Goal: Task Accomplishment & Management: Complete application form

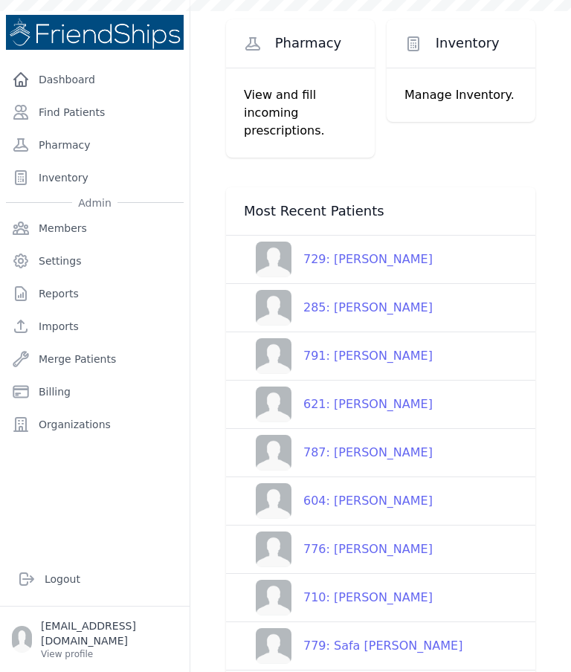
scroll to position [56, 0]
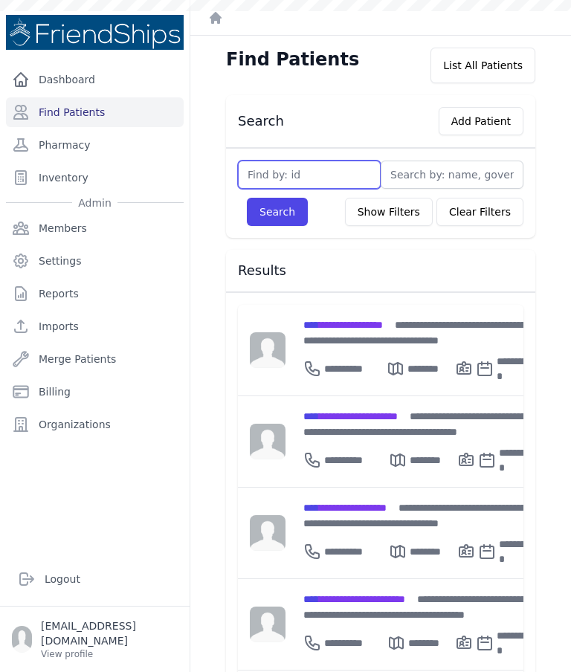
click at [355, 183] on input "text" at bounding box center [309, 174] width 143 height 28
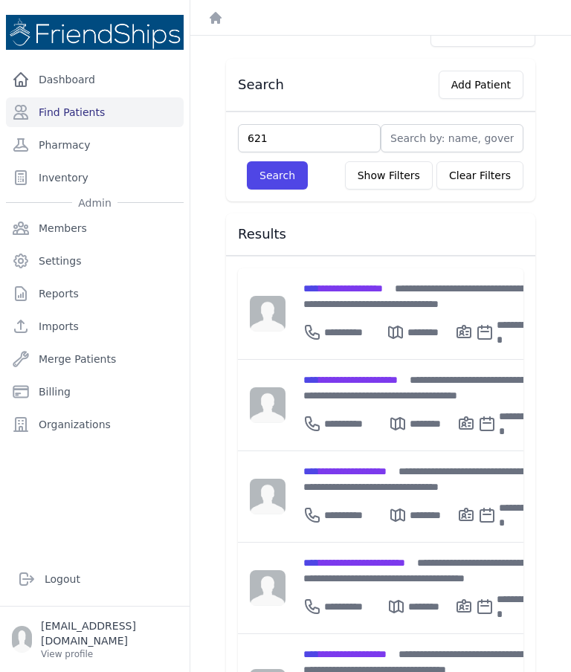
scroll to position [36, 0]
type input "621"
click at [276, 175] on button "Search" at bounding box center [277, 175] width 61 height 28
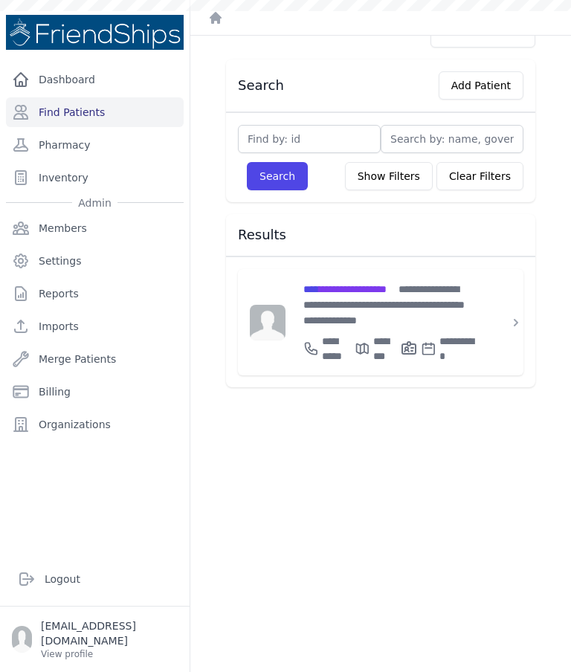
scroll to position [36, 0]
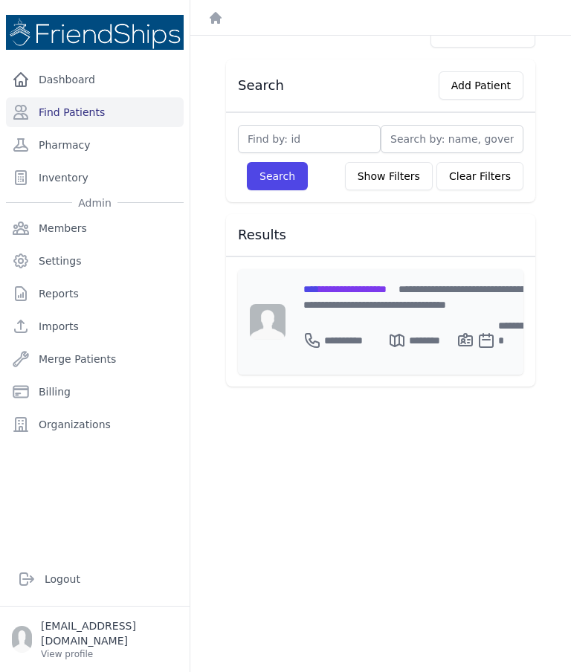
click at [374, 286] on span "**********" at bounding box center [344, 289] width 83 height 10
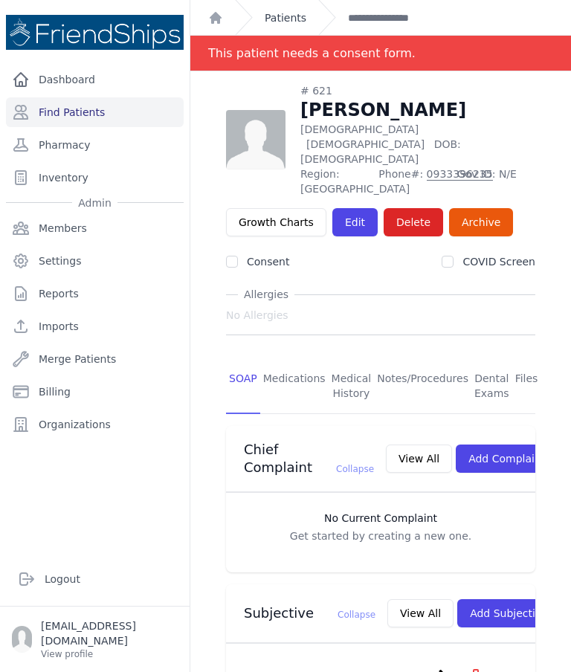
click at [290, 11] on link "Patients" at bounding box center [285, 17] width 42 height 15
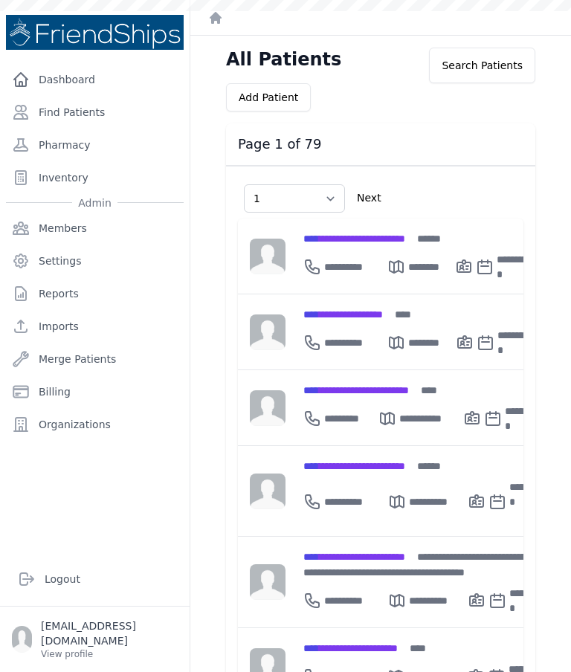
select select "1"
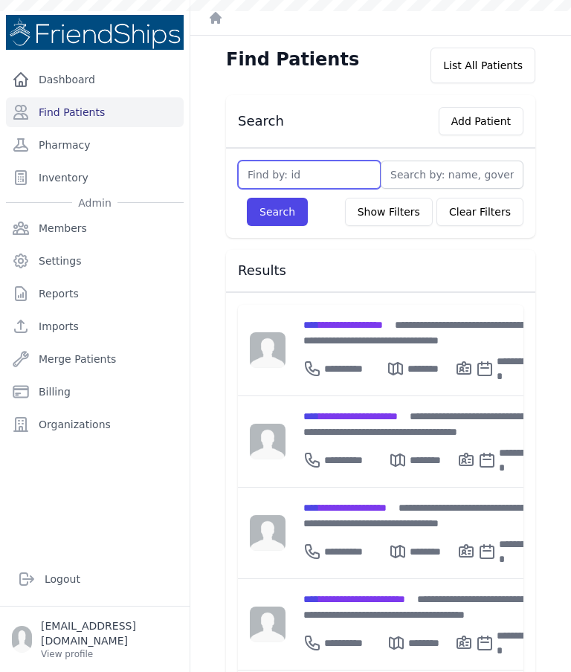
click at [313, 178] on input "text" at bounding box center [309, 174] width 143 height 28
type input "769"
click at [276, 212] on button "Search" at bounding box center [277, 212] width 61 height 28
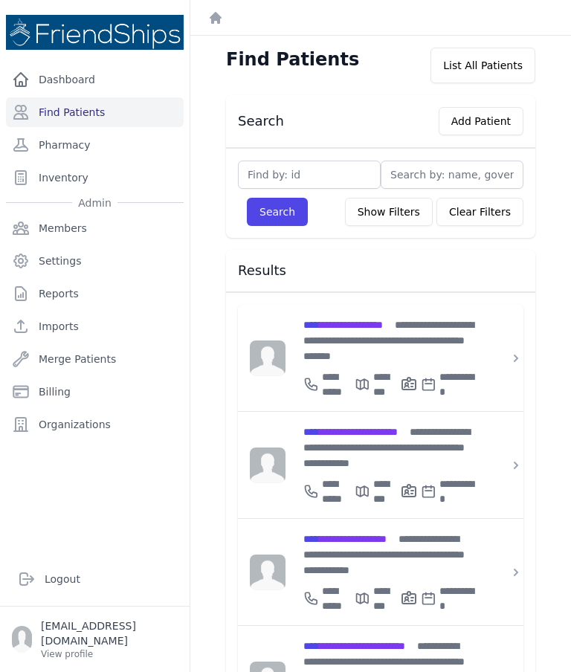
click at [438, 363] on div "**********" at bounding box center [389, 381] width 172 height 36
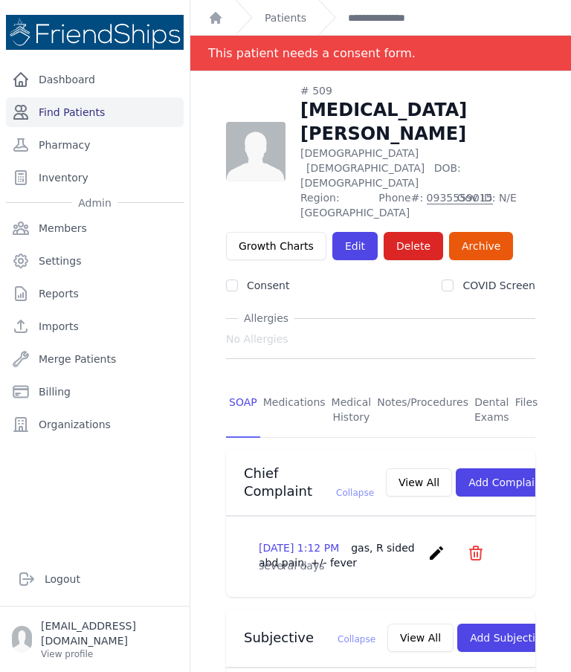
click at [131, 118] on link "Find Patients" at bounding box center [95, 112] width 178 height 30
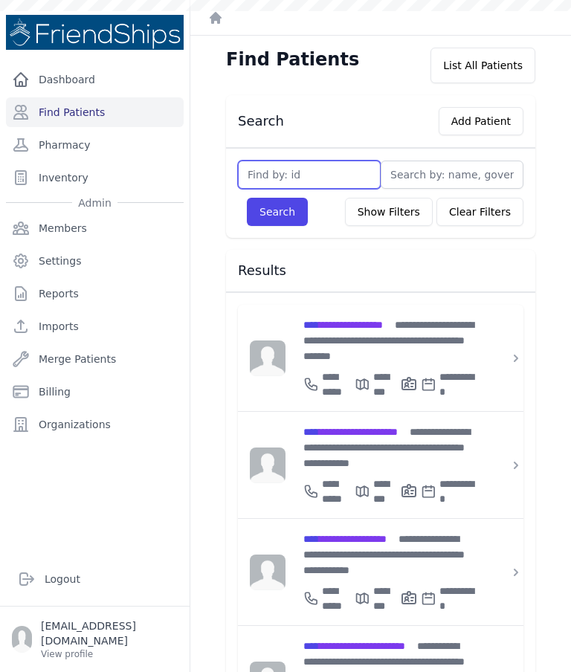
click at [324, 179] on input "text" at bounding box center [309, 174] width 143 height 28
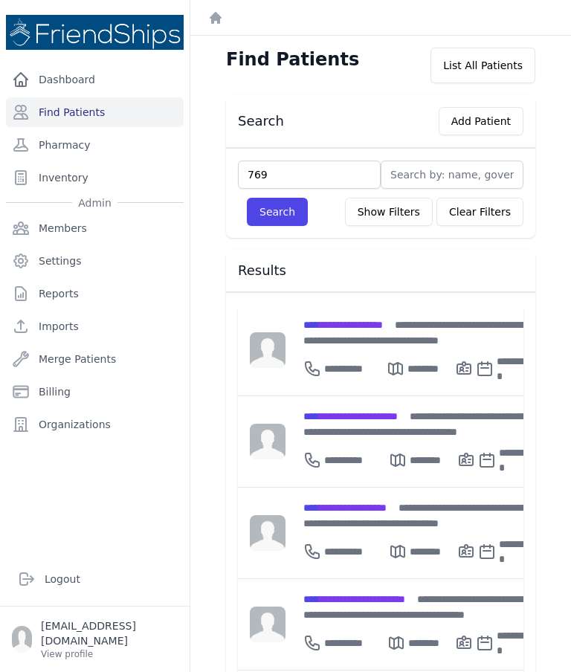
type input "769"
click at [276, 212] on button "Search" at bounding box center [277, 212] width 61 height 28
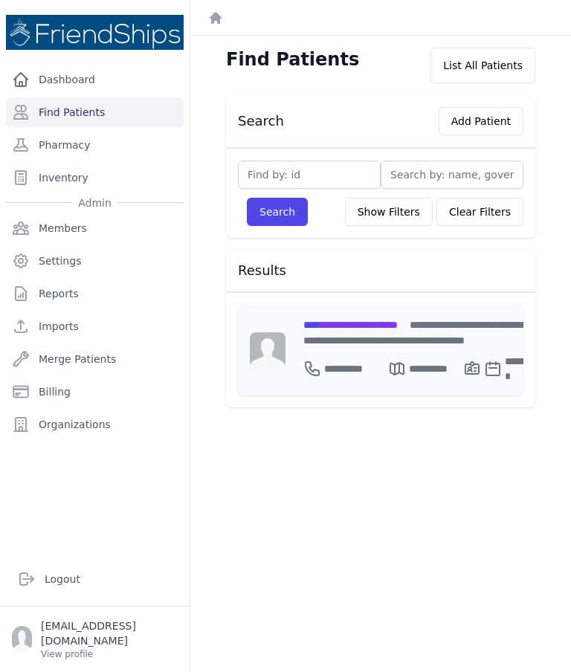
click at [397, 322] on span "**********" at bounding box center [350, 324] width 94 height 10
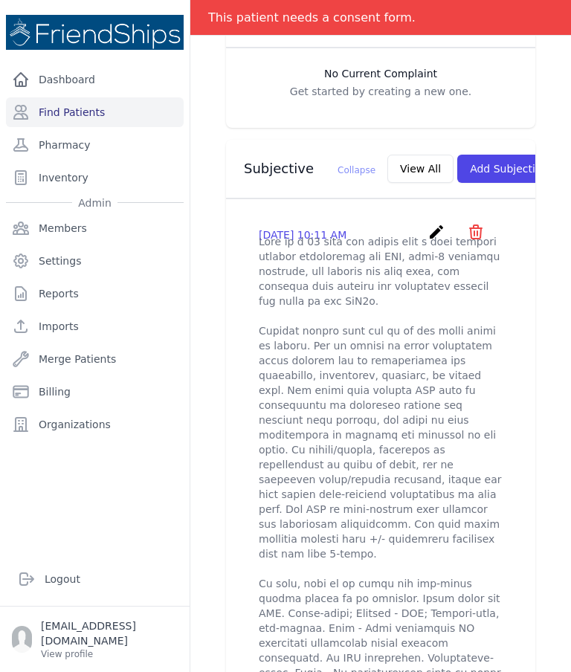
scroll to position [444, 0]
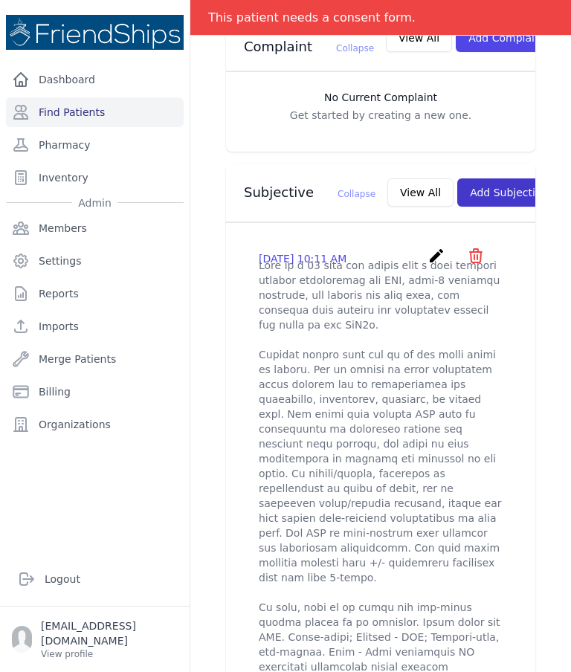
click at [458, 178] on button "Add Subjective" at bounding box center [508, 192] width 103 height 28
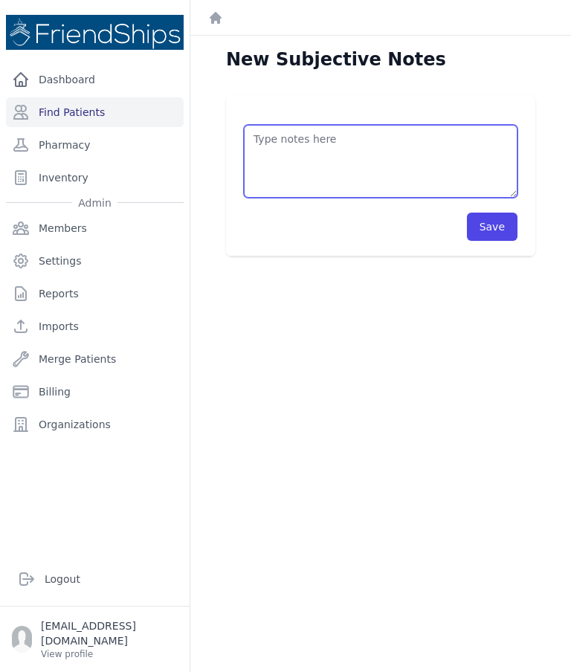
click at [401, 169] on textarea at bounding box center [380, 161] width 273 height 73
click at [339, 151] on textarea "Emp" at bounding box center [380, 161] width 273 height 73
click at [334, 132] on textarea "Enalapril 5 mg 1tab/day AM" at bounding box center [380, 161] width 273 height 73
click at [324, 139] on textarea "Enalapril 5 mg 1tab/day AM" at bounding box center [380, 161] width 273 height 73
click at [328, 136] on textarea "Enalapril 5 mg 1tab/day AM" at bounding box center [380, 161] width 273 height 73
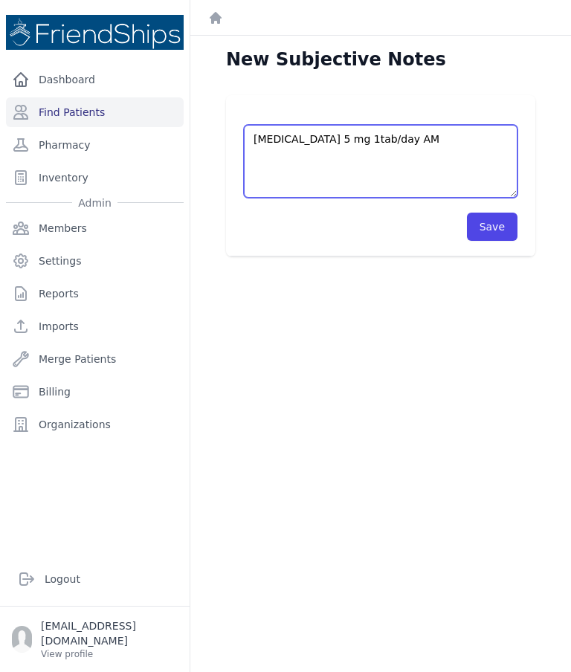
click at [326, 138] on textarea "Enalapril 5 mg 1tab/day AM" at bounding box center [380, 161] width 273 height 73
click at [432, 137] on textarea "Enalapril 5 mg 1 tab/day AM" at bounding box center [380, 161] width 273 height 73
click at [335, 143] on textarea "Enalapril 5 mg 1 tab/day AM Gliclazide 60mg" at bounding box center [380, 161] width 273 height 73
click at [335, 135] on textarea "Enalapril 5 mg 1 tab/day AM Gliclazide 60mg" at bounding box center [380, 161] width 273 height 73
click at [351, 157] on textarea "Enalapril 5 mg 1 tab/day AM Gliclazide 60mg" at bounding box center [380, 161] width 273 height 73
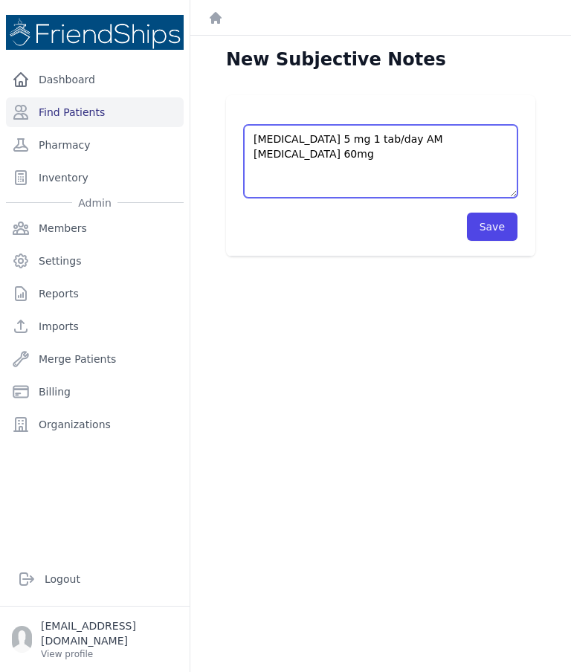
click at [351, 162] on textarea "Enalapril 5 mg 1 tab/day AM Gliclazide 60mg" at bounding box center [380, 161] width 273 height 73
click at [347, 150] on textarea "Enalapril 5 mg 1 tab/day AM Gliclazide 60mg" at bounding box center [380, 161] width 273 height 73
click at [340, 157] on textarea "Enalapril 5 mg 1 tab/day AM Gliclazide 60mg" at bounding box center [380, 161] width 273 height 73
click at [339, 151] on textarea "Enalapril 5 mg 1 tab/day AM Gliclazide 60mg" at bounding box center [380, 161] width 273 height 73
click at [360, 155] on textarea "Enalapril 5 mg 1 tab/day AM Gliclazide 60mg" at bounding box center [380, 161] width 273 height 73
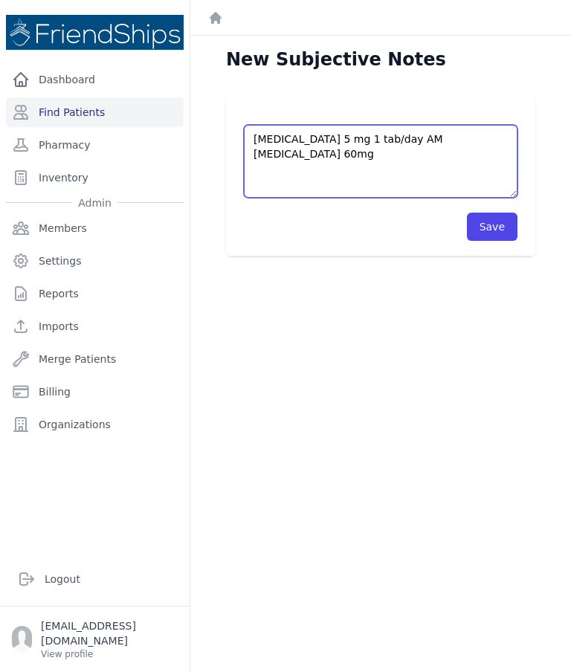
click at [354, 157] on textarea "Enalapril 5 mg 1 tab/day AM Gliclazide 60mg" at bounding box center [380, 161] width 273 height 73
click at [348, 152] on textarea "Enalapril 5 mg 1 tab/day AM Gliclazide 60mg" at bounding box center [380, 161] width 273 height 73
click at [348, 153] on textarea "Enalapril 5 mg 1 tab/day AM Gliclazide 60mg" at bounding box center [380, 161] width 273 height 73
click at [348, 150] on textarea "Enalapril 5 mg 1 tab/day AM Gliclazide 60mg" at bounding box center [380, 161] width 273 height 73
click at [353, 155] on textarea "Enalapril 5 mg 1 tab/day AM Gliclazide 60mg" at bounding box center [380, 161] width 273 height 73
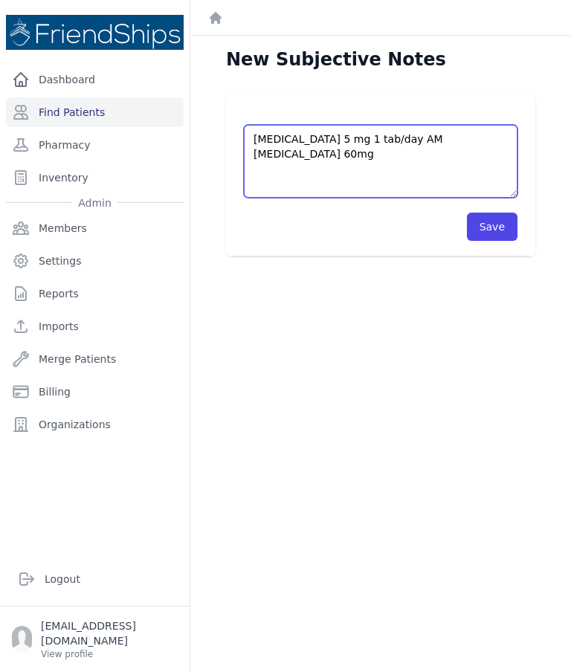
click at [355, 155] on textarea "Enalapril 5 mg 1 tab/day AM Gliclazide 60mg" at bounding box center [380, 161] width 273 height 73
click at [355, 157] on textarea "Enalapril 5 mg 1 tab/day AM Gliclazide 60mg" at bounding box center [380, 161] width 273 height 73
paste textarea "1 tab/day AM"
click at [277, 169] on textarea "Enalapril 5 mg 1 tab/day AM Gliclazide 60mg 1 tab/day AM Adult multivitamin 1 t…" at bounding box center [380, 161] width 273 height 73
click at [299, 172] on textarea "Enalapril 5 mg 1 tab/day AM Gliclazide 60mg 1 tab/day AM Empagliflozin Adult mu…" at bounding box center [380, 161] width 273 height 73
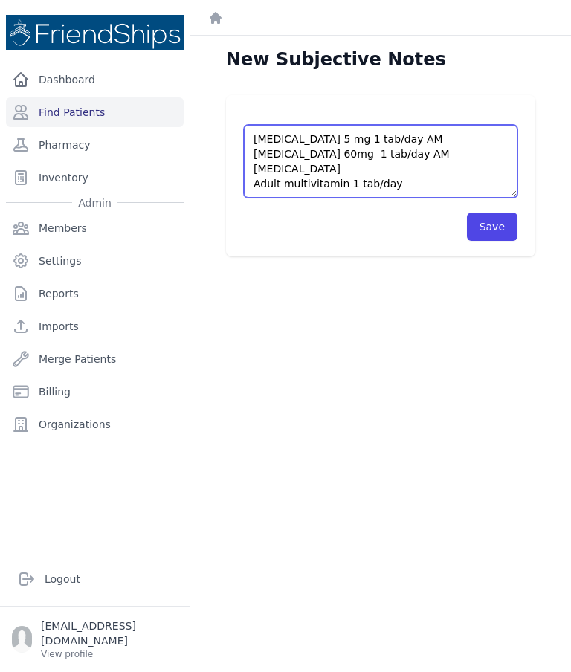
click at [302, 169] on textarea "Enalapril 5 mg 1 tab/day AM Gliclazide 60mg 1 tab/day AM Empagliflozin Adult mu…" at bounding box center [380, 161] width 273 height 73
click at [359, 169] on textarea "Enalapril 5 mg 1 tab/day AM Gliclazide 60mg 1 tab/day AM Empagliflozin Adult mu…" at bounding box center [380, 161] width 273 height 73
click at [377, 152] on textarea "Enalapril 5 mg 1 tab/day AM Gliclazide 60mg 1 tab/day AM Empagliflozin/linaglip…" at bounding box center [380, 161] width 273 height 73
click at [372, 157] on textarea "Enalapril 5 mg 1 tab/day AM Gliclazide 60mg 1 tab/day AM Empagliflozin/linaglip…" at bounding box center [380, 161] width 273 height 73
click at [375, 150] on textarea "Enalapril 5 mg 1 tab/day AM Gliclazide 60mg 1 tab/day AM Empagliflozin/linaglip…" at bounding box center [380, 161] width 273 height 73
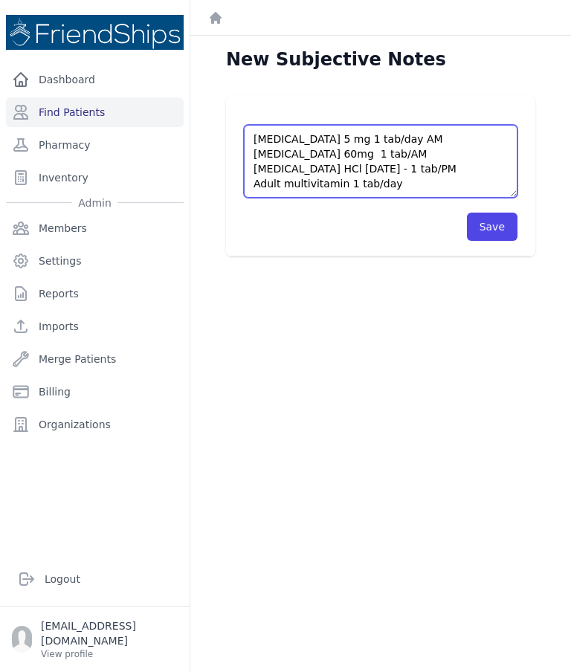
click at [360, 137] on textarea "Enalapril 5 mg 1 tab/day AM Gliclazide 60mg 1 tab/AM Empagliflozin/linagliptin/…" at bounding box center [380, 161] width 273 height 73
click at [363, 137] on textarea "Enalapril 5 mg 1 tab/day AM Gliclazide 60mg 1 tab/AM Empagliflozin/linagliptin/…" at bounding box center [380, 161] width 273 height 73
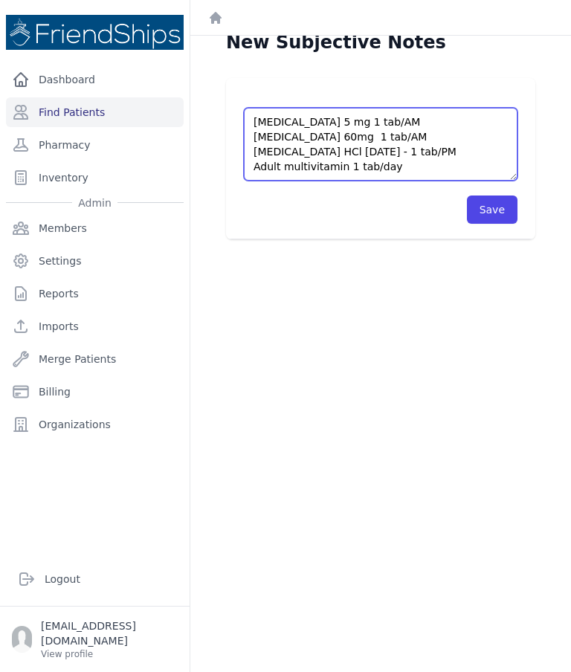
click at [246, 122] on textarea "Enalapril 5 mg 1 tab/AM Gliclazide 60mg 1 tab/AM Empagliflozin/linagliptin/metf…" at bounding box center [380, 144] width 273 height 73
click at [346, 162] on textarea "Enalapril 5 mg 1 tab/AM Gliclazide 60mg 1 tab/AM Empagliflozin/linagliptin/metf…" at bounding box center [380, 144] width 273 height 73
click at [341, 150] on textarea "Enalapril 5 mg 1 tab/AM Gliclazide 60mg 1 tab/AM Empagliflozin/linagliptin/metf…" at bounding box center [380, 144] width 273 height 73
click at [246, 118] on textarea "Enalapril 5 mg 1 tab/AM Gliclazide 60mg 1 tab/AM Empagliflozin/linagliptin/metf…" at bounding box center [380, 144] width 273 height 73
click at [321, 174] on textarea "Enalapril 5 mg 1 tab/AM Gliclazide 60mg 1 tab/AM Empagliflozin/linagliptin/metf…" at bounding box center [380, 144] width 273 height 73
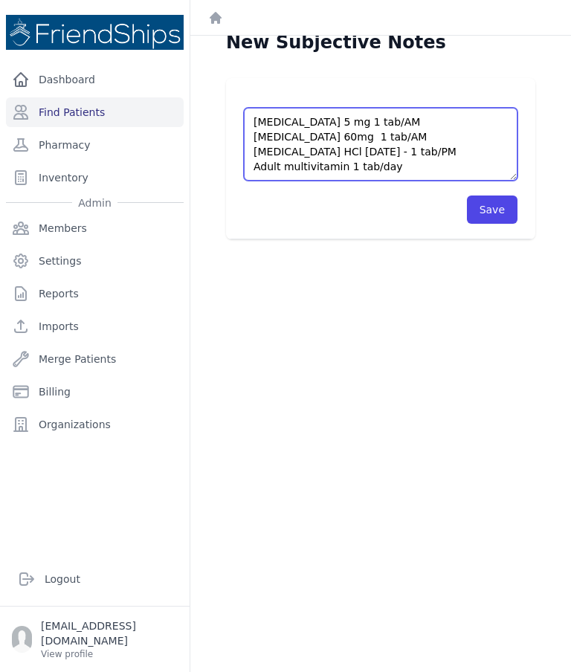
click at [252, 120] on textarea "Enalapril 5 mg 1 tab/AM Gliclazide 60mg 1 tab/AM Empagliflozin/linagliptin/metf…" at bounding box center [380, 144] width 273 height 73
click at [321, 172] on textarea "Enalapril 5 mg 1 tab/AM Gliclazide 60mg 1 tab/AM Empagliflozin/linagliptin/metf…" at bounding box center [380, 144] width 273 height 73
click at [325, 152] on textarea "Enalapril 5 mg 1 tab/AM Gliclazide 60mg 1 tab/AM Empagliflozin/linagliptin/metf…" at bounding box center [380, 144] width 273 height 73
click at [246, 119] on textarea "Enalapril 5 mg 1 tab/AM Gliclazide 60mg 1 tab/AM Empagliflozin/linagliptin/metf…" at bounding box center [380, 144] width 273 height 73
click at [450, 166] on textarea "Enalapril 5 mg 1 tab/AM Gliclazide 60mg 1 tab/AM Empagliflozin/linagliptin/metf…" at bounding box center [380, 144] width 273 height 73
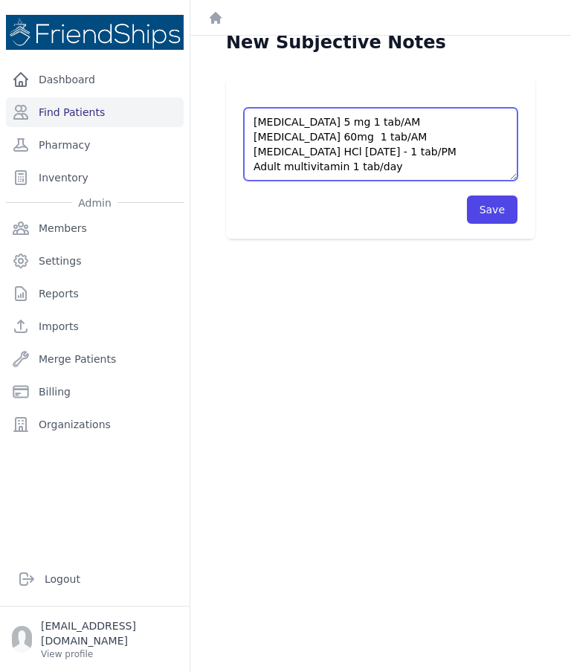
click at [251, 120] on textarea "Enalapril 5 mg 1 tab/AM Gliclazide 60mg 1 tab/AM Empagliflozin/linagliptin/metf…" at bounding box center [380, 144] width 273 height 73
click at [341, 151] on textarea "Enalapril 5 mg 1 tab/AM Gliclazide 60mg 1 tab/AM Empagliflozin/linagliptin/metf…" at bounding box center [380, 144] width 273 height 73
click at [313, 142] on textarea "Enalapril 5 mg 1 tab/AM Gliclazide 60mg 1 tab/AM Empagliflozin/linagliptin/metf…" at bounding box center [380, 144] width 273 height 73
click at [252, 126] on textarea "Enalapril 5 mg 1 tab/AM Gliclazide 60mg 1 tab/AM Empagliflozin/linagliptin/metf…" at bounding box center [380, 144] width 273 height 73
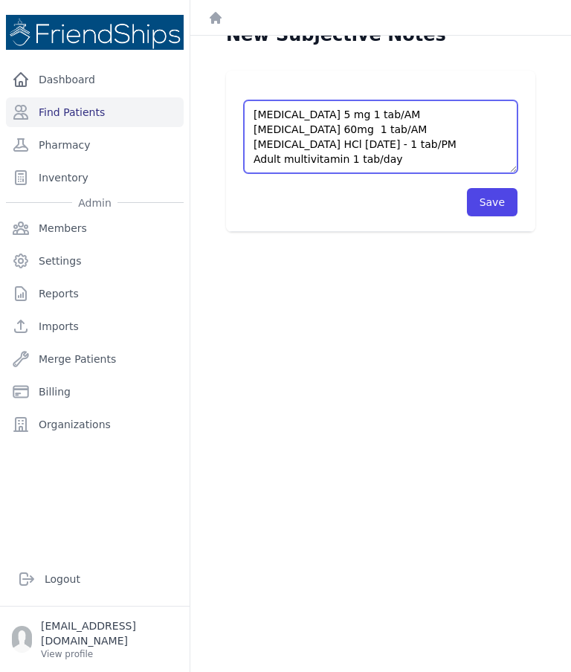
click at [464, 148] on textarea "Enalapril 5 mg 1 tab/AM Gliclazide 60mg 1 tab/AM Empagliflozin/linagliptin/metf…" at bounding box center [380, 136] width 273 height 73
click at [407, 162] on textarea "Enalapril 5 mg 1 tab/AM Gliclazide 60mg 1 tab/AM Empagliflozin/linagliptin/metf…" at bounding box center [380, 136] width 273 height 73
click at [408, 159] on textarea "Enalapril 5 mg 1 tab/AM Gliclazide 60mg 1 tab/AM Empagliflozin/linagliptin/metf…" at bounding box center [380, 136] width 273 height 73
click at [251, 115] on textarea "Enalapril 5 mg 1 tab/AM Gliclazide 60mg 1 tab/AM Empagliflozin/linagliptin/metf…" at bounding box center [380, 136] width 273 height 73
click at [378, 131] on textarea "Enalapril 5 mg 1 tab/AM Gliclazide 60mg 1 tab/AM Empagliflozin/linagliptin/metf…" at bounding box center [380, 136] width 273 height 73
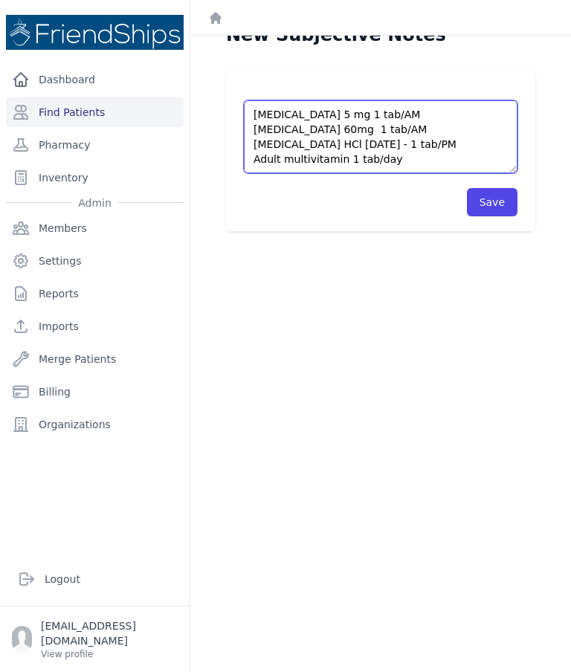
click at [394, 123] on textarea "Enalapril 5 mg 1 tab/AM Gliclazide 60mg 1 tab/AM Empagliflozin/linagliptin/metf…" at bounding box center [380, 136] width 273 height 73
click at [244, 109] on textarea "Enalapril 5 mg 1 tab/AM Gliclazide 60mg 1 tab/AM Empagliflozin/linagliptin/metf…" at bounding box center [380, 136] width 273 height 73
click at [306, 109] on textarea "Enalapril 5 mg 1 tab/AM Gliclazide 60mg 1 tab/AM Empagliflozin/linagliptin/metf…" at bounding box center [380, 136] width 273 height 73
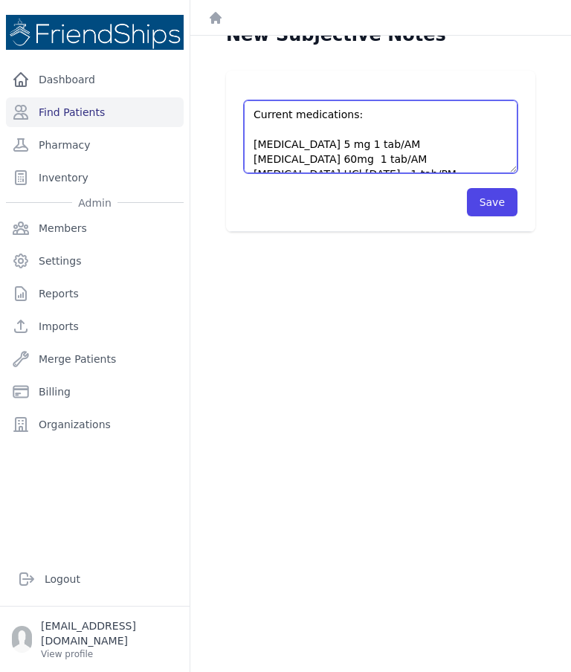
click at [297, 129] on textarea "Current medications: Enalapril 5 mg 1 tab/AM Gliclazide 60mg 1 tab/AM Empaglifl…" at bounding box center [380, 136] width 273 height 73
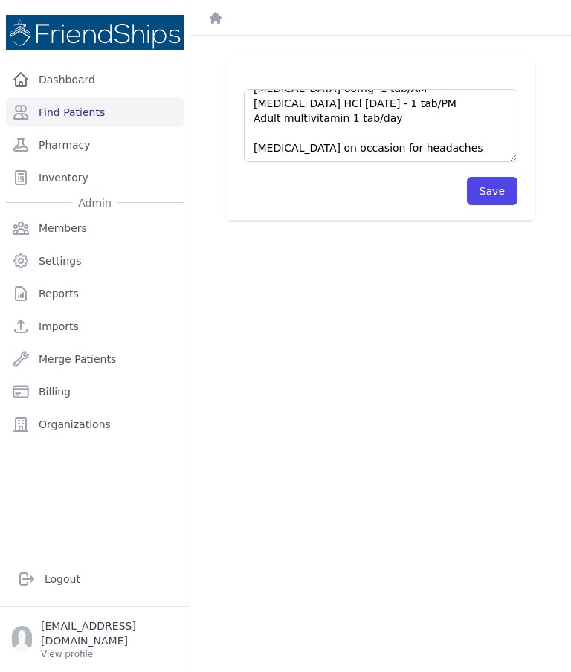
scroll to position [36, 0]
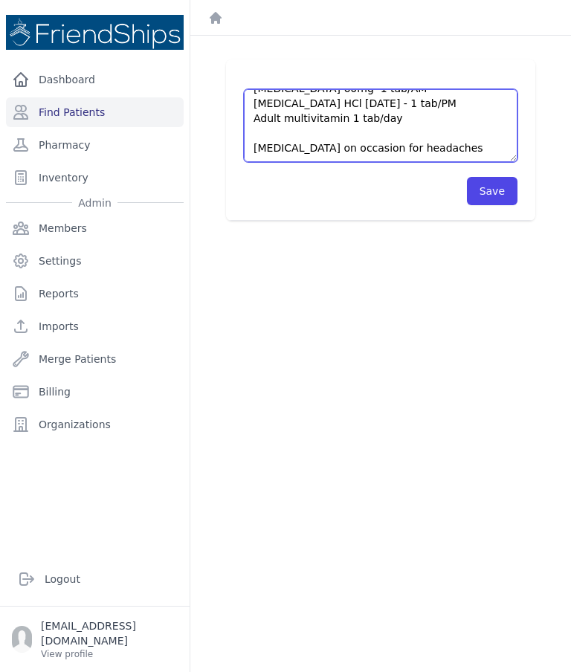
click at [474, 147] on textarea "Current medications: Enalapril 5 mg 1 tab/AM Gliclazide 60mg 1 tab/AM Empaglifl…" at bounding box center [380, 125] width 273 height 73
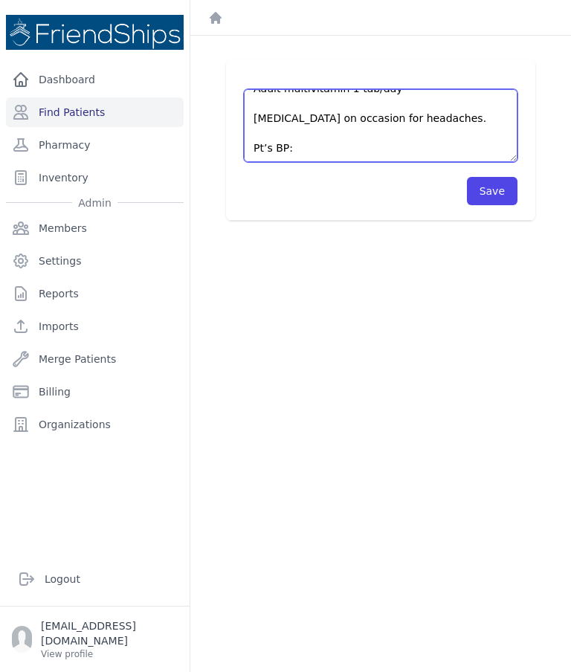
scroll to position [97, 0]
click at [286, 135] on textarea "Current medications: Enalapril 5 mg 1 tab/AM Gliclazide 60mg 1 tab/AM Empaglifl…" at bounding box center [380, 125] width 273 height 73
click at [280, 140] on textarea "Current medications: Enalapril 5 mg 1 tab/AM Gliclazide 60mg 1 tab/AM Empaglifl…" at bounding box center [380, 125] width 273 height 73
click at [257, 144] on textarea "Current medications: Enalapril 5 mg 1 tab/AM Gliclazide 60mg 1 tab/AM Empaglifl…" at bounding box center [380, 125] width 273 height 73
click at [259, 140] on textarea "Current medications: Enalapril 5 mg 1 tab/AM Gliclazide 60mg 1 tab/AM Empaglifl…" at bounding box center [380, 125] width 273 height 73
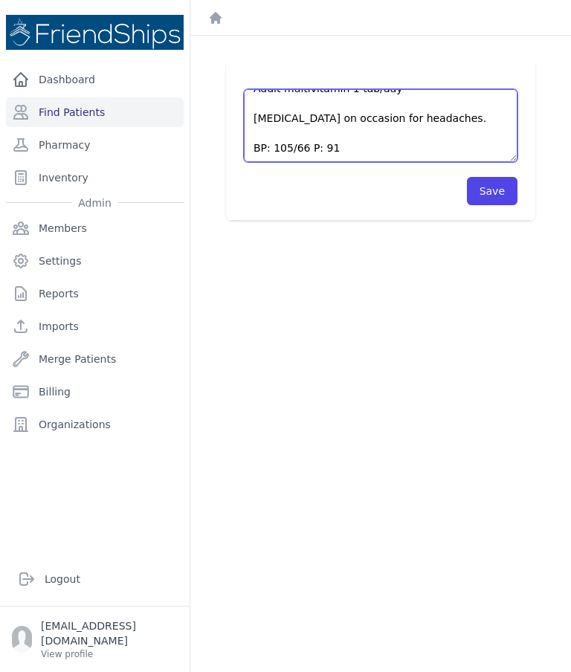
scroll to position [112, 0]
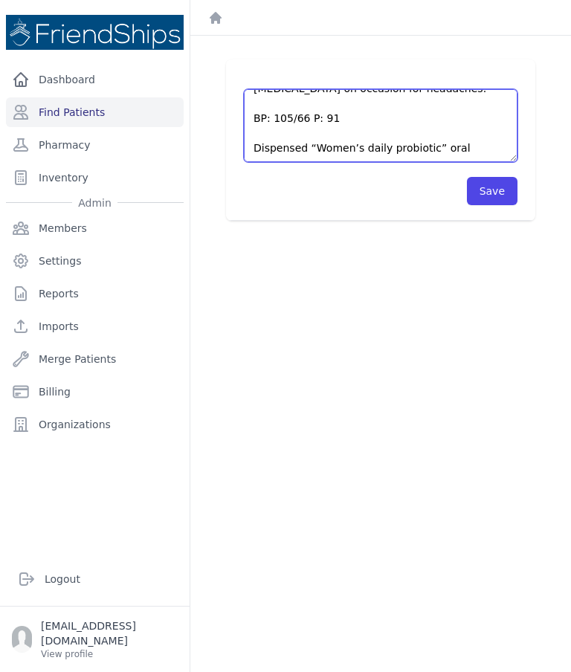
click at [436, 150] on textarea "Current medications: Enalapril 5 mg 1 tab/AM Gliclazide 60mg 1 tab/AM Empaglifl…" at bounding box center [380, 125] width 273 height 73
click at [496, 140] on textarea "Current medications: Enalapril 5 mg 1 tab/AM Gliclazide 60mg 1 tab/AM Empaglifl…" at bounding box center [380, 125] width 273 height 73
click at [490, 157] on textarea "Current medications: Enalapril 5 mg 1 tab/AM Gliclazide 60mg 1 tab/AM Empaglifl…" at bounding box center [380, 125] width 273 height 73
click at [480, 152] on textarea "Current medications: Enalapril 5 mg 1 tab/AM Gliclazide 60mg 1 tab/AM Empaglifl…" at bounding box center [380, 125] width 273 height 73
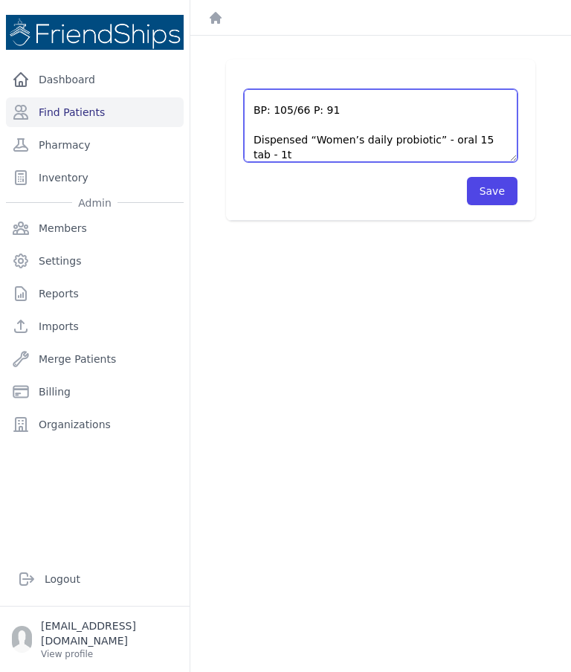
scroll to position [149, 0]
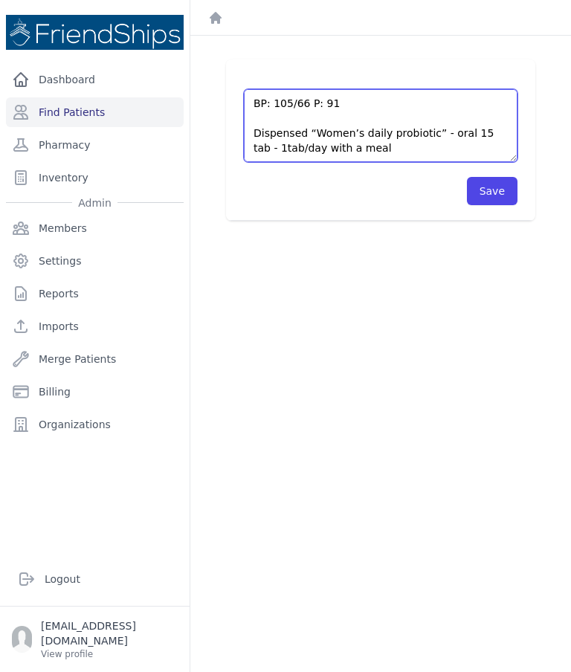
click at [263, 136] on textarea "Current medications: Enalapril 5 mg 1 tab/AM Gliclazide 60mg 1 tab/AM Empaglifl…" at bounding box center [380, 125] width 273 height 73
click at [259, 144] on textarea "Current medications: Enalapril 5 mg 1 tab/AM Gliclazide 60mg 1 tab/AM Empaglifl…" at bounding box center [380, 125] width 273 height 73
click at [263, 146] on textarea "Current medications: Enalapril 5 mg 1 tab/AM Gliclazide 60mg 1 tab/AM Empaglifl…" at bounding box center [380, 125] width 273 height 73
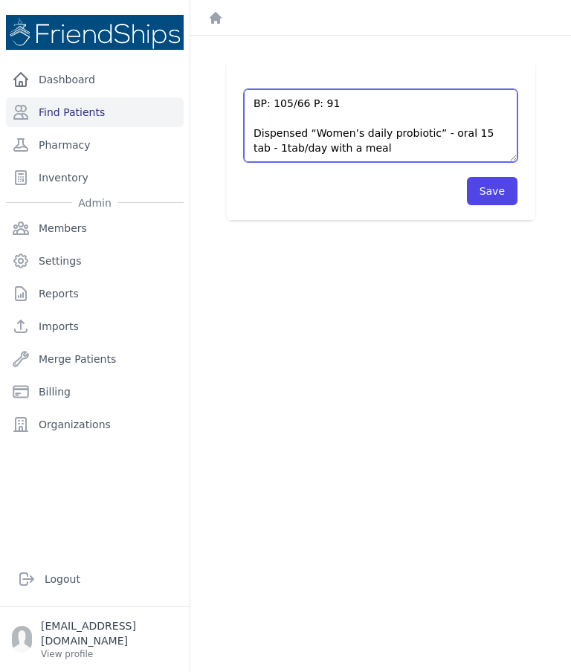
click at [261, 148] on textarea "Current medications: Enalapril 5 mg 1 tab/AM Gliclazide 60mg 1 tab/AM Empaglifl…" at bounding box center [380, 125] width 273 height 73
click at [265, 152] on textarea "Current medications: Enalapril 5 mg 1 tab/AM Gliclazide 60mg 1 tab/AM Empaglifl…" at bounding box center [380, 125] width 273 height 73
click at [407, 146] on textarea "Current medications: Enalapril 5 mg 1 tab/AM Gliclazide 60mg 1 tab/AM Empaglifl…" at bounding box center [380, 125] width 273 height 73
click at [309, 137] on textarea "Current medications: Enalapril 5 mg 1 tab/AM Gliclazide 60mg 1 tab/AM Empaglifl…" at bounding box center [380, 125] width 273 height 73
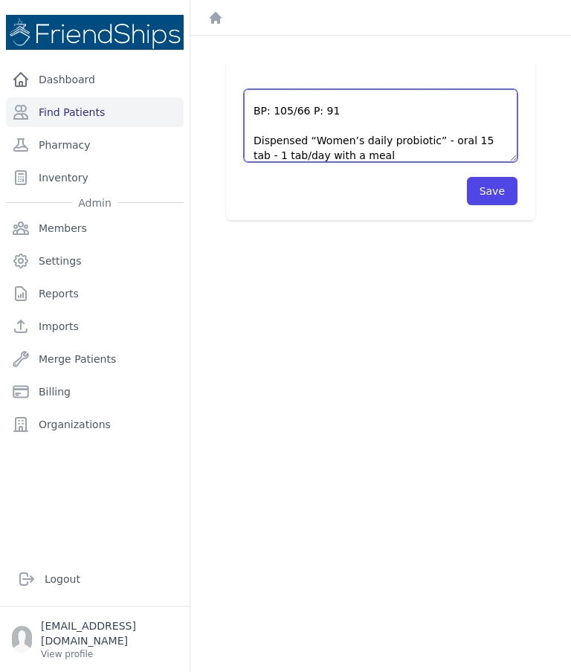
scroll to position [109, 0]
click at [390, 126] on textarea "Current medications: Enalapril 5 mg 1 tab/AM Gliclazide 60mg 1 tab/AM Empaglifl…" at bounding box center [380, 125] width 273 height 73
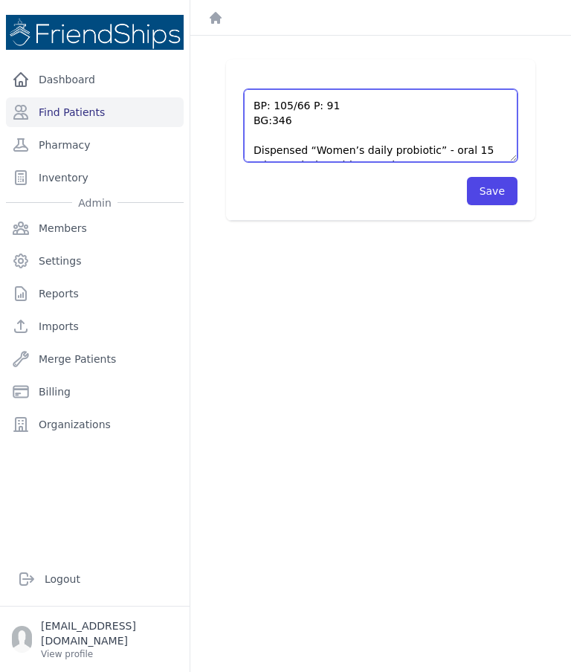
scroll to position [114, 0]
click at [276, 138] on textarea "Current medications: Enalapril 5 mg 1 tab/AM Gliclazide 60mg 1 tab/AM Empaglifl…" at bounding box center [380, 125] width 273 height 73
click at [324, 141] on textarea "Current medications: Enalapril 5 mg 1 tab/AM Gliclazide 60mg 1 tab/AM Empaglifl…" at bounding box center [380, 125] width 273 height 73
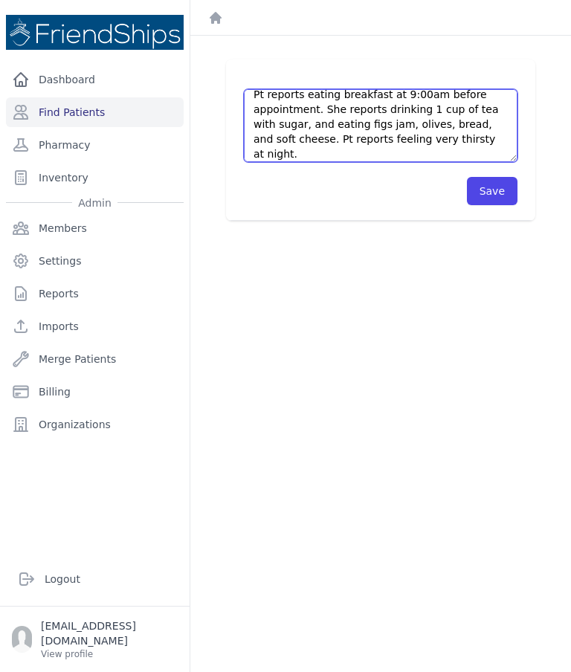
scroll to position [169, 0]
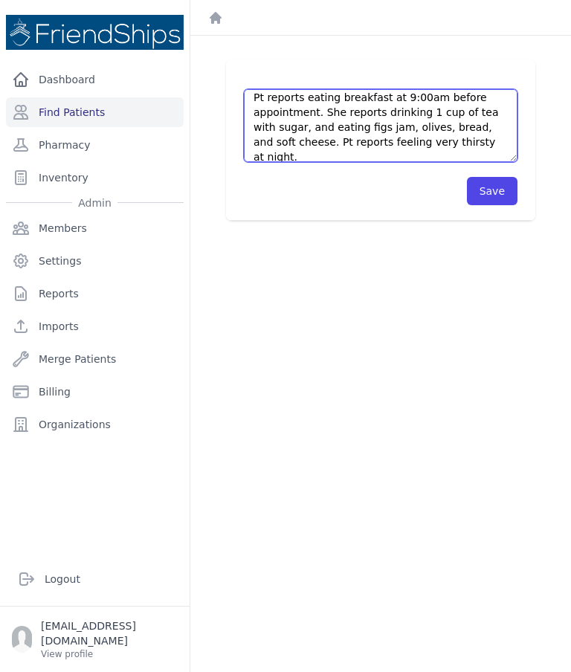
click at [321, 127] on textarea "Current medications: Enalapril 5 mg 1 tab/AM Gliclazide 60mg 1 tab/AM Empaglifl…" at bounding box center [380, 125] width 273 height 73
click at [386, 111] on textarea "Current medications: Enalapril 5 mg 1 tab/AM Gliclazide 60mg 1 tab/AM Empaglifl…" at bounding box center [380, 125] width 273 height 73
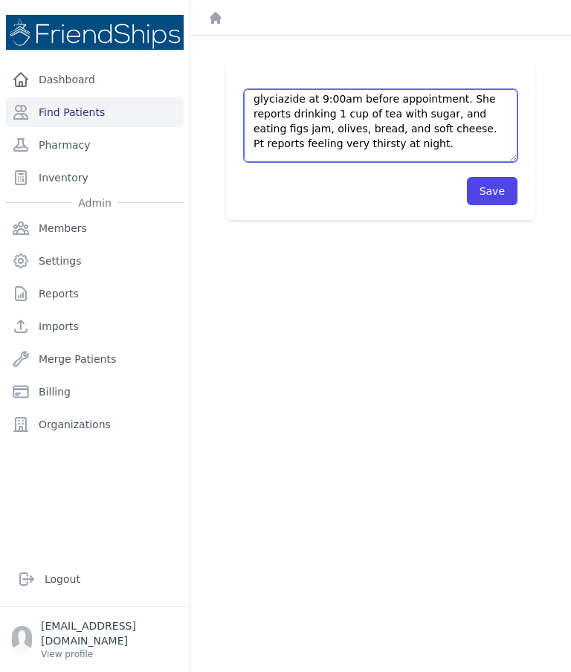
scroll to position [188, 0]
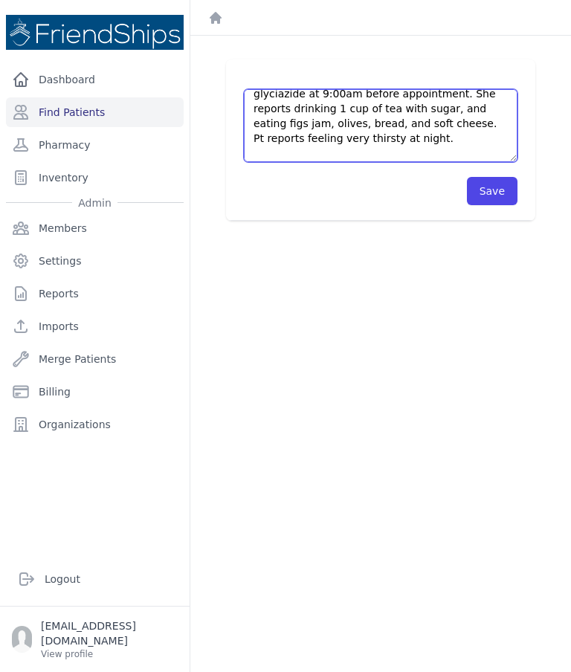
click at [279, 108] on textarea "Current medications: Enalapril 5 mg 1 tab/AM Gliclazide 60mg 1 tab/AM Empaglifl…" at bounding box center [380, 125] width 273 height 73
click at [284, 106] on textarea "Current medications: Enalapril 5 mg 1 tab/AM Gliclazide 60mg 1 tab/AM Empaglifl…" at bounding box center [380, 125] width 273 height 73
click at [291, 113] on textarea "Current medications: Enalapril 5 mg 1 tab/AM Gliclazide 60mg 1 tab/AM Empaglifl…" at bounding box center [380, 125] width 273 height 73
click at [457, 142] on textarea "Current medications: Enalapril 5 mg 1 tab/AM Gliclazide 60mg 1 tab/AM Empaglifl…" at bounding box center [380, 125] width 273 height 73
click at [413, 143] on textarea "Current medications: Enalapril 5 mg 1 tab/AM Gliclazide 60mg 1 tab/AM Empaglifl…" at bounding box center [380, 125] width 273 height 73
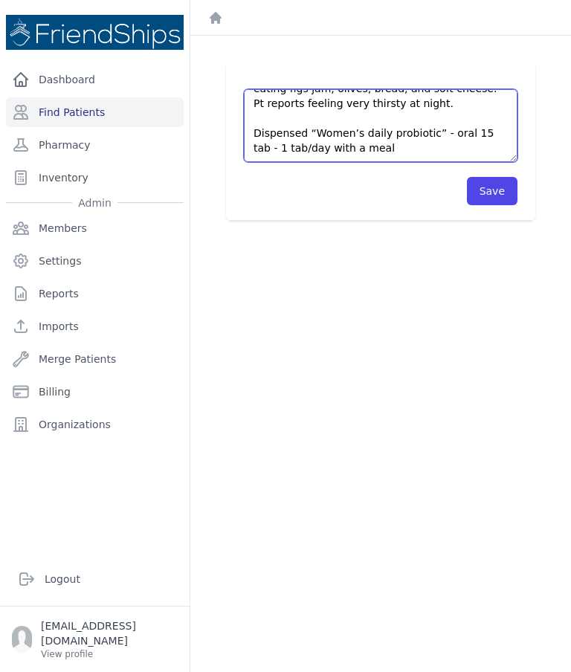
scroll to position [249, 0]
click at [378, 139] on textarea "Current medications: Enalapril 5 mg 1 tab/AM Gliclazide 60mg 1 tab/AM Empaglifl…" at bounding box center [380, 125] width 273 height 73
click at [299, 131] on textarea "Current medications: Enalapril 5 mg 1 tab/AM Gliclazide 60mg 1 tab/AM Empaglifl…" at bounding box center [380, 125] width 273 height 73
click at [307, 120] on textarea "Current medications: Enalapril 5 mg 1 tab/AM Gliclazide 60mg 1 tab/AM Empaglifl…" at bounding box center [380, 125] width 273 height 73
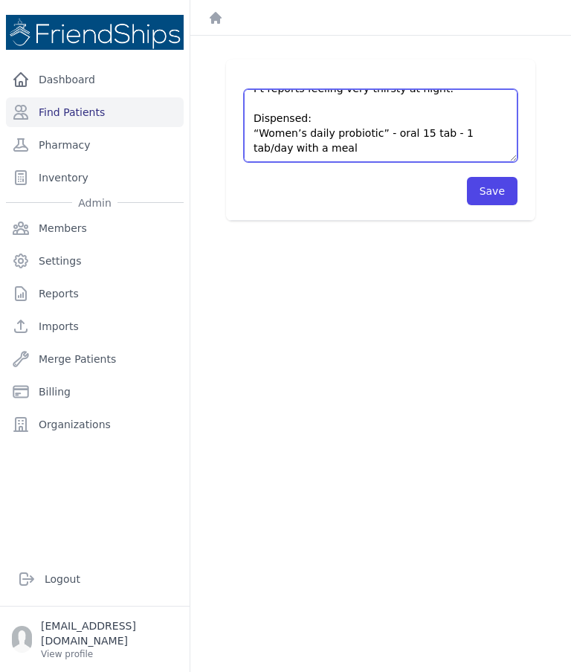
click at [363, 155] on textarea "Current medications: Enalapril 5 mg 1 tab/AM Gliclazide 60mg 1 tab/AM Empaglifl…" at bounding box center [380, 125] width 273 height 73
click at [380, 149] on textarea "Current medications: Enalapril 5 mg 1 tab/AM Gliclazide 60mg 1 tab/AM Empaglifl…" at bounding box center [380, 125] width 273 height 73
type textarea "Current medications: Enalapril 5 mg 1 tab/AM Gliclazide 60mg 1 tab/AM Empaglifl…"
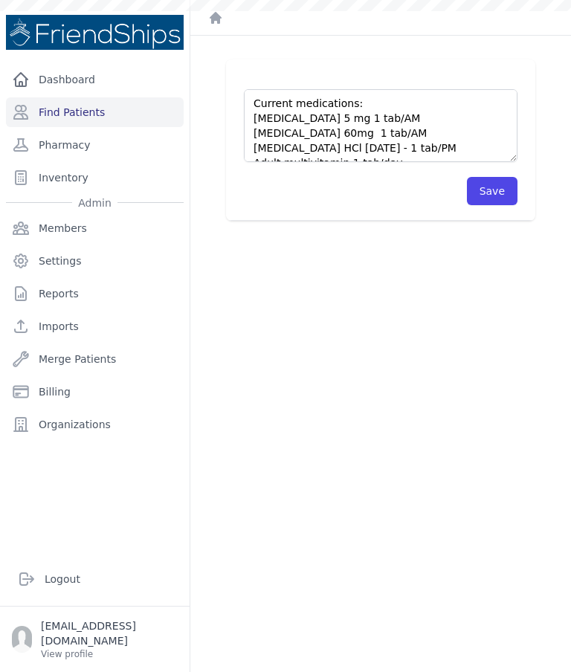
scroll to position [0, 0]
click at [8, 484] on div "Dashboard Find Patients Pharmacy Inventory Admin Members Settings Reports Impor…" at bounding box center [94, 302] width 189 height 475
click at [71, 540] on div "Dashboard Find Patients Pharmacy Inventory Admin Members Settings Reports Impor…" at bounding box center [94, 302] width 189 height 475
click at [507, 186] on button "Save" at bounding box center [492, 191] width 51 height 28
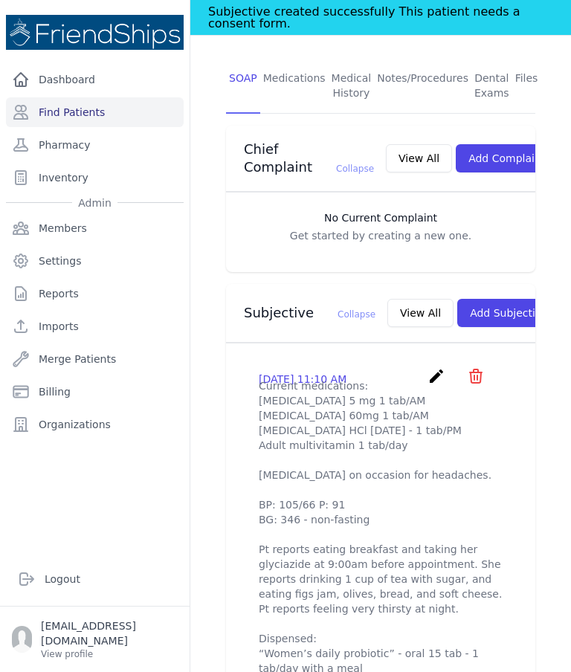
scroll to position [345, 0]
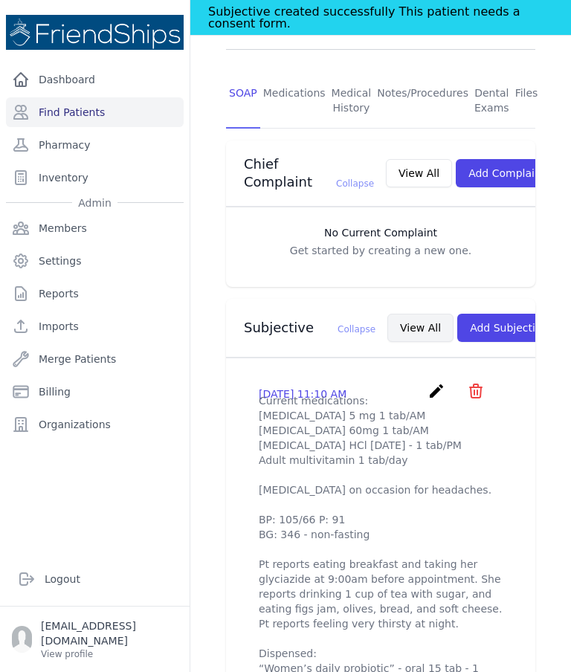
click at [389, 314] on button "View All" at bounding box center [420, 328] width 66 height 28
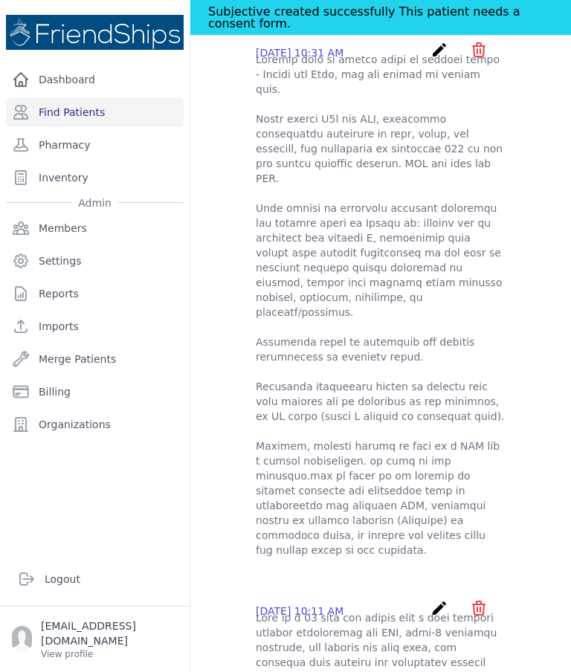
scroll to position [517, 0]
click at [507, 569] on ul "2025-Sep-24 11:10 AM create ​ Delete subjective - Current medications: Enalapri…" at bounding box center [380, 678] width 285 height 1998
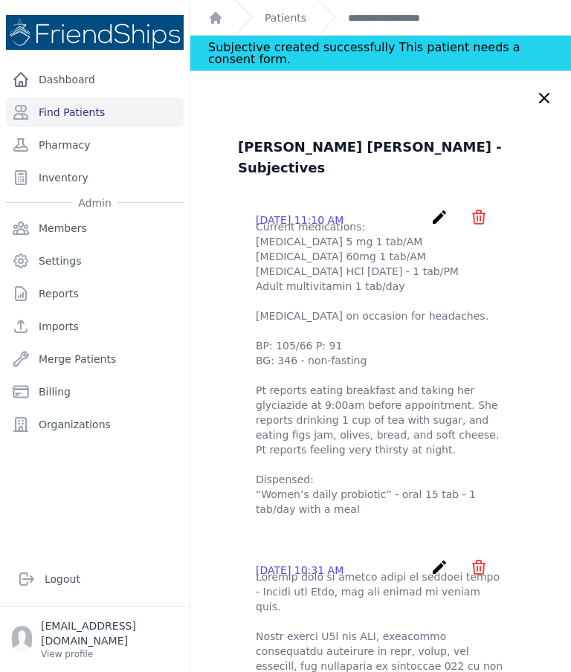
scroll to position [0, 0]
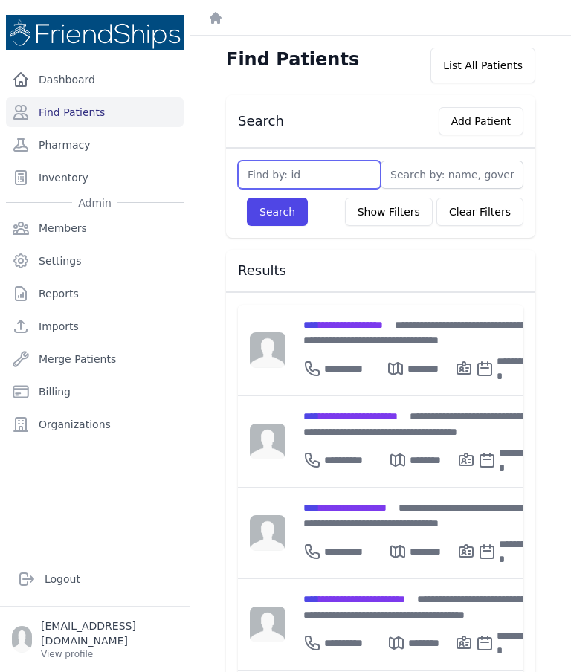
click at [319, 170] on input "text" at bounding box center [309, 174] width 143 height 28
type input "769"
click at [276, 212] on button "Search" at bounding box center [277, 212] width 61 height 28
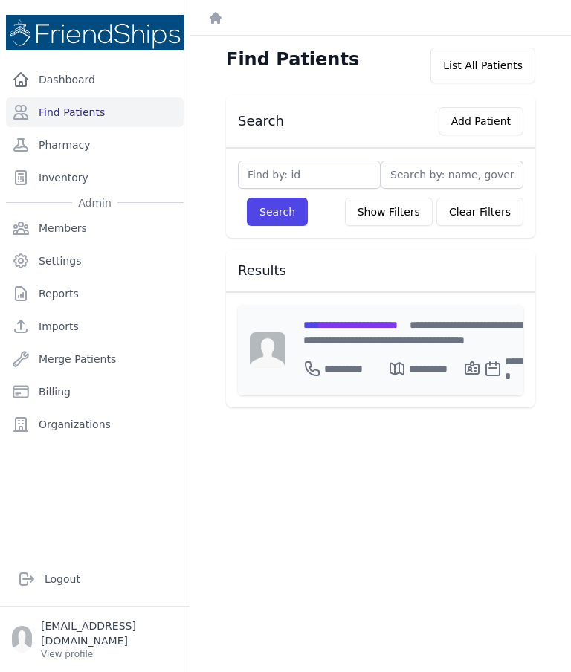
click at [389, 319] on span "**********" at bounding box center [350, 324] width 94 height 10
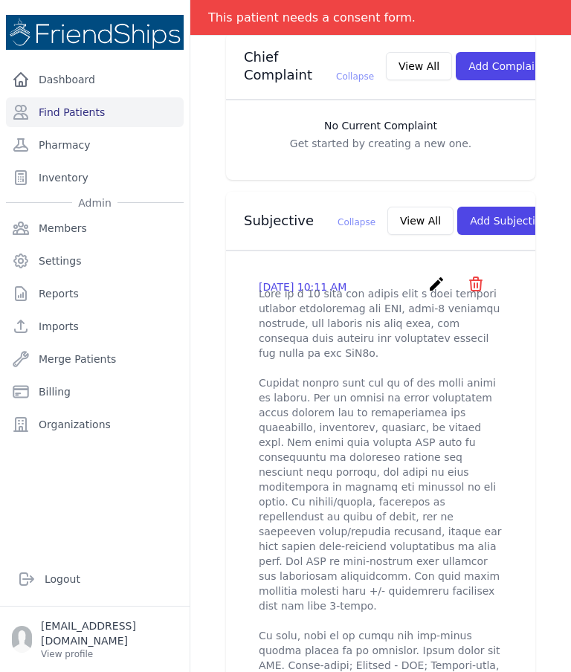
scroll to position [415, 0]
click at [387, 207] on button "View All" at bounding box center [420, 221] width 66 height 28
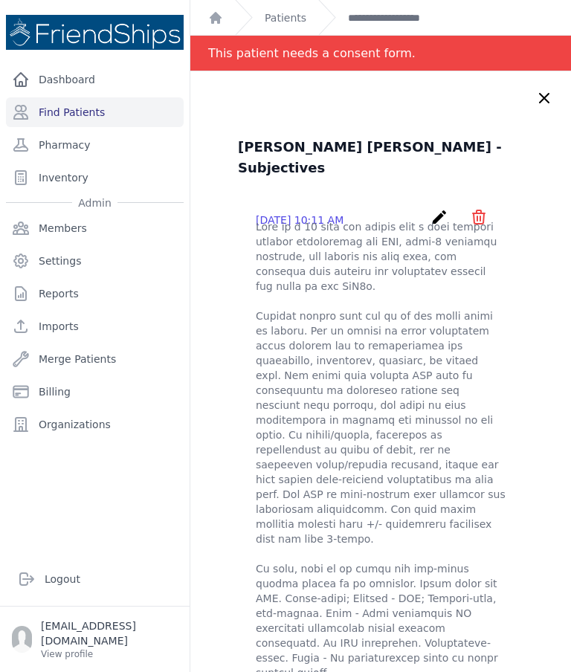
scroll to position [0, 0]
click at [542, 90] on icon at bounding box center [544, 98] width 18 height 18
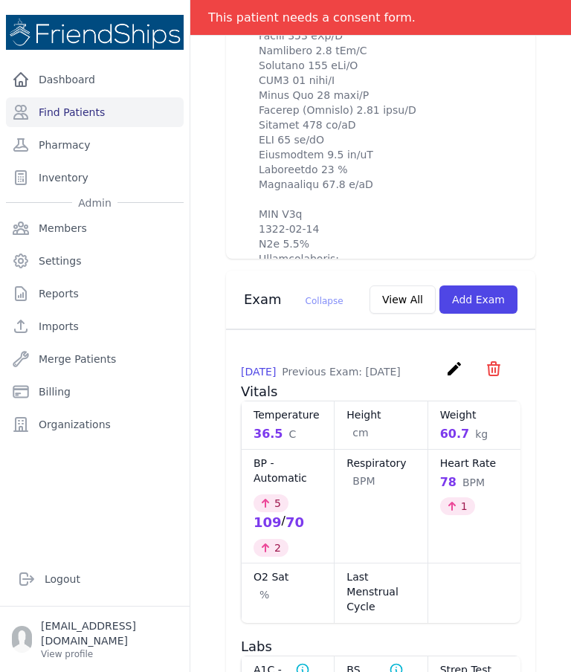
scroll to position [1466, 0]
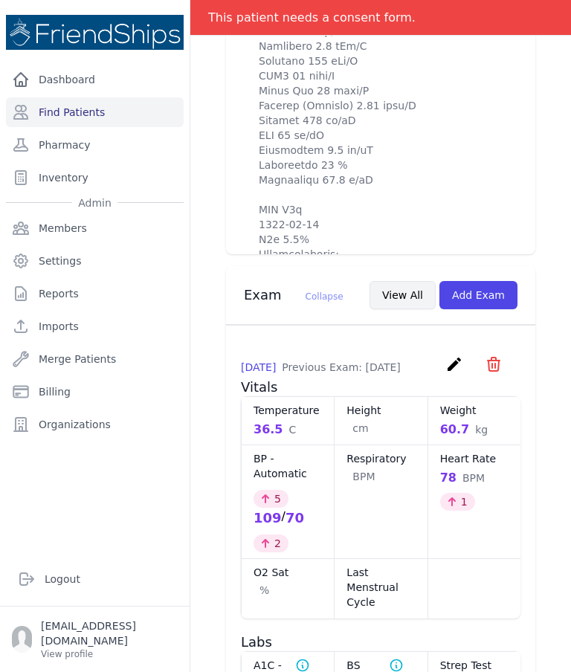
click at [411, 281] on button "View All" at bounding box center [402, 295] width 66 height 28
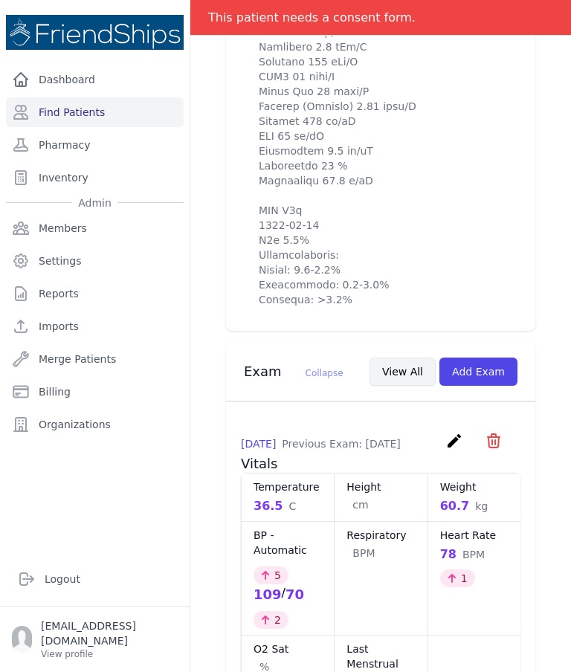
scroll to position [0, 0]
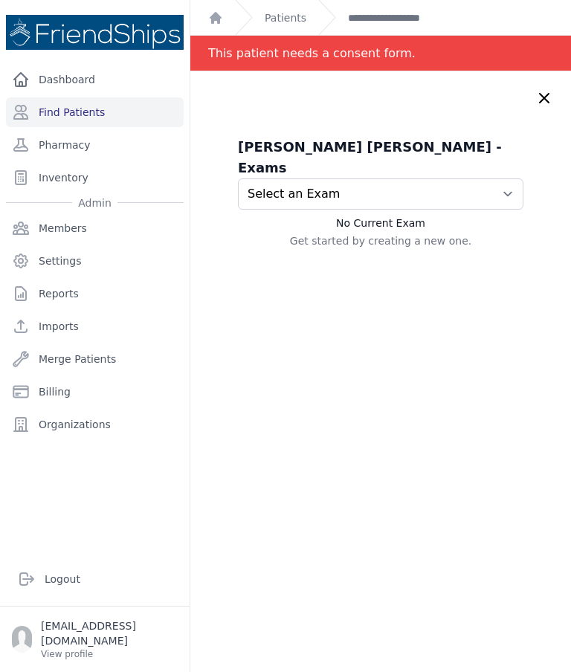
click at [504, 151] on h3 "Nasra Hamid Hussein - Exams" at bounding box center [380, 158] width 285 height 42
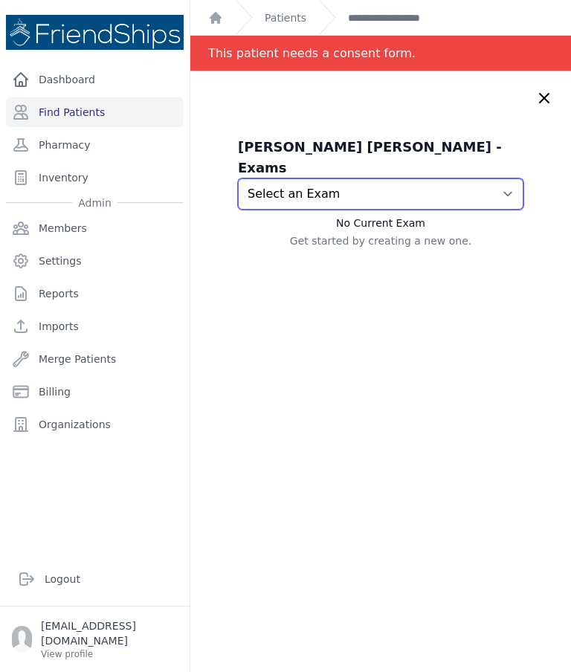
click at [499, 181] on select "Select an Exam 2025-Sep-16 9:33 AM 2025-Sep-10 9:45 AM" at bounding box center [380, 193] width 285 height 31
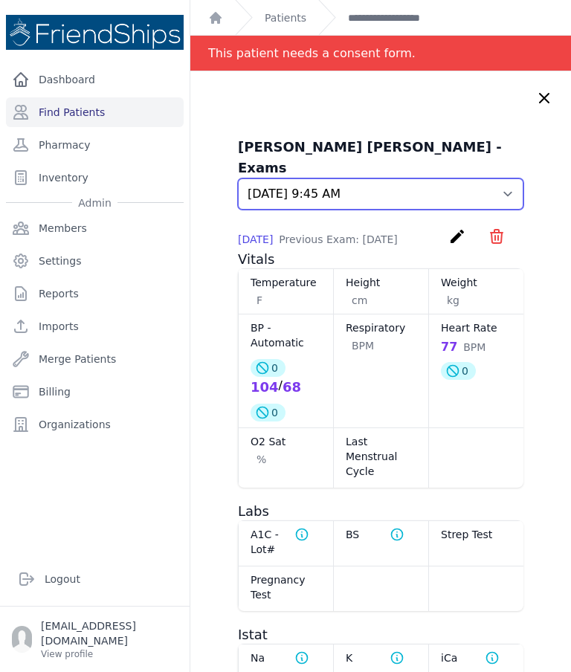
click at [498, 178] on select "Select an Exam 2025-Sep-16 9:33 AM 2025-Sep-10 9:45 AM" at bounding box center [380, 193] width 285 height 31
select select "1017"
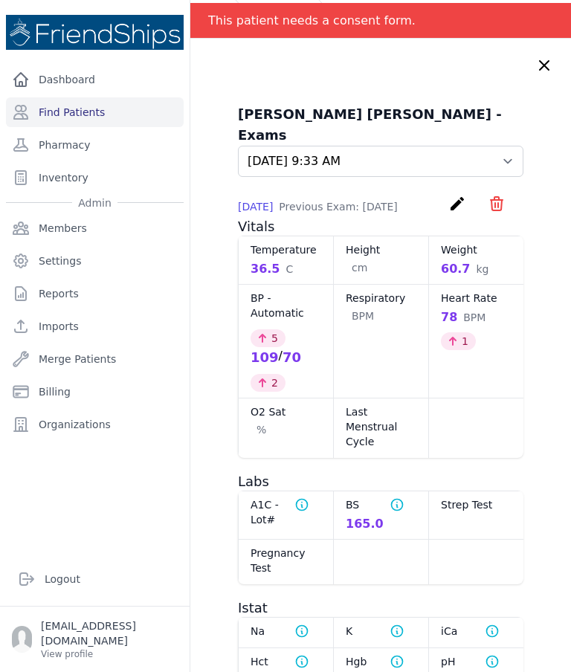
scroll to position [30, 0]
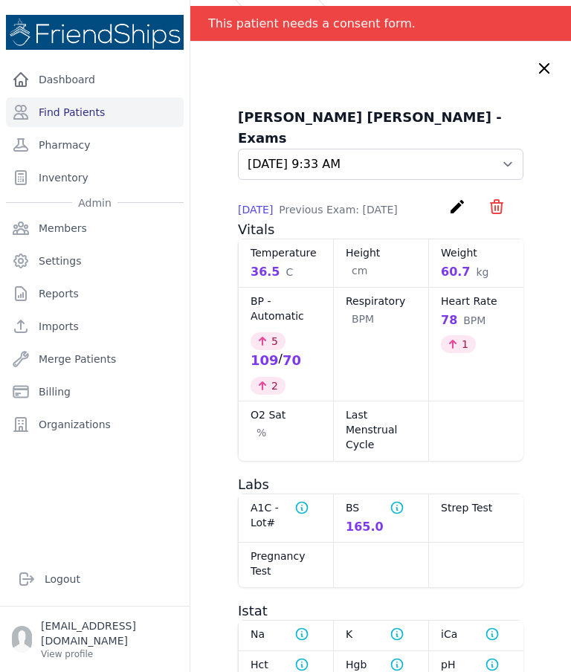
click at [542, 70] on icon at bounding box center [543, 68] width 9 height 9
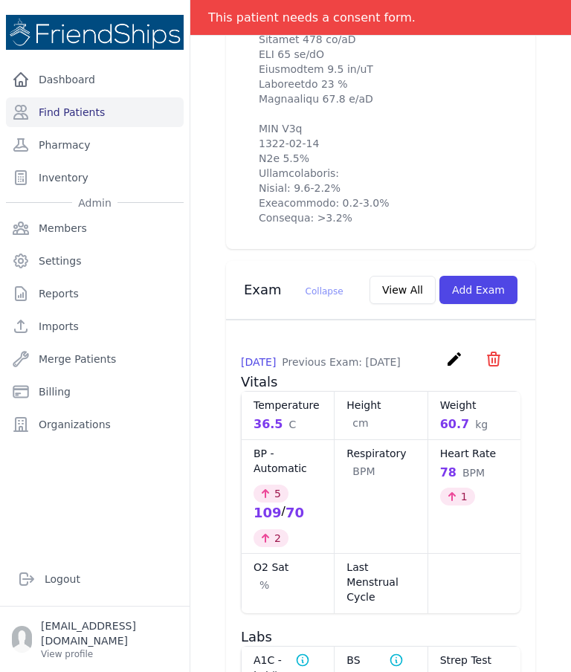
scroll to position [1550, 0]
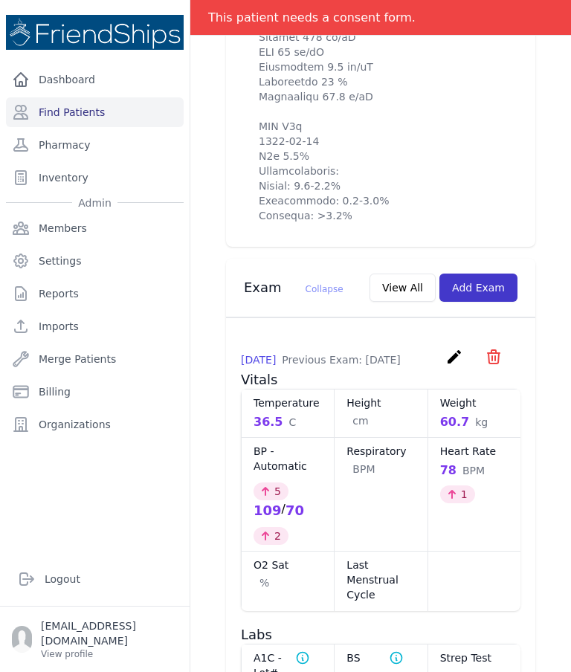
click at [471, 273] on button "Add Exam" at bounding box center [478, 287] width 78 height 28
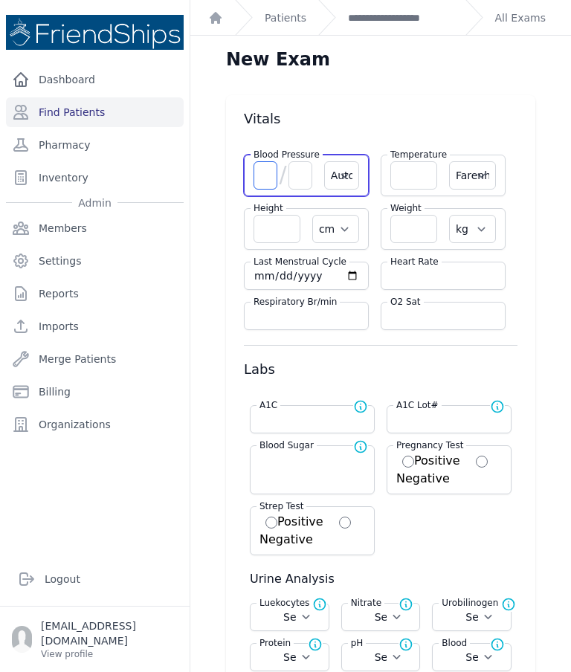
click at [264, 162] on input "number" at bounding box center [265, 175] width 24 height 28
type input "105"
click at [296, 175] on input "number" at bounding box center [300, 175] width 24 height 28
select select "Automatic"
select select "F"
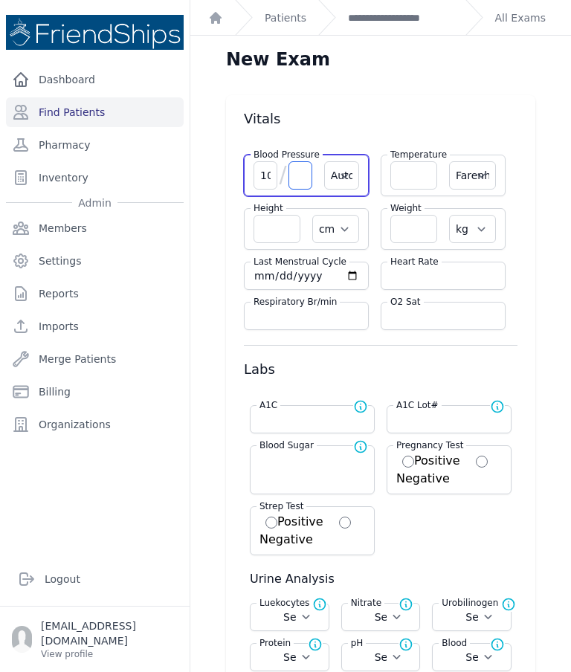
select select "cm"
select select "kg"
select select
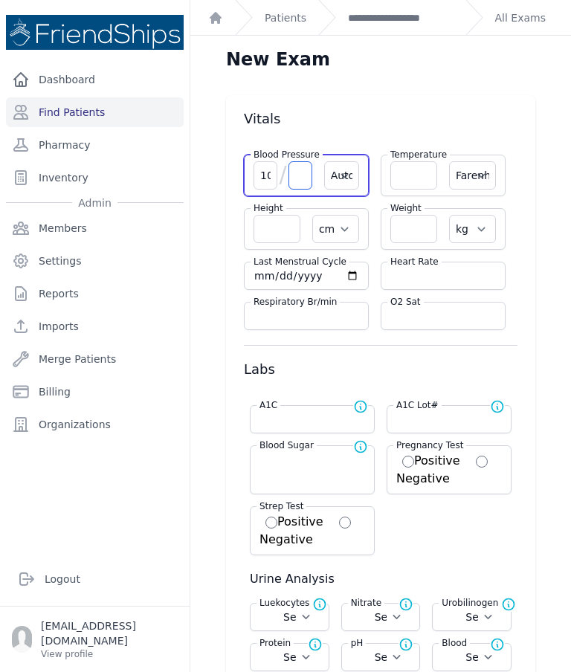
select select
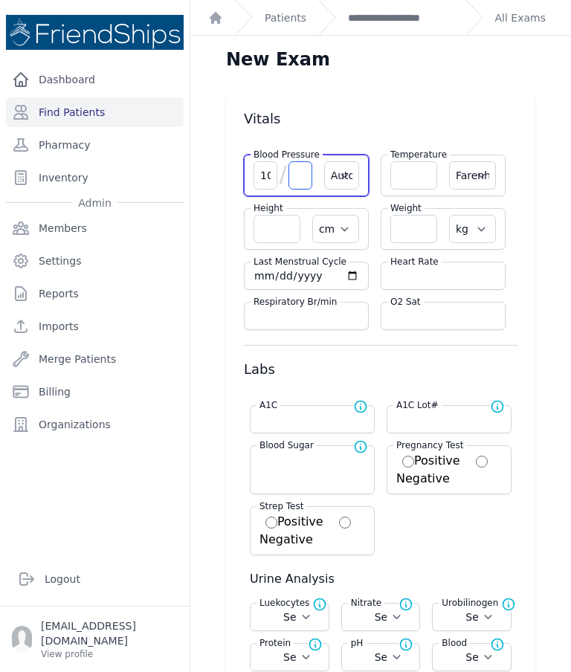
select select
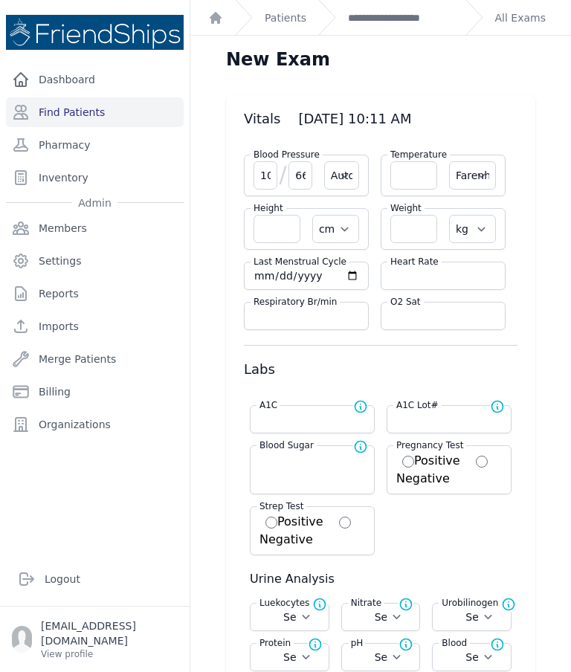
type input "66"
click at [406, 171] on input "number" at bounding box center [413, 175] width 47 height 28
select select "Automatic"
select select "F"
select select "cm"
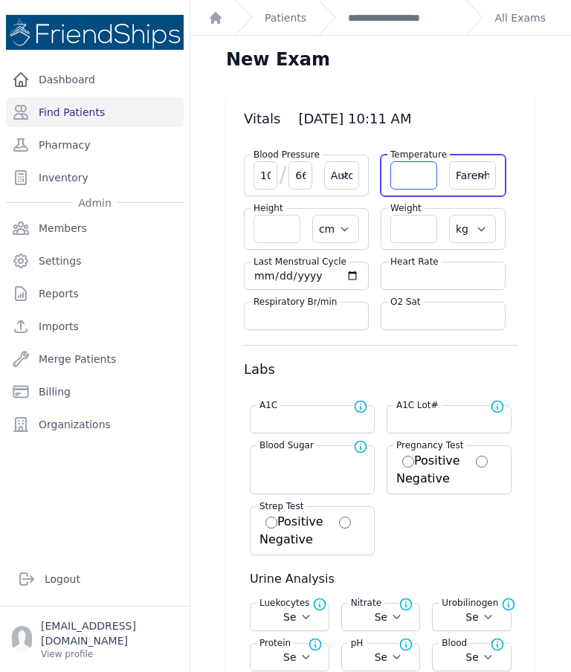
select select "kg"
select select
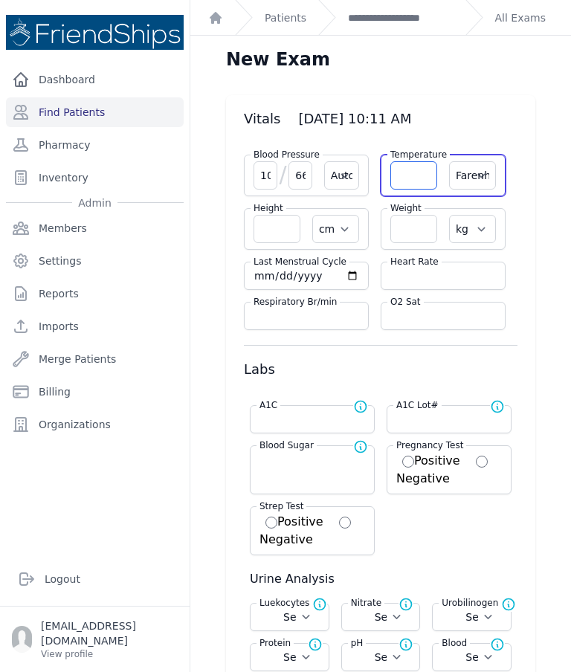
select select
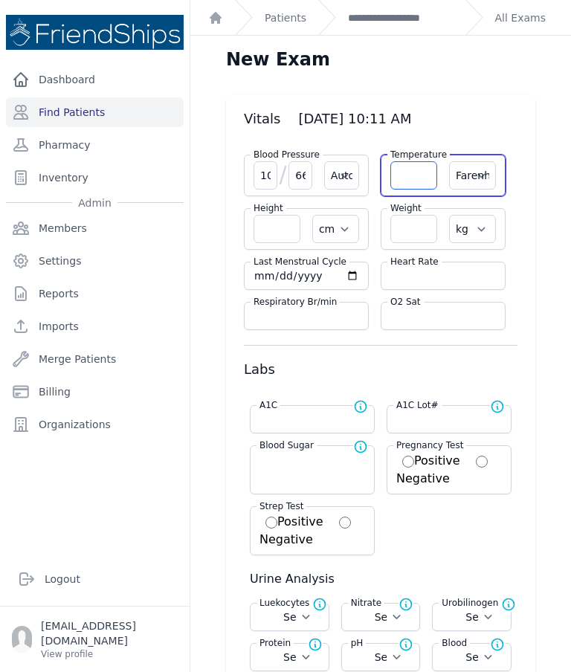
select select
type input "36.4"
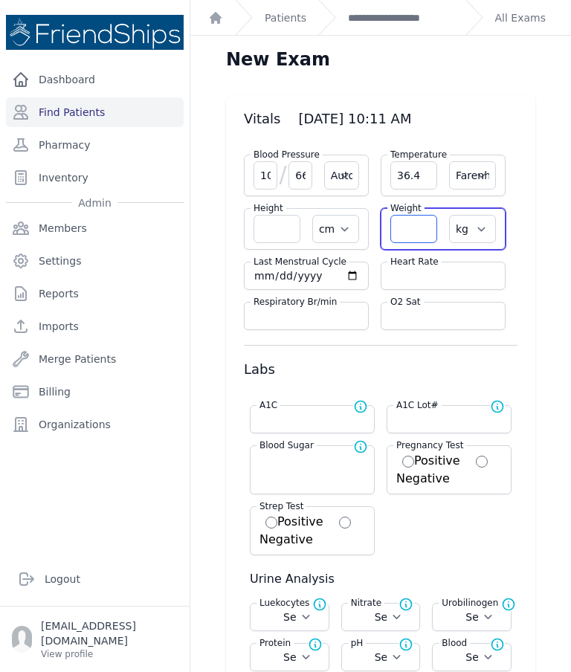
click at [416, 227] on input "number" at bounding box center [413, 229] width 47 height 28
select select "Automatic"
select select "F"
select select "cm"
select select "kg"
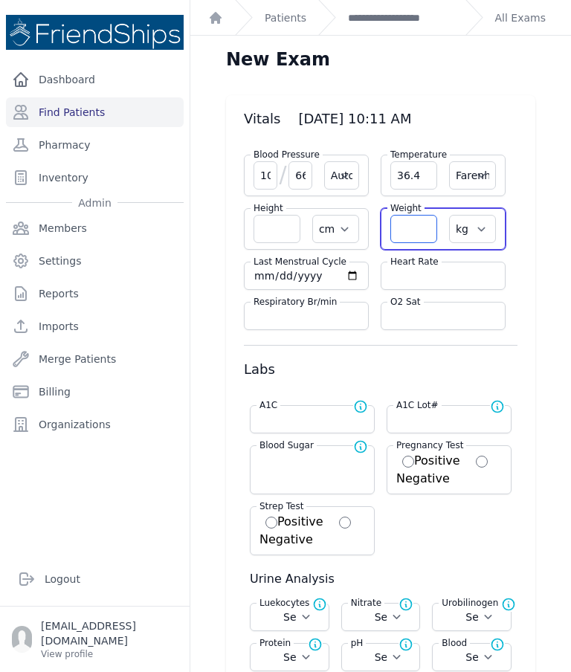
select select
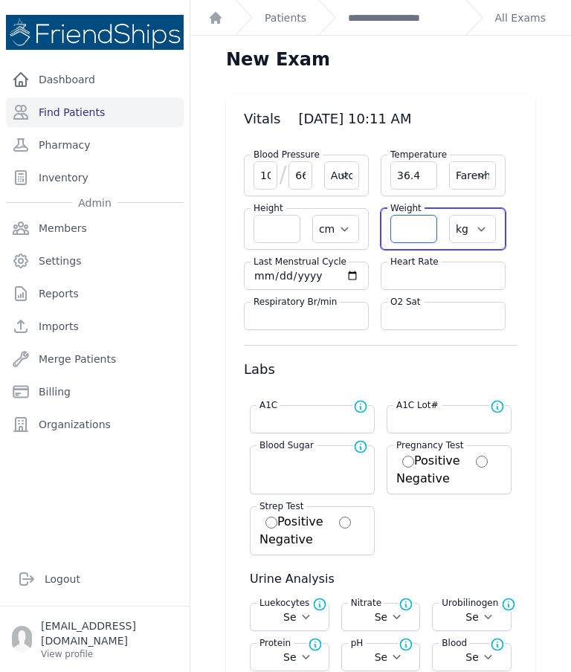
select select
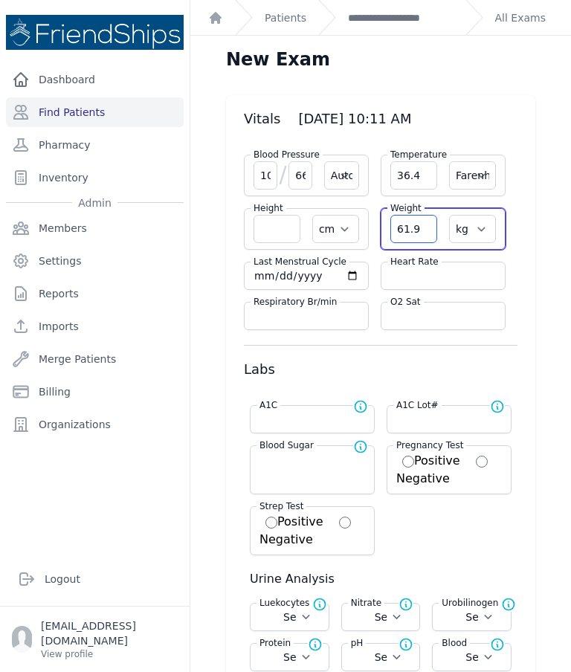
type input "61.9"
click at [440, 276] on input "number" at bounding box center [442, 275] width 105 height 15
select select "Automatic"
select select "F"
select select "cm"
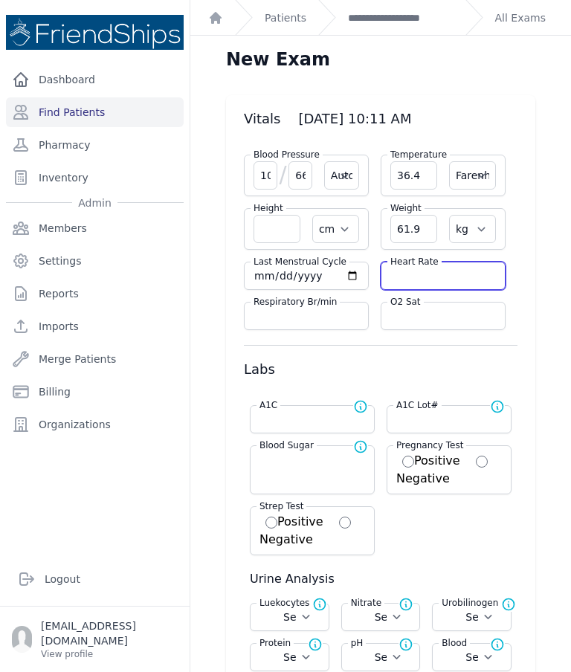
select select "kg"
select select
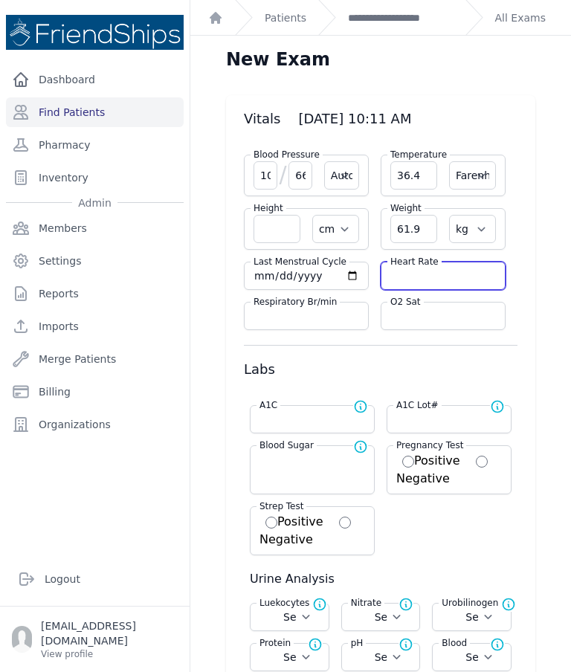
select select
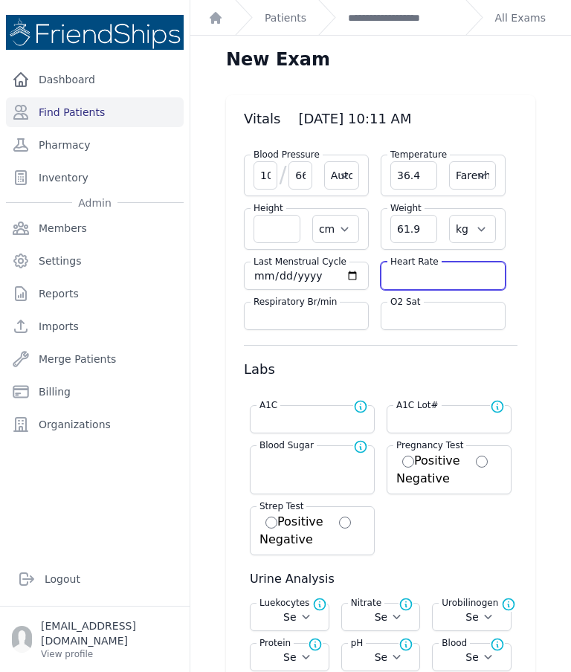
select select
type input "91"
select select "Automatic"
select select "F"
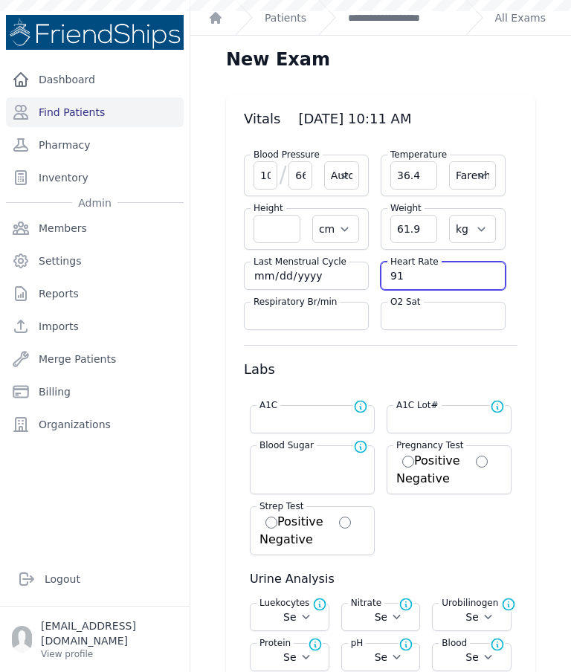
select select "cm"
select select "kg"
select select
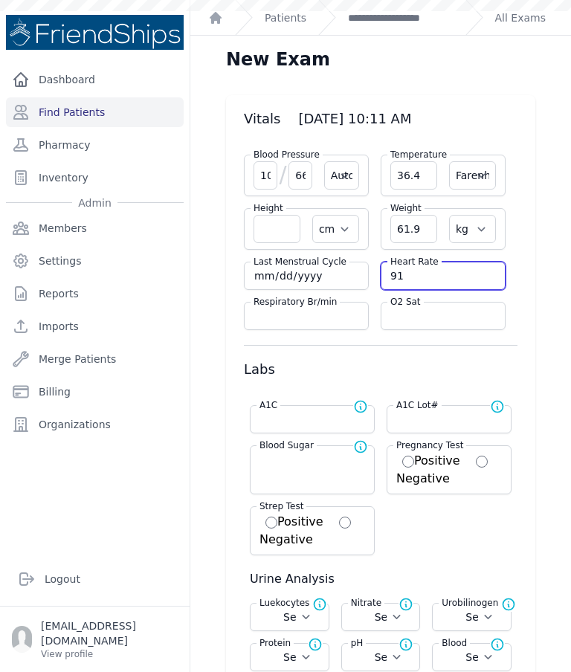
select select
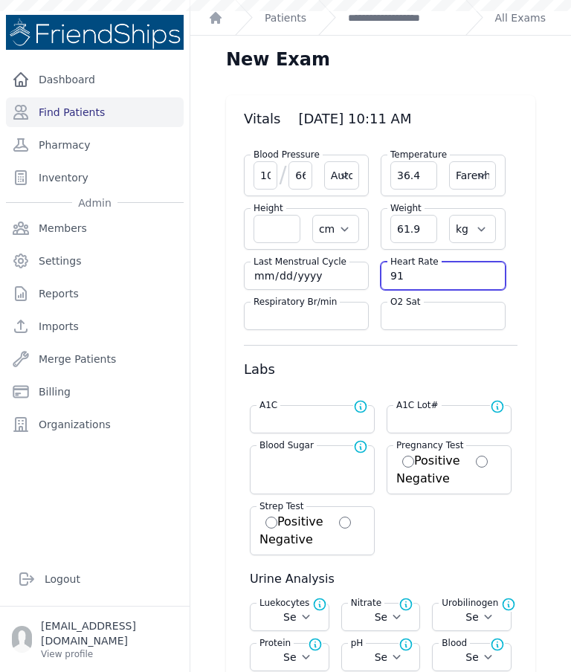
select select
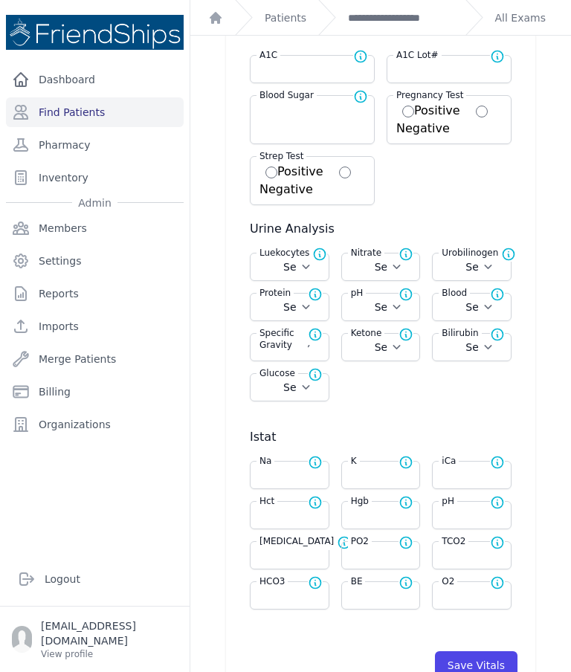
scroll to position [356, 0]
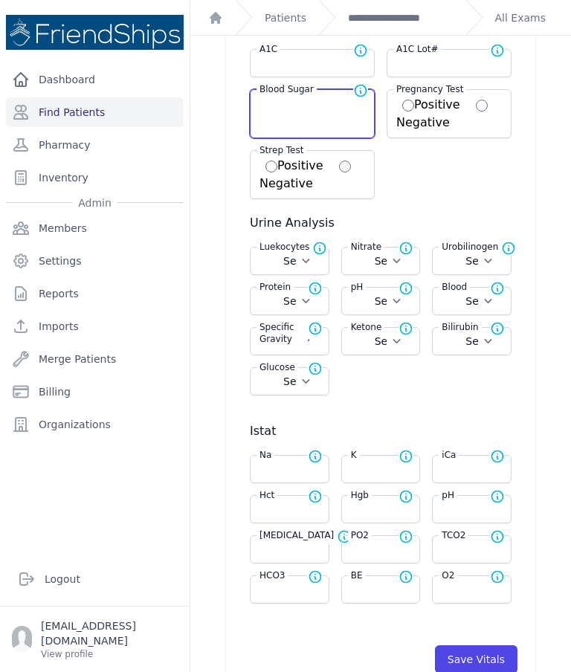
click at [317, 110] on input "number" at bounding box center [311, 103] width 105 height 15
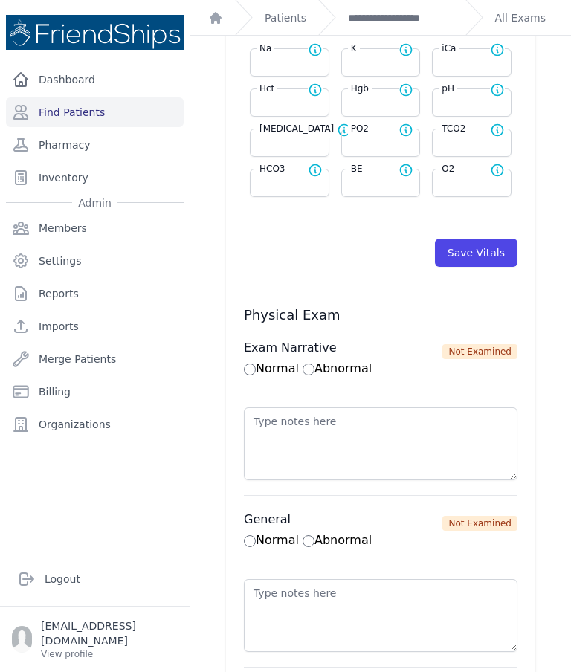
scroll to position [759, 0]
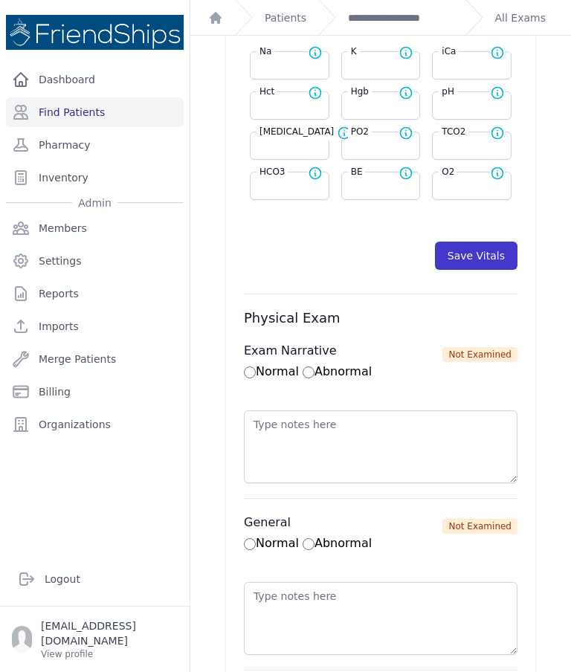
type input "346"
click at [489, 258] on button "Save Vitals" at bounding box center [476, 255] width 82 height 28
select select "Automatic"
select select "F"
select select "cm"
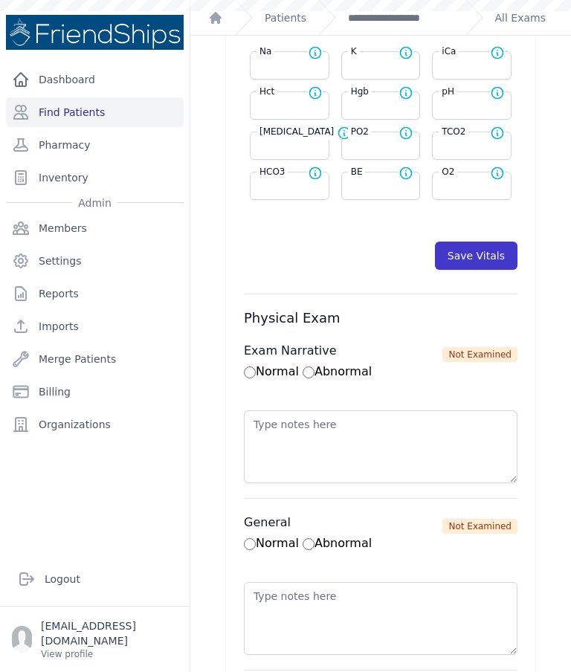
select select "kg"
type input "346.0"
select select
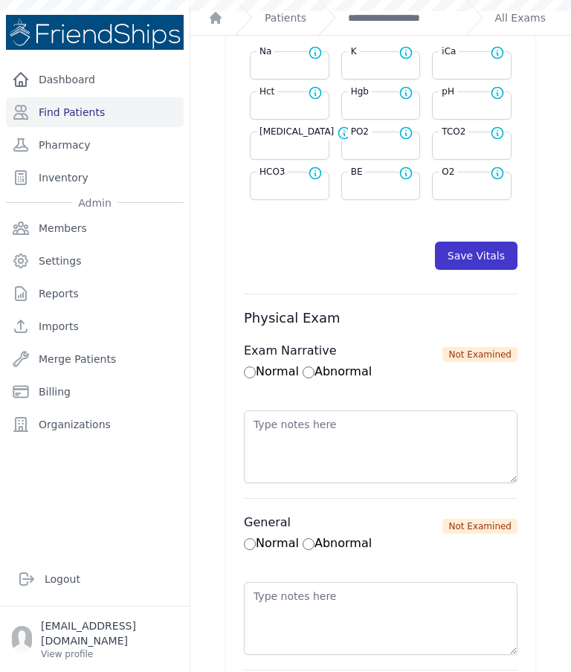
select select
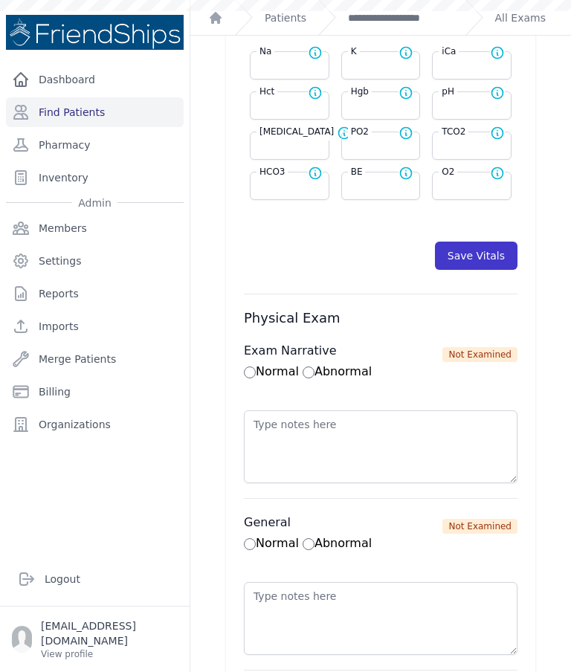
select select
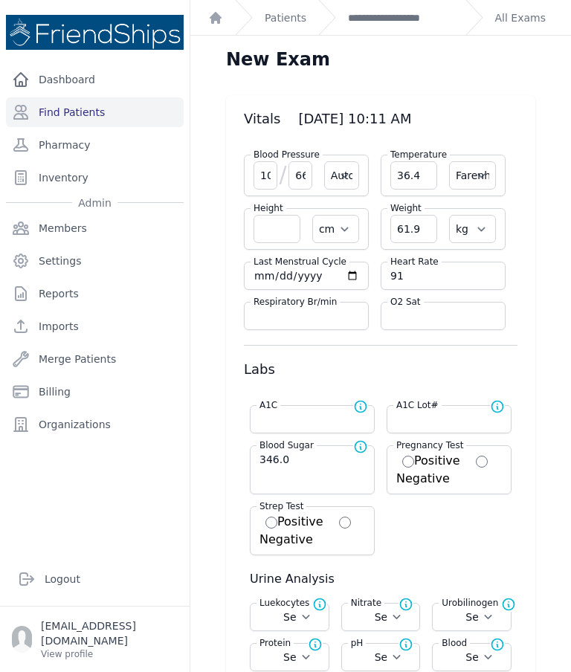
scroll to position [0, 0]
click at [438, 16] on link "**********" at bounding box center [400, 17] width 105 height 15
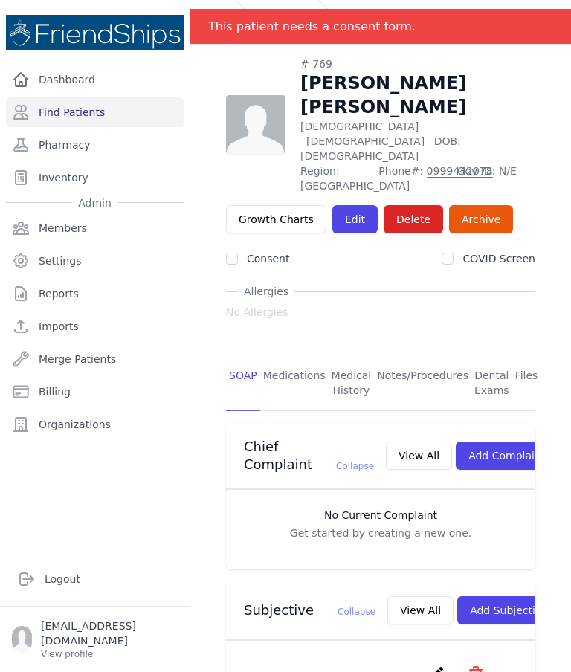
scroll to position [-4, 0]
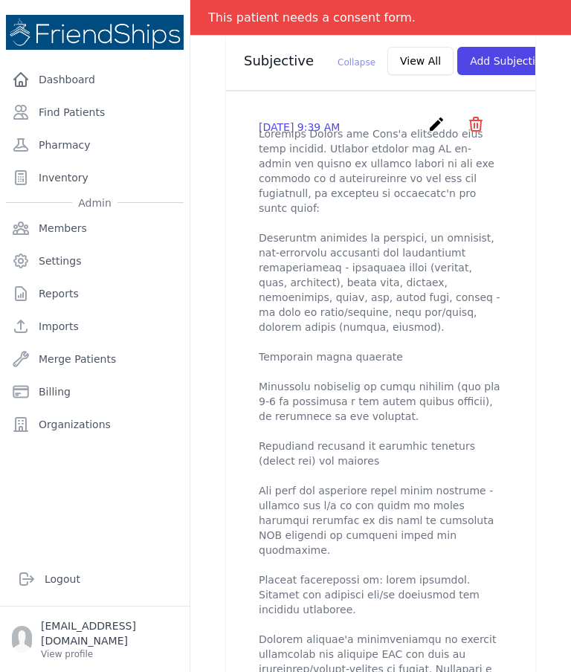
scroll to position [574, 0]
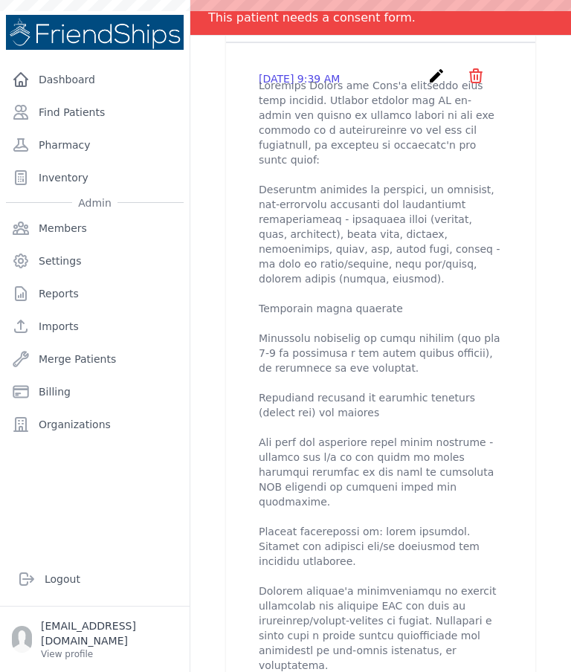
scroll to position [617, 0]
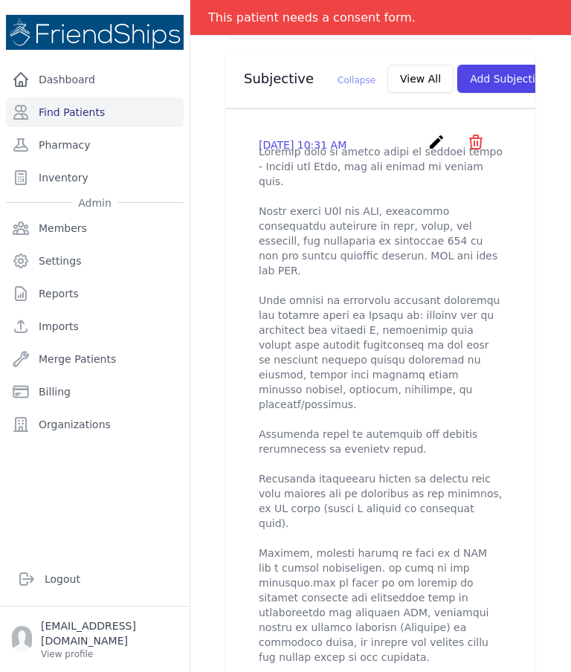
scroll to position [554, 0]
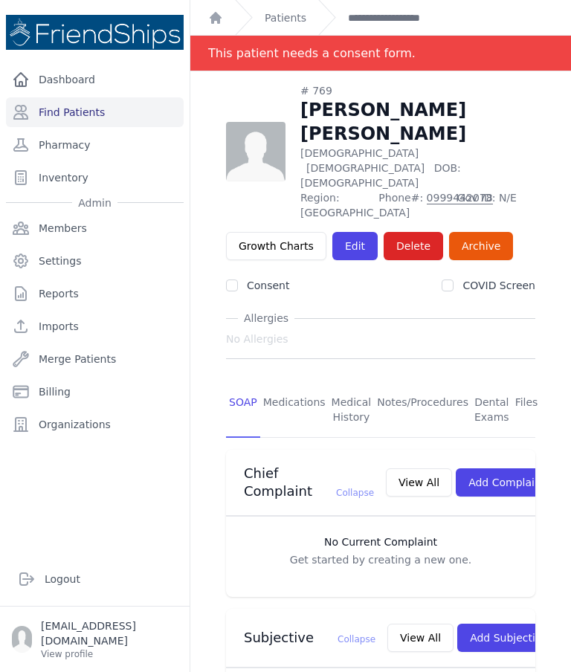
scroll to position [0, 0]
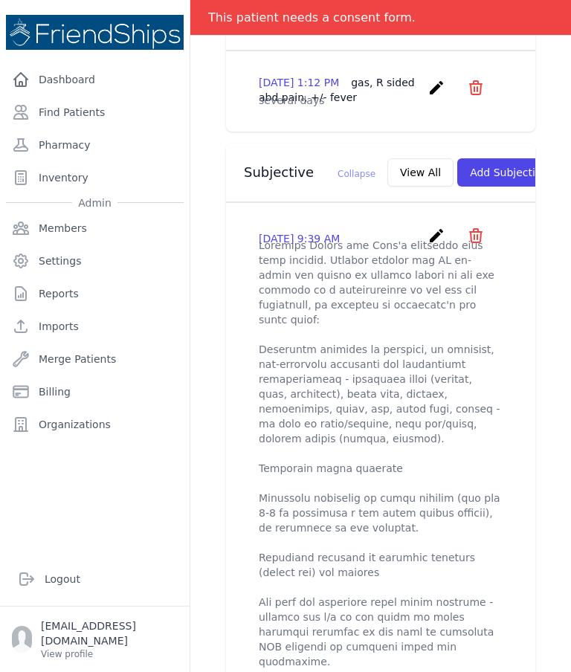
scroll to position [441, 0]
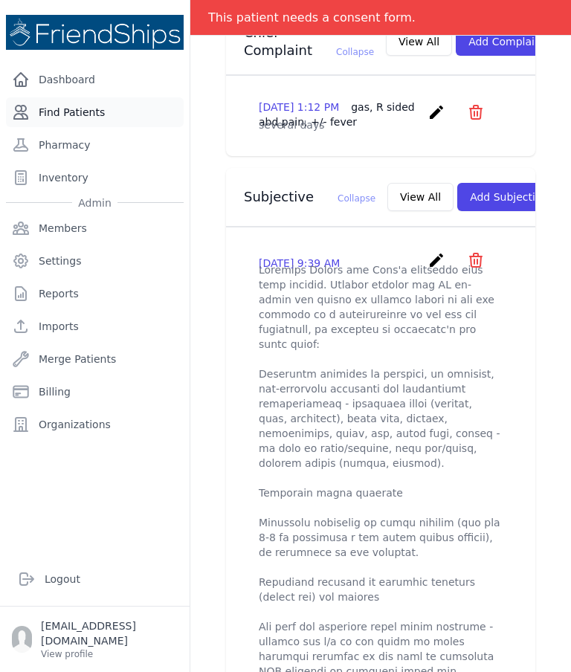
click at [82, 120] on link "Find Patients" at bounding box center [95, 112] width 178 height 30
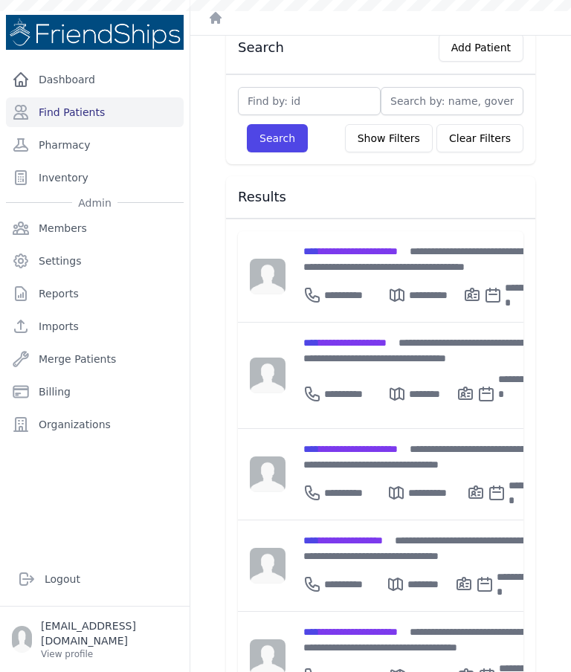
scroll to position [83, 0]
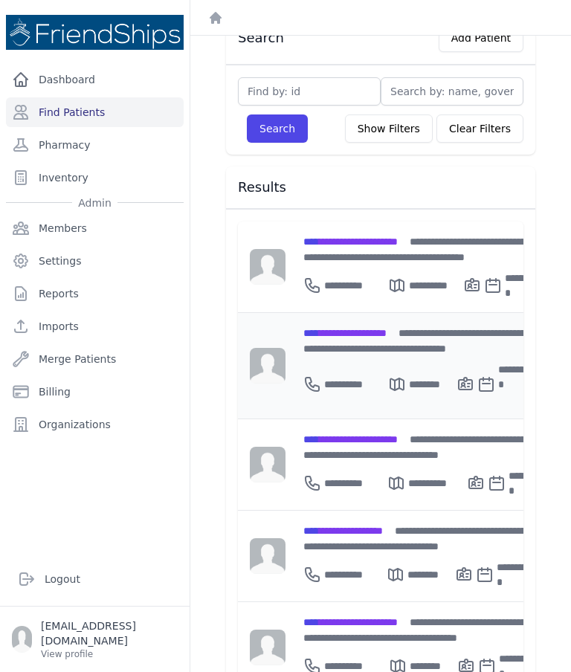
click at [386, 328] on span "**********" at bounding box center [344, 333] width 83 height 10
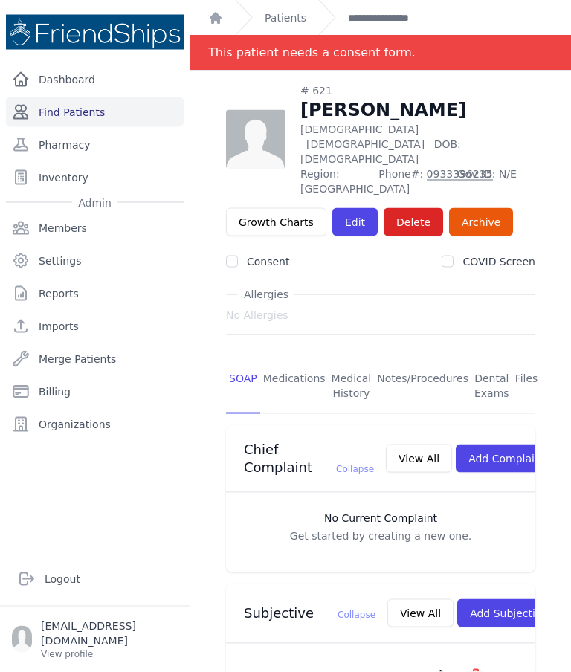
click at [111, 115] on link "Find Patients" at bounding box center [95, 112] width 178 height 30
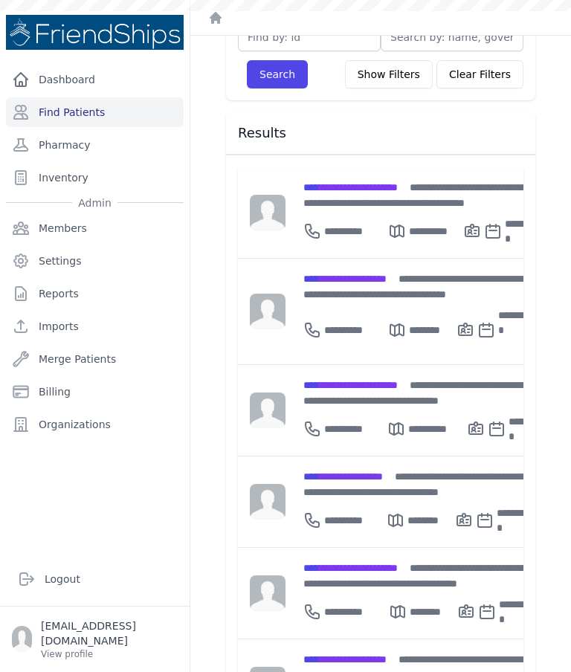
scroll to position [157, 0]
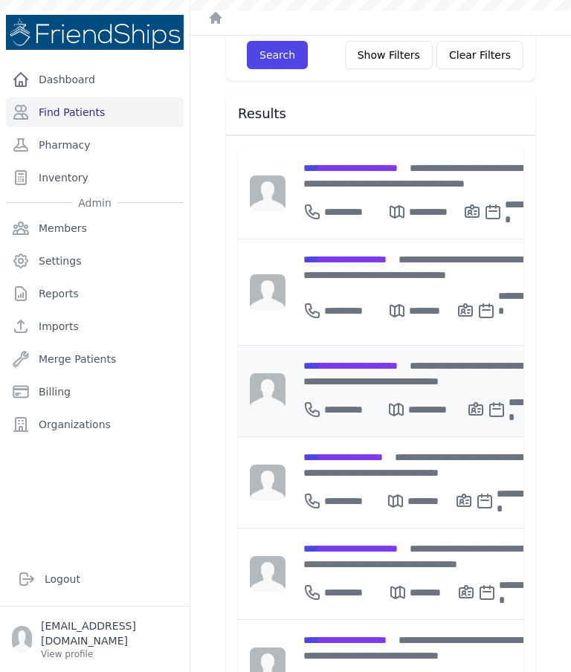
click at [397, 360] on span "**********" at bounding box center [350, 365] width 94 height 10
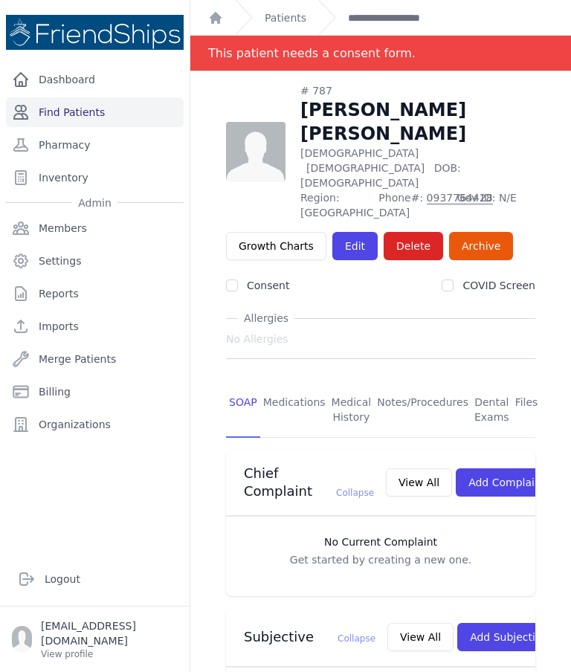
click at [70, 123] on link "Find Patients" at bounding box center [95, 112] width 178 height 30
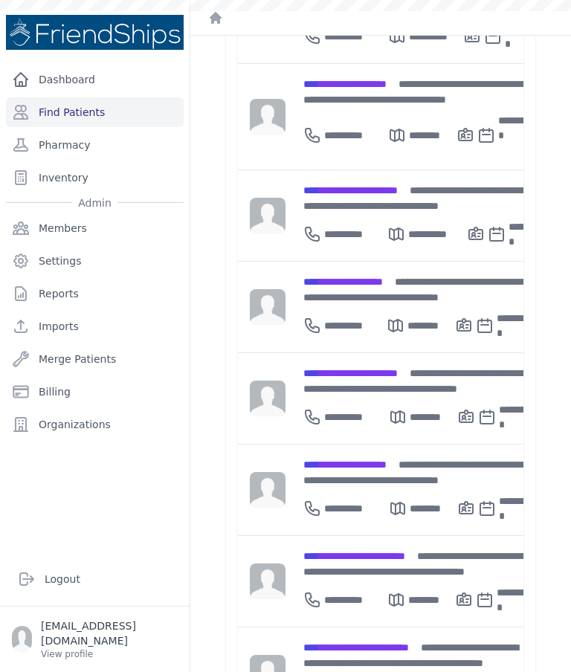
scroll to position [343, 0]
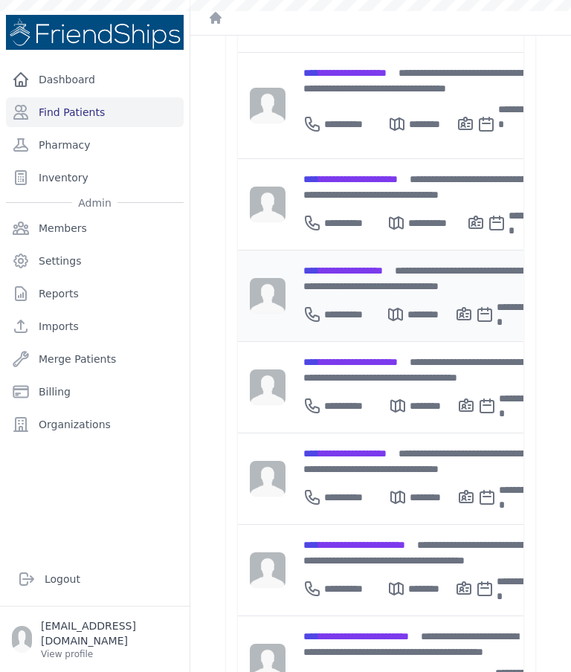
click at [323, 293] on div "**********" at bounding box center [417, 311] width 228 height 36
click at [284, 369] on img at bounding box center [268, 387] width 36 height 36
click at [267, 369] on img at bounding box center [268, 387] width 36 height 36
click at [272, 369] on img at bounding box center [268, 387] width 36 height 36
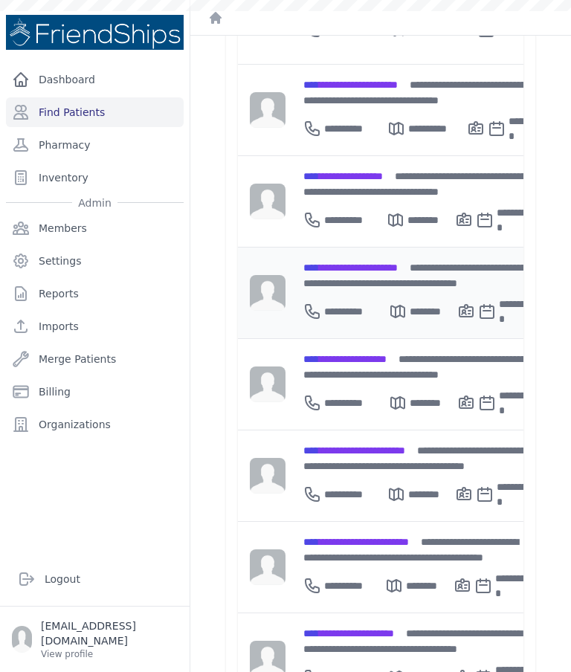
scroll to position [436, 0]
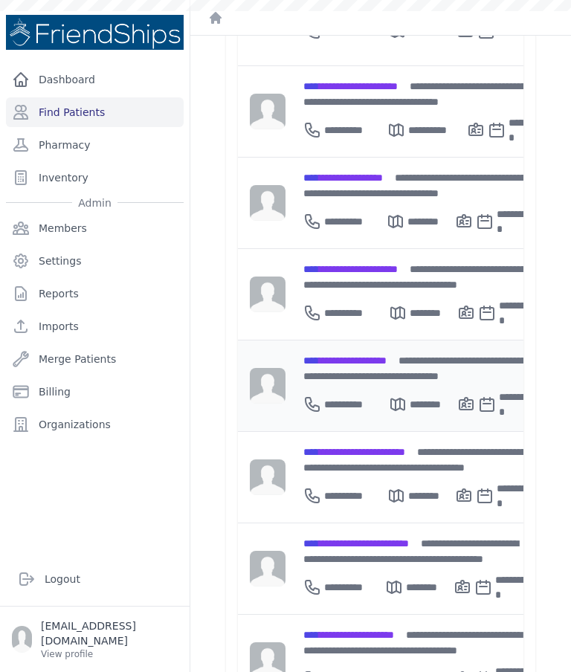
click at [273, 368] on img at bounding box center [268, 386] width 36 height 36
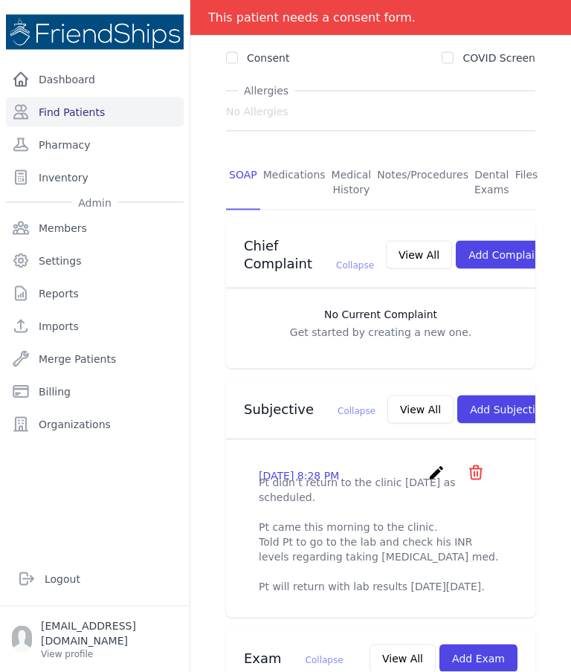
scroll to position [4, 0]
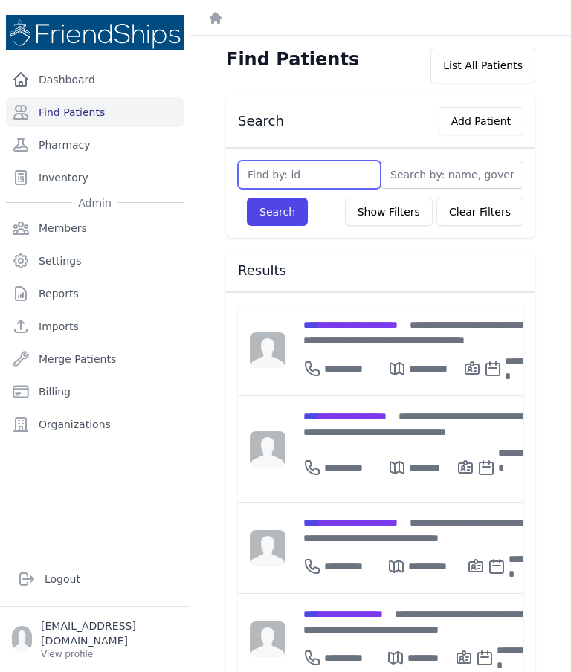
click at [310, 171] on input "text" at bounding box center [309, 174] width 143 height 28
type input "131"
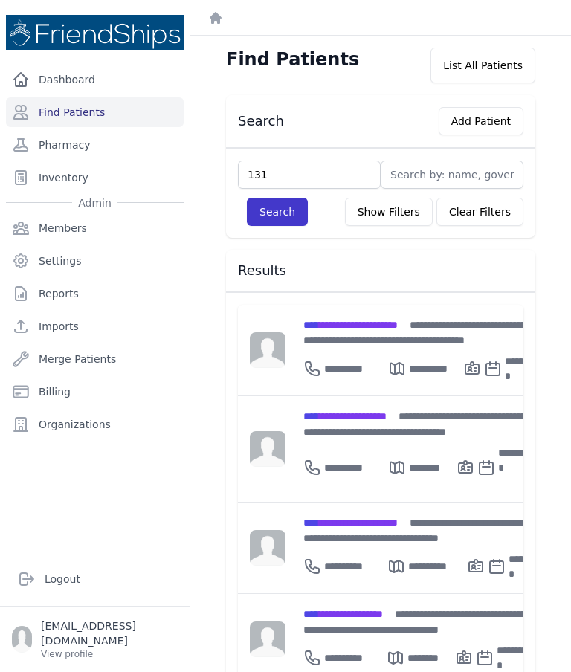
click at [279, 198] on button "Search" at bounding box center [277, 212] width 61 height 28
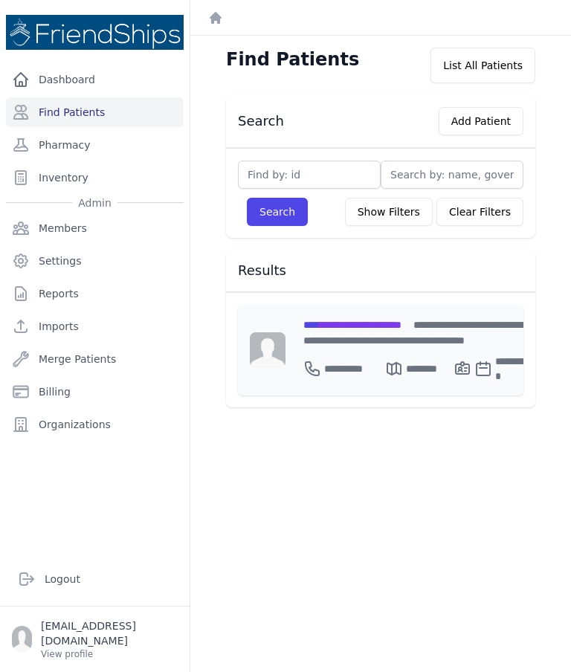
click at [385, 331] on div "**********" at bounding box center [416, 331] width 227 height 31
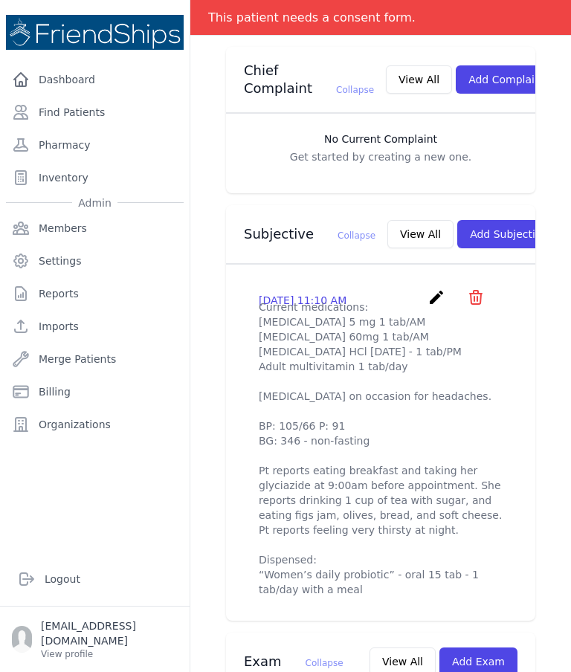
scroll to position [380, 0]
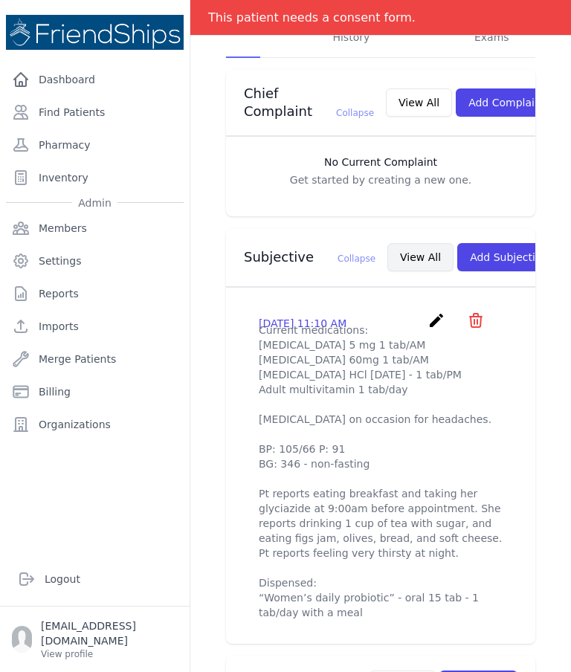
click at [387, 243] on button "View All" at bounding box center [420, 257] width 66 height 28
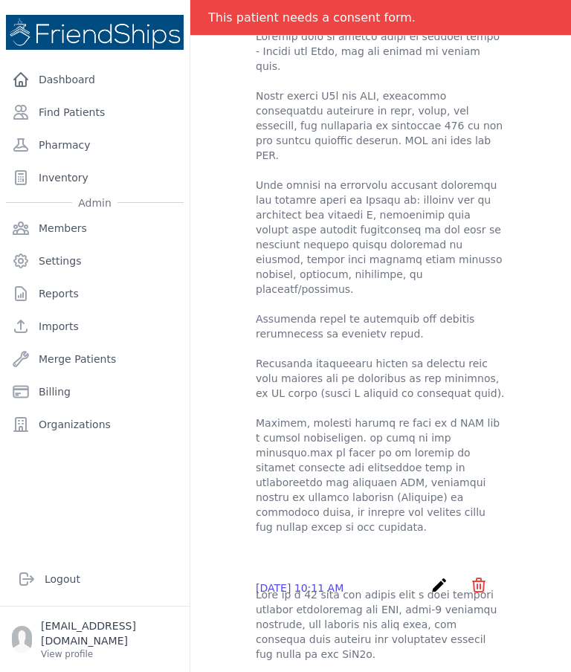
scroll to position [542, 0]
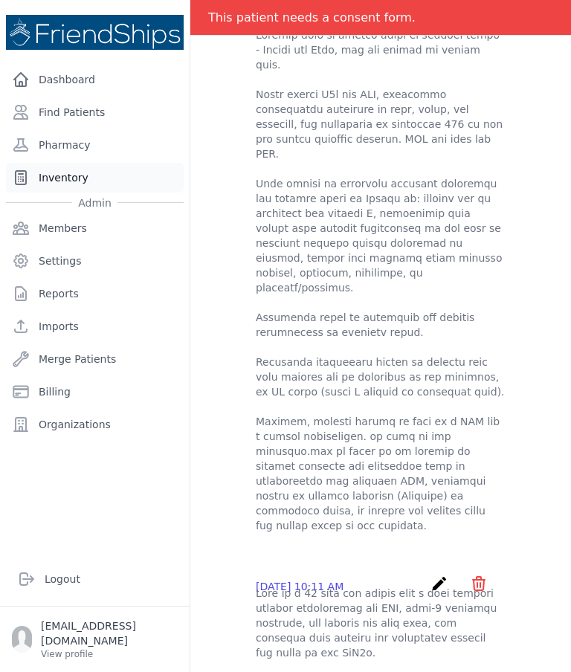
click at [7, 166] on link "Inventory" at bounding box center [95, 178] width 178 height 30
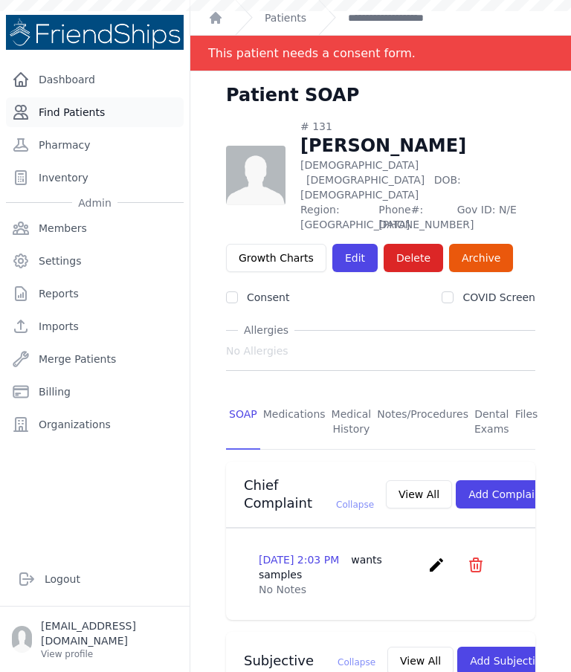
click at [74, 117] on link "Find Patients" at bounding box center [95, 112] width 178 height 30
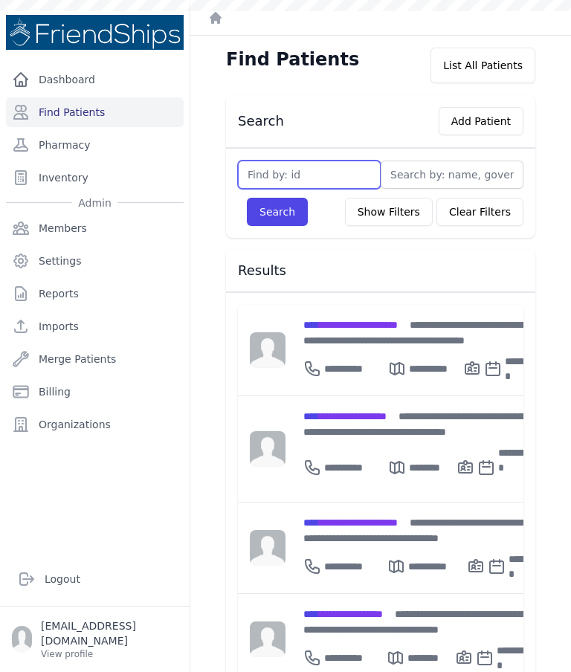
type input "2"
type input "25"
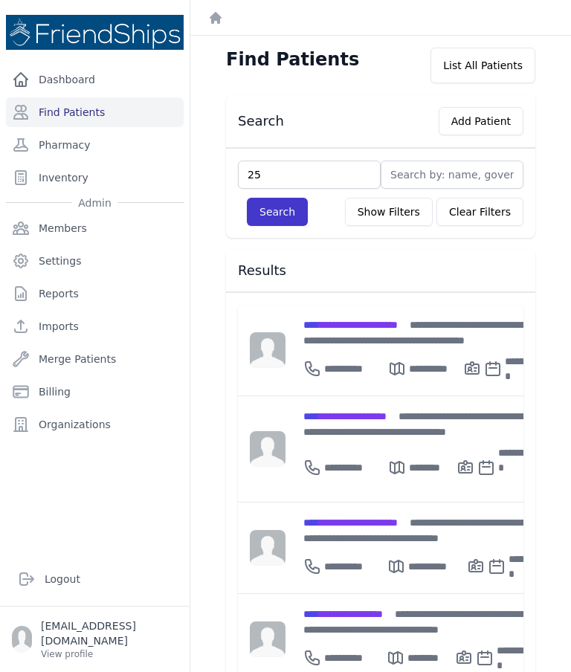
click at [269, 212] on button "Search" at bounding box center [277, 212] width 61 height 28
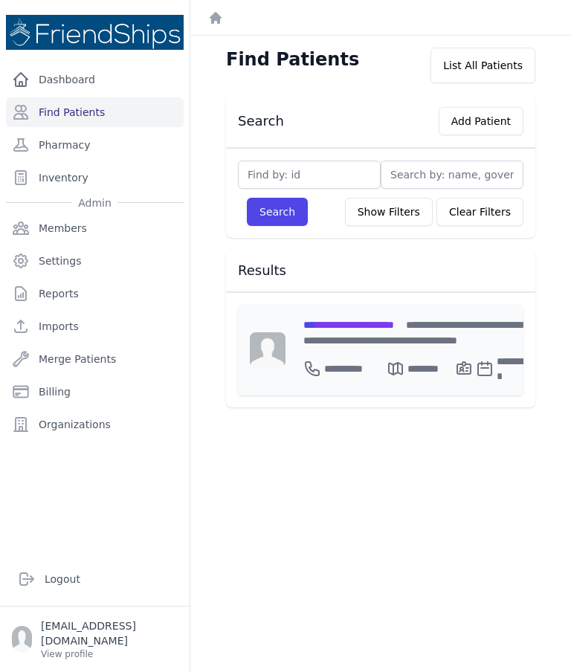
click at [364, 325] on span "**********" at bounding box center [348, 324] width 91 height 10
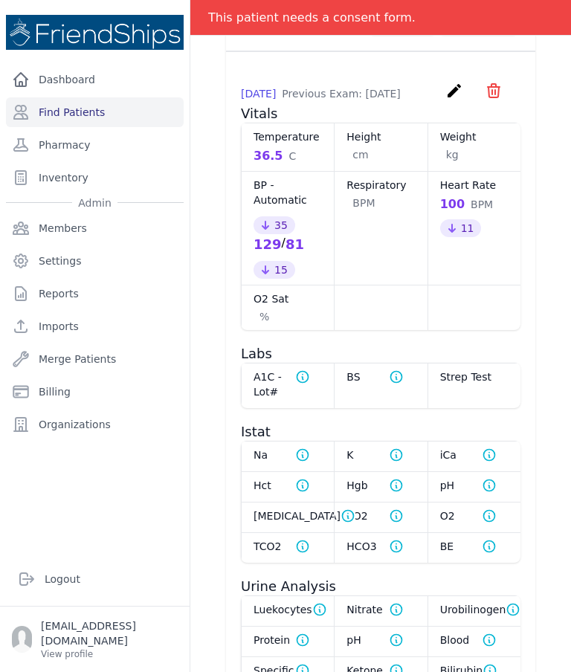
scroll to position [842, 0]
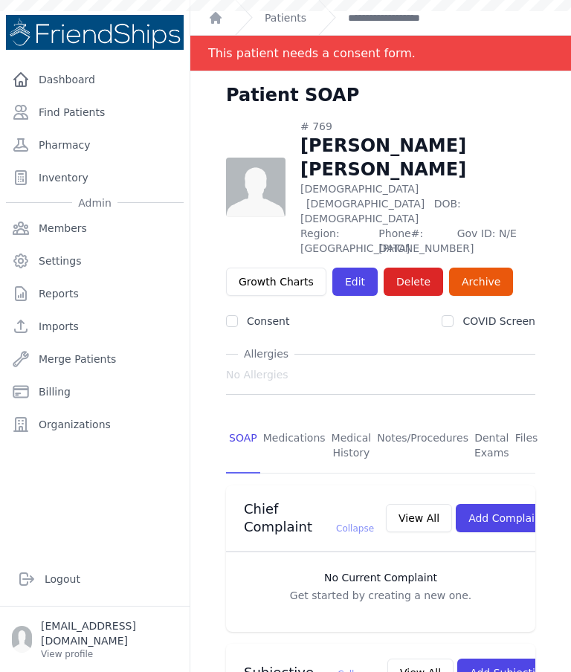
scroll to position [492, 0]
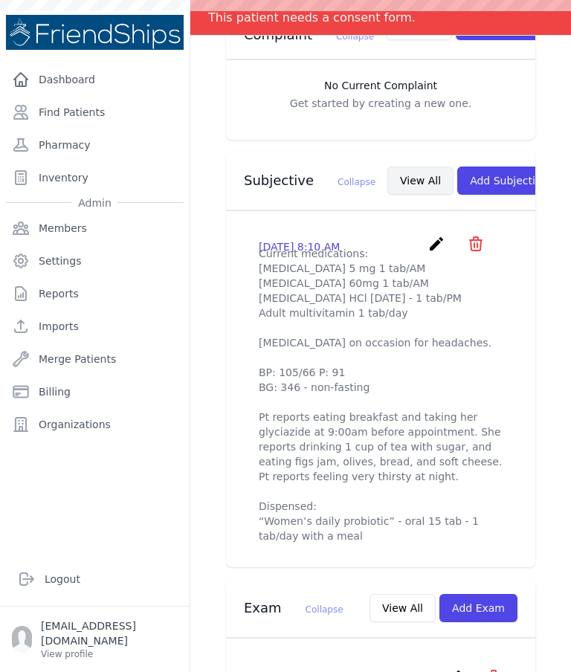
click at [387, 166] on button "View All" at bounding box center [420, 180] width 66 height 28
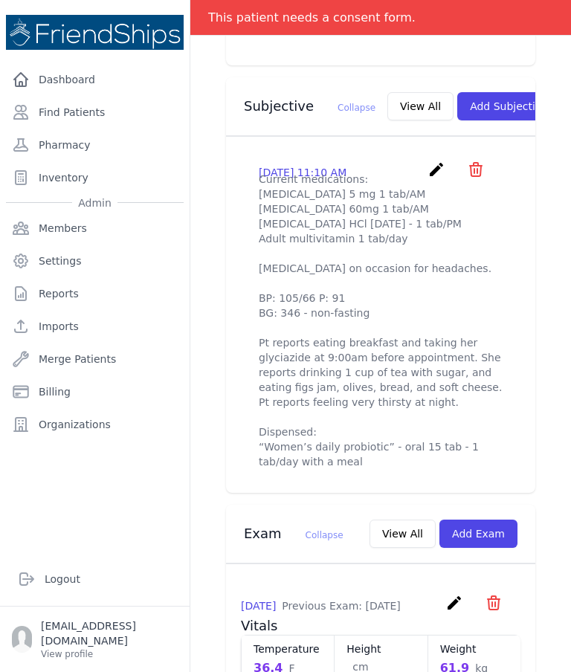
scroll to position [562, 0]
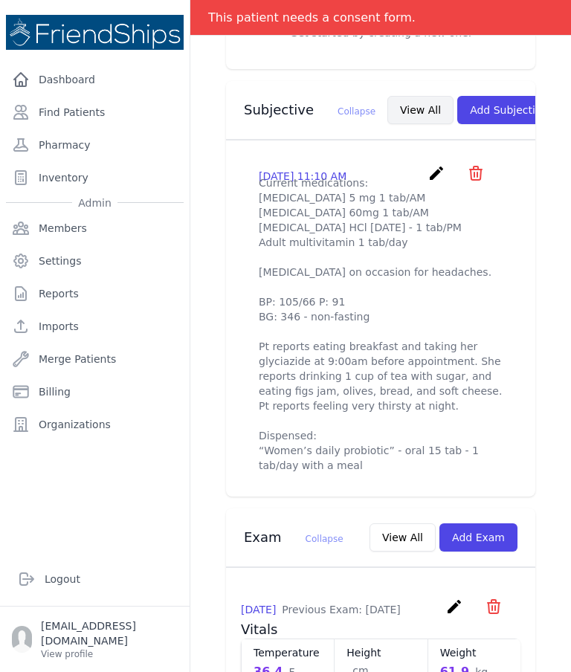
click at [387, 96] on button "View All" at bounding box center [420, 110] width 66 height 28
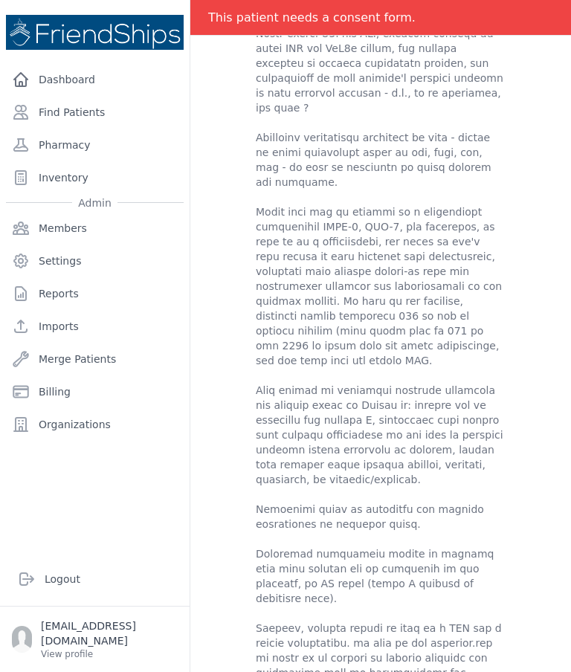
scroll to position [79, 0]
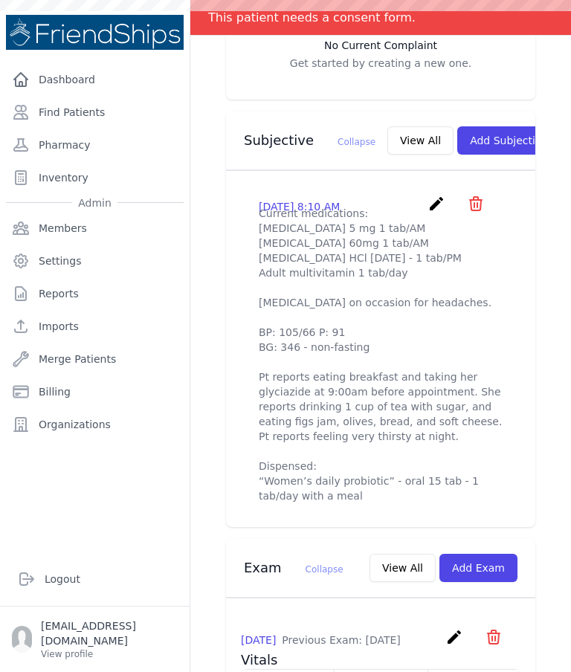
scroll to position [523, 0]
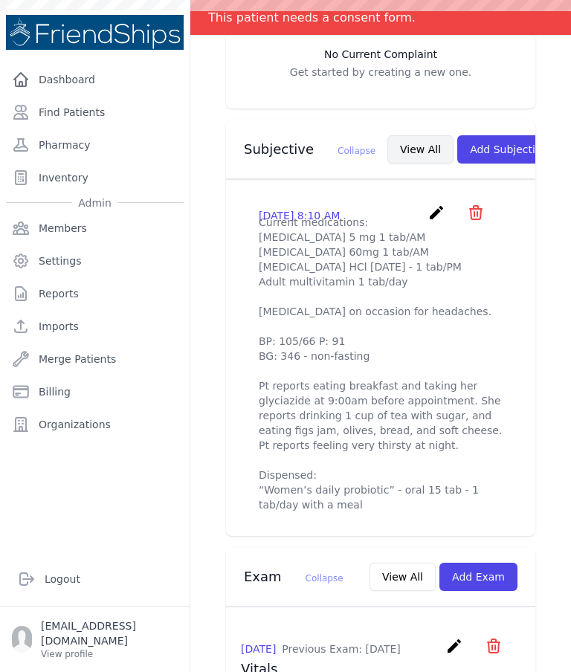
click at [387, 135] on button "View All" at bounding box center [420, 149] width 66 height 28
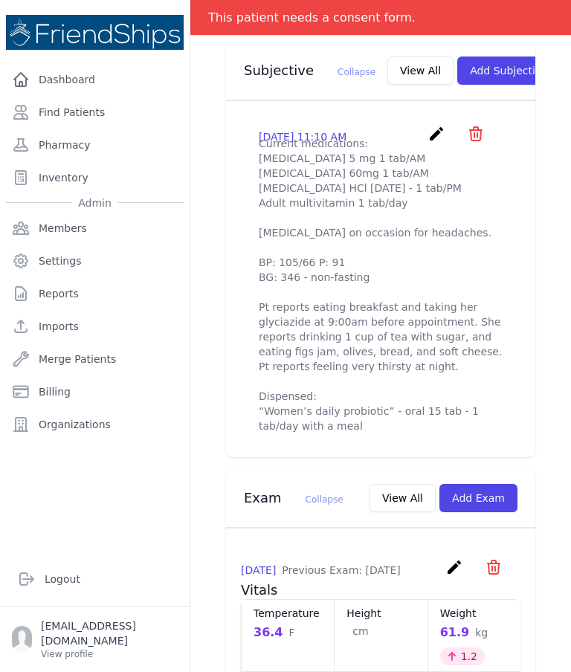
scroll to position [560, 0]
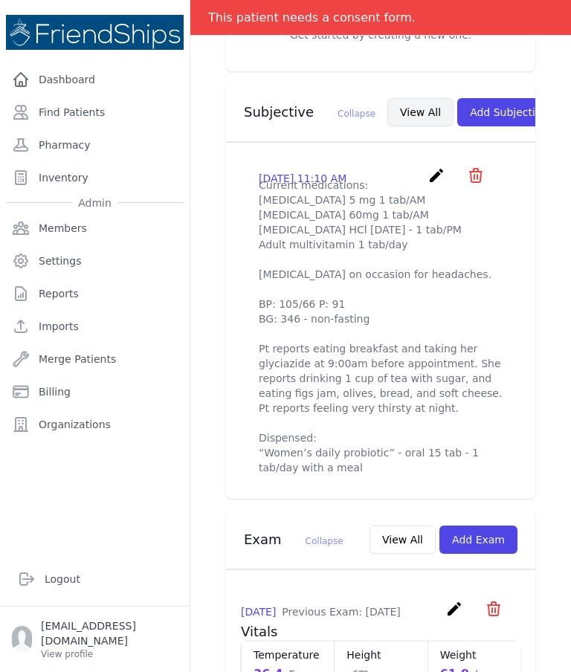
click at [387, 98] on button "View All" at bounding box center [420, 112] width 66 height 28
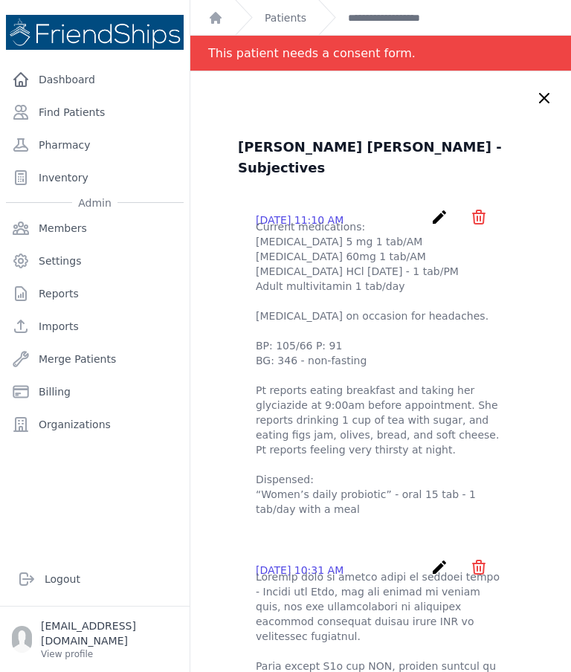
scroll to position [0, 0]
click at [540, 93] on icon at bounding box center [544, 98] width 18 height 18
click at [538, 98] on icon at bounding box center [544, 98] width 18 height 18
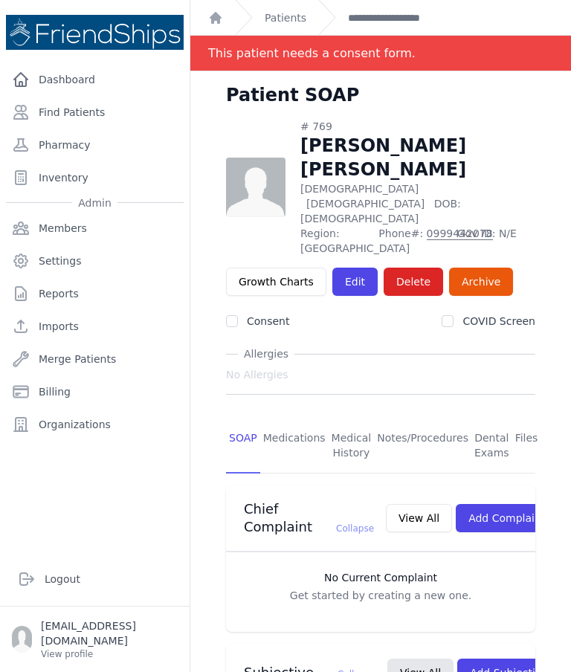
click at [538, 98] on div "Patient SOAP" at bounding box center [380, 101] width 357 height 36
click at [447, 226] on span "Phone#: 0999442078" at bounding box center [412, 241] width 69 height 30
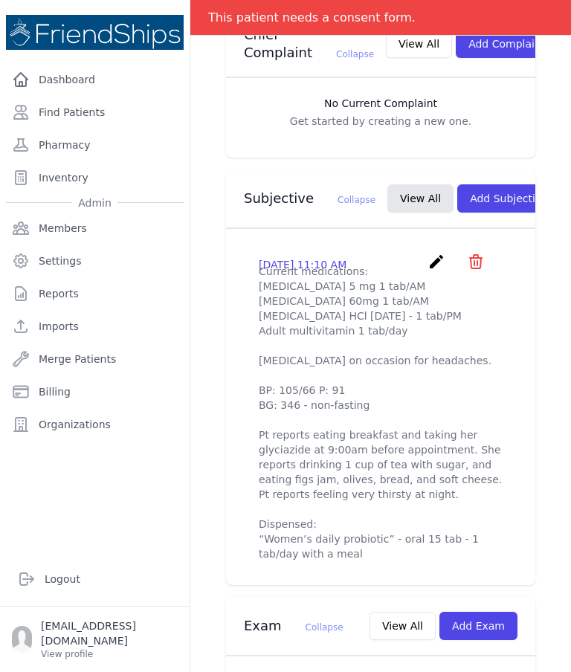
scroll to position [475, 0]
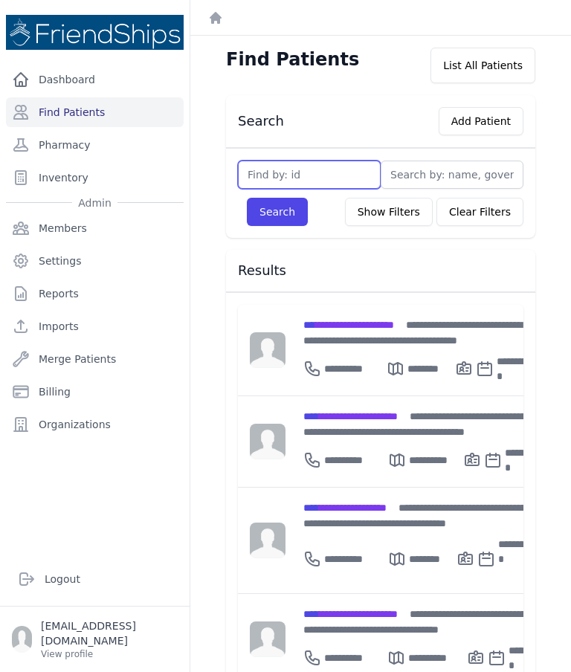
click at [302, 174] on input "text" at bounding box center [309, 174] width 143 height 28
type input "729"
click at [276, 212] on button "Search" at bounding box center [277, 212] width 61 height 28
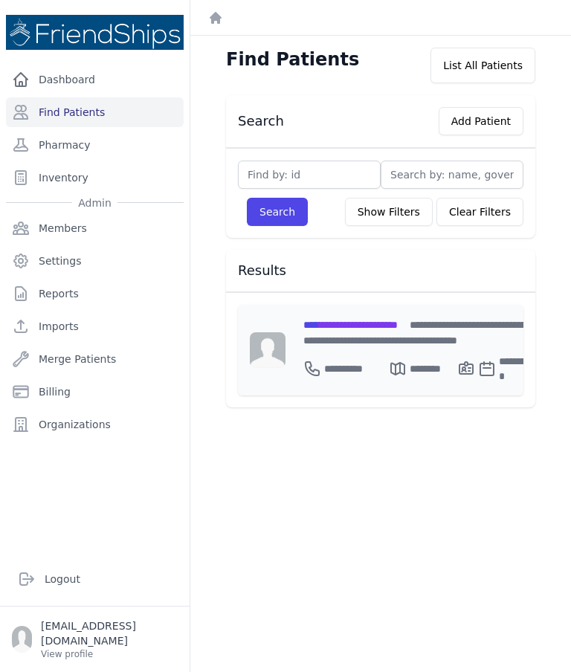
click at [399, 331] on div "**********" at bounding box center [419, 331] width 232 height 31
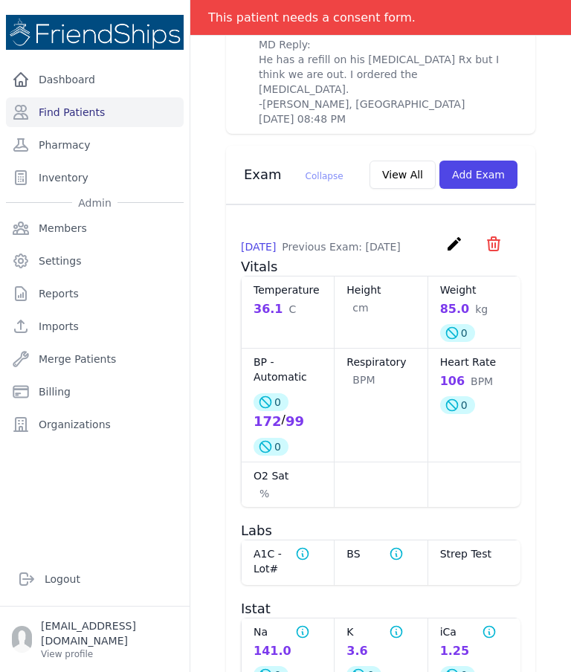
scroll to position [874, 0]
click at [492, 160] on button "Add Exam" at bounding box center [478, 174] width 78 height 28
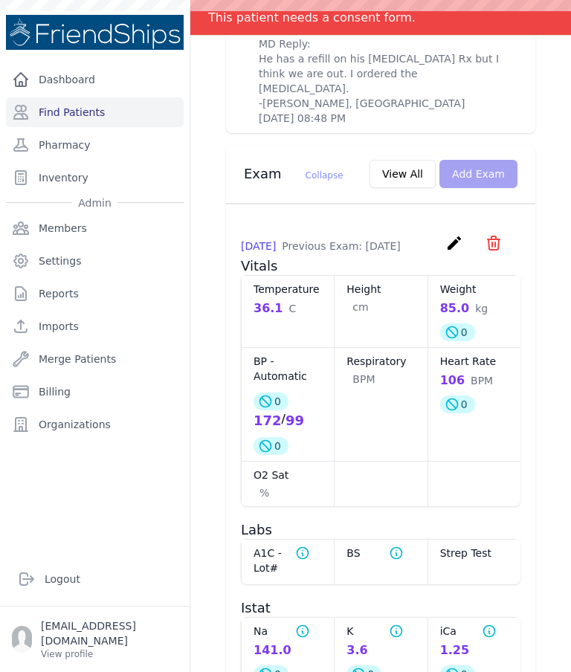
scroll to position [0, 0]
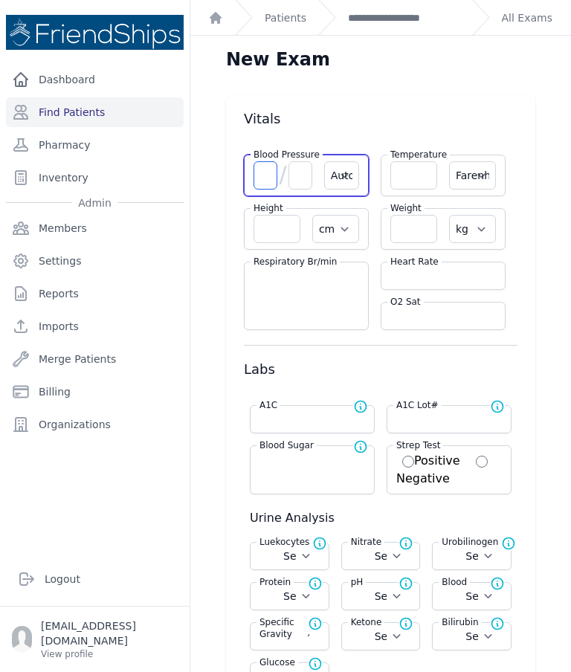
click at [267, 164] on input "number" at bounding box center [265, 175] width 24 height 28
type input "145"
click at [305, 181] on input "number" at bounding box center [300, 175] width 24 height 28
select select "Automatic"
select select "F"
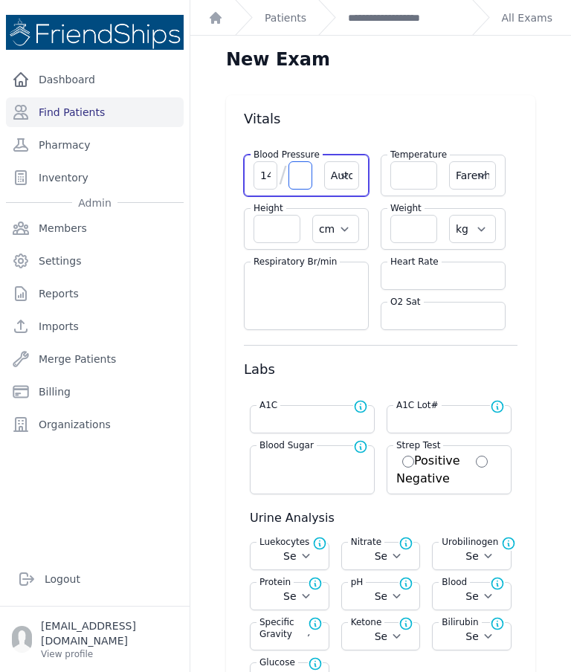
select select "cm"
select select "kg"
select select
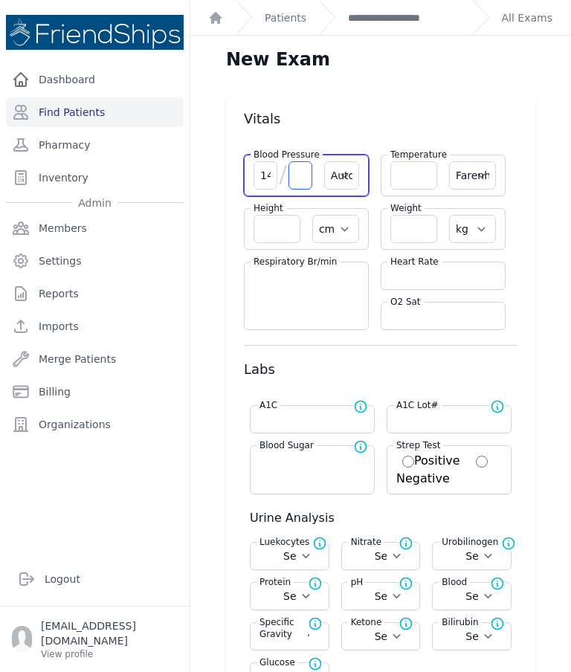
select select
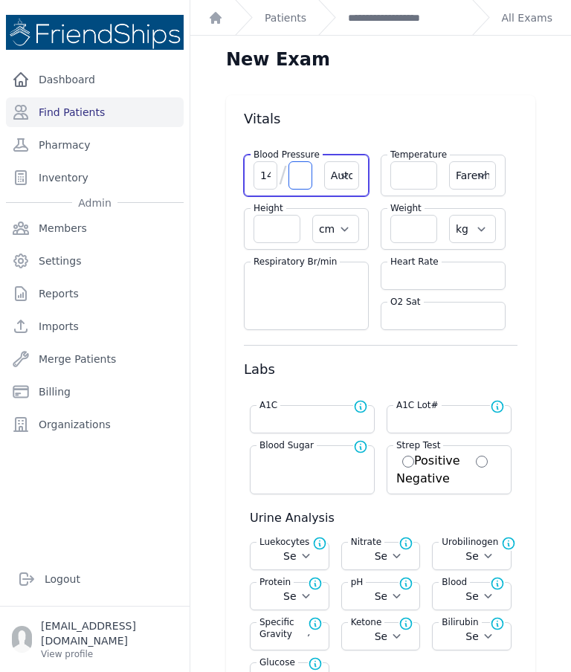
select select
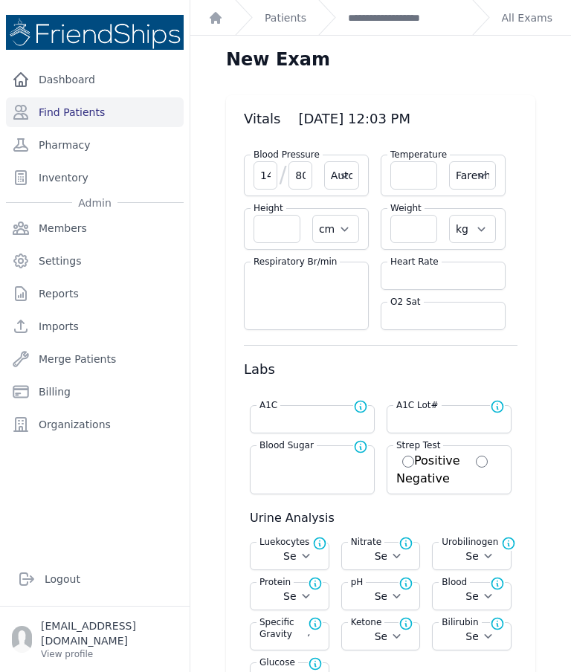
type input "80"
click at [429, 182] on input "number" at bounding box center [413, 175] width 47 height 28
select select "Automatic"
select select "F"
select select "cm"
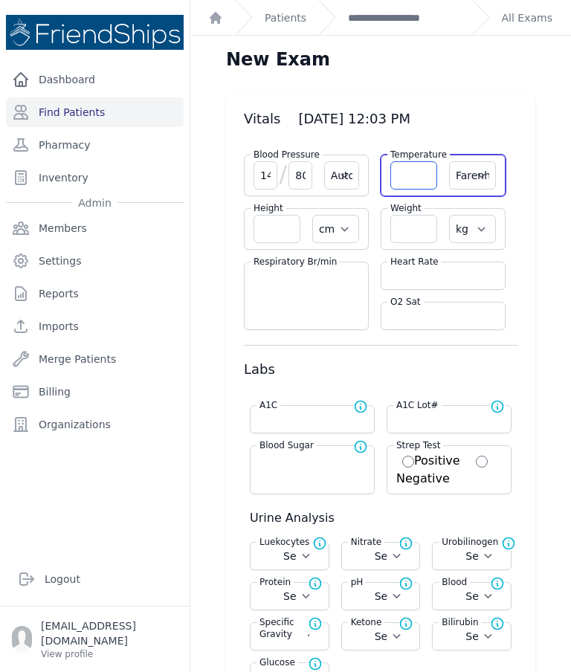
select select "kg"
select select
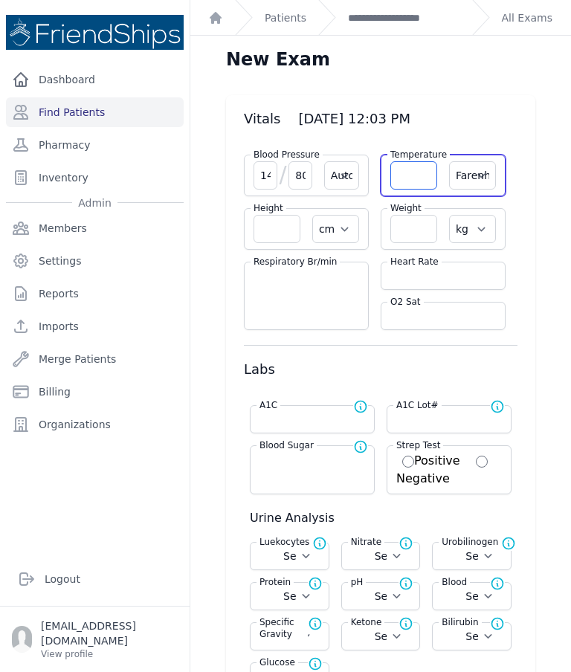
select select
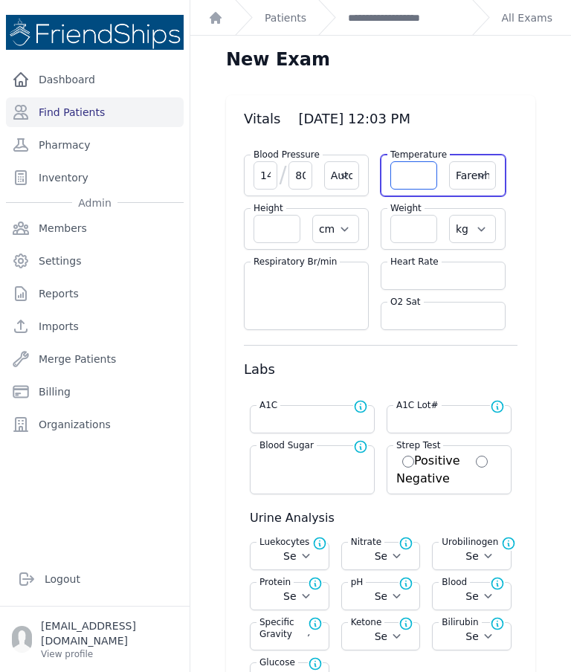
select select
type input "35"
click at [464, 169] on select "Farenheit Celcius" at bounding box center [472, 175] width 47 height 28
select select "C"
select select "Automatic"
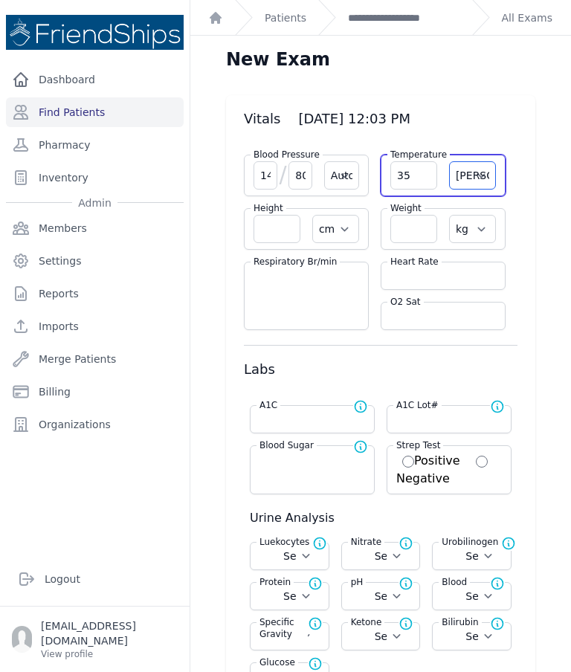
type input "35.0"
select select "cm"
select select "kg"
select select
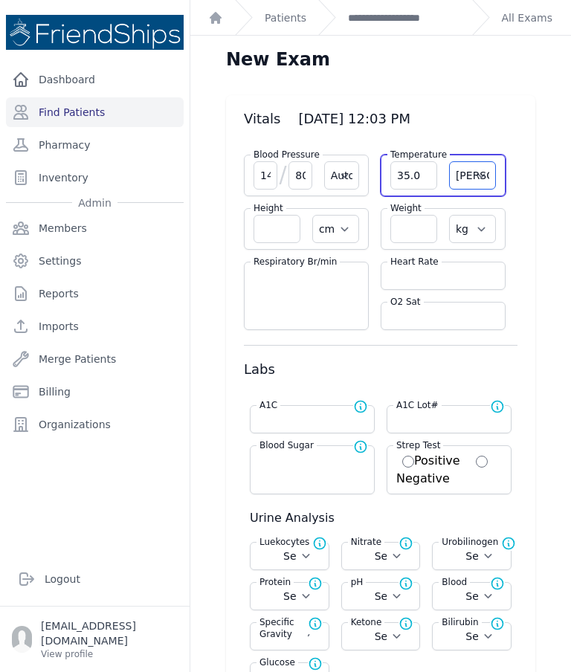
select select
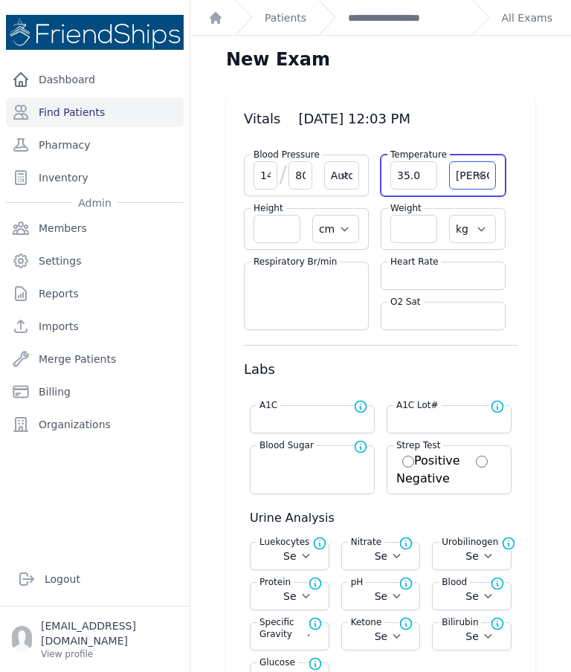
select select
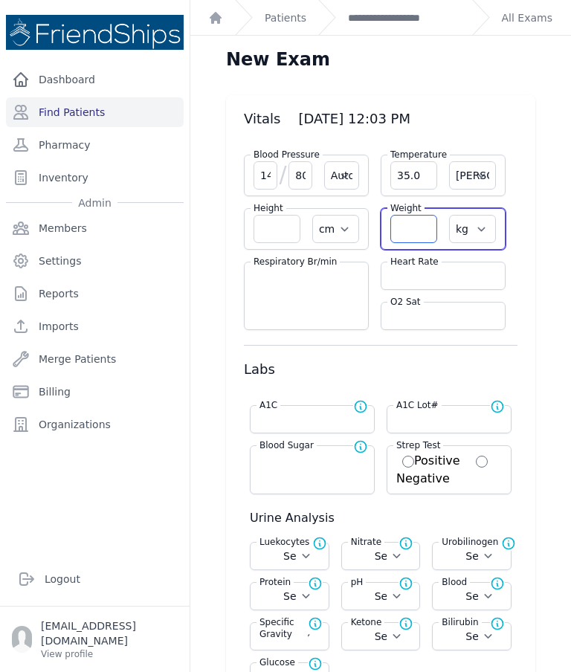
click at [411, 231] on input "number" at bounding box center [413, 229] width 47 height 28
select select "Automatic"
select select "C"
select select "cm"
select select "kg"
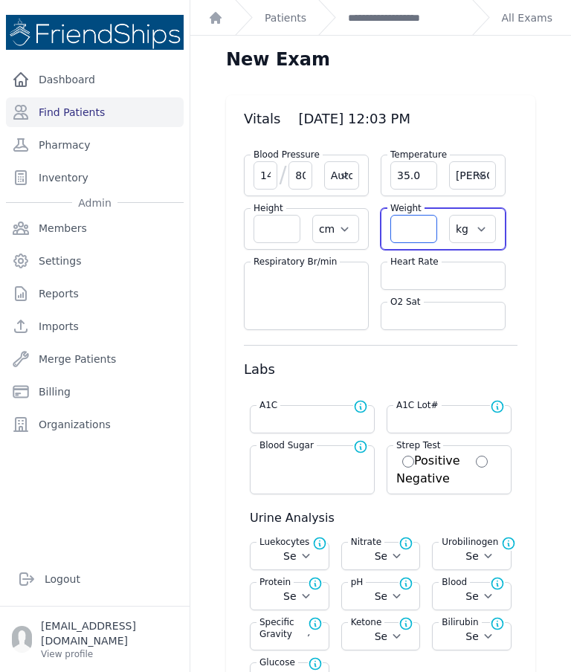
select select
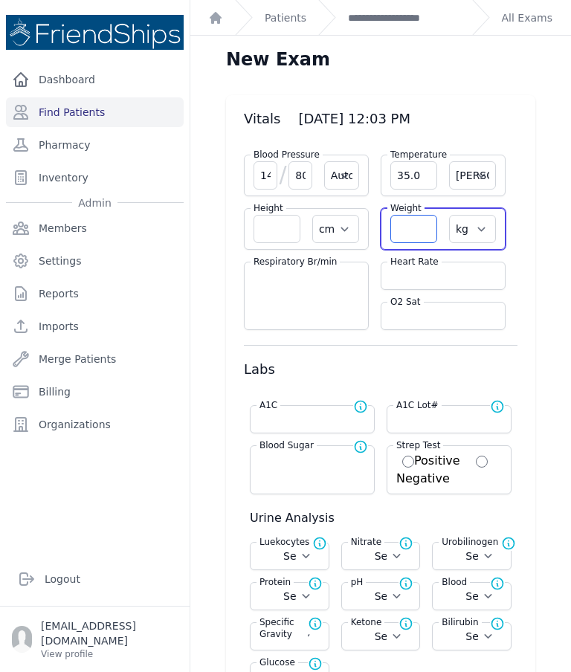
select select
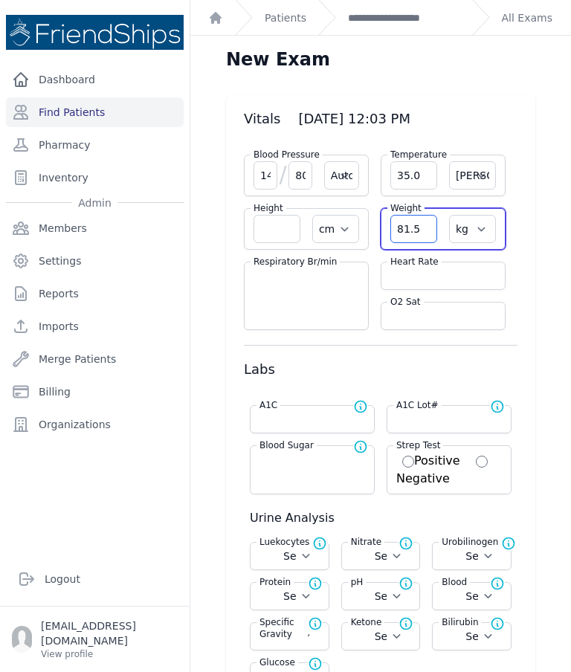
type input "81.5"
click at [438, 276] on input "number" at bounding box center [442, 275] width 105 height 15
select select "Automatic"
select select "C"
select select "cm"
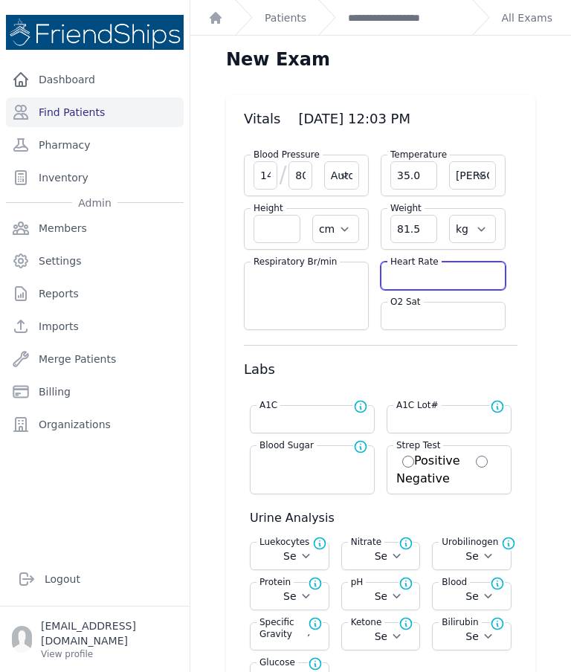
select select "kg"
select select
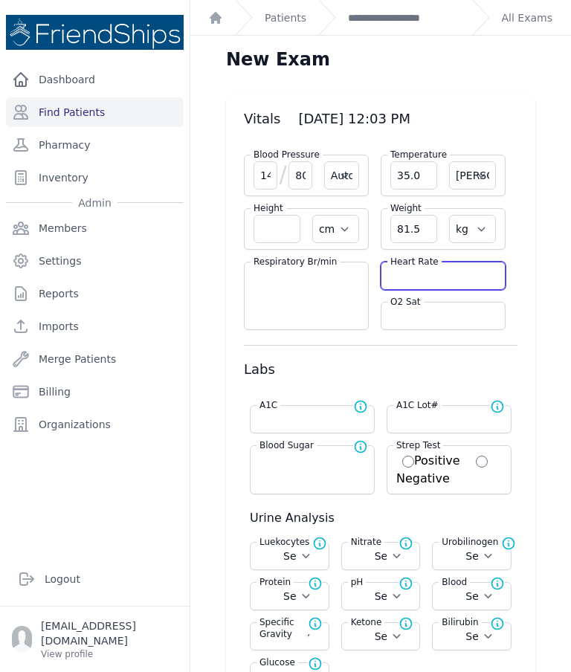
select select
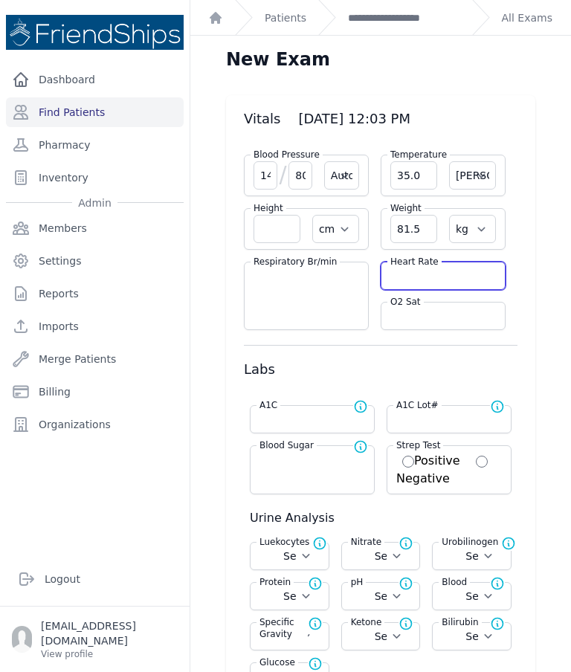
select select
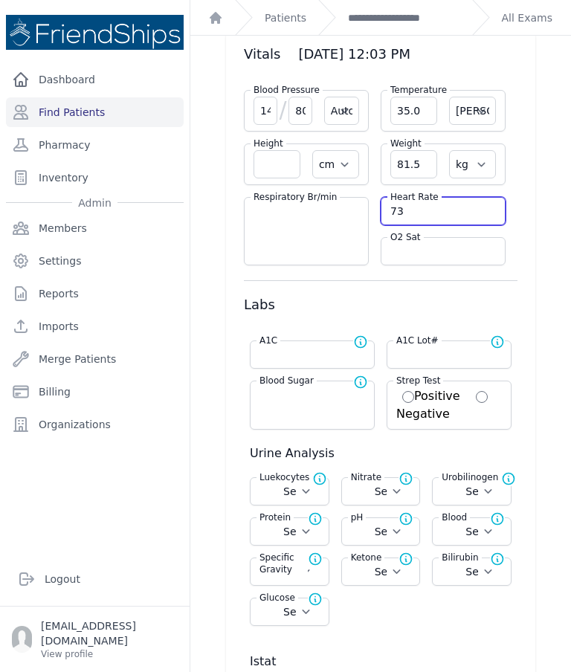
scroll to position [83, 0]
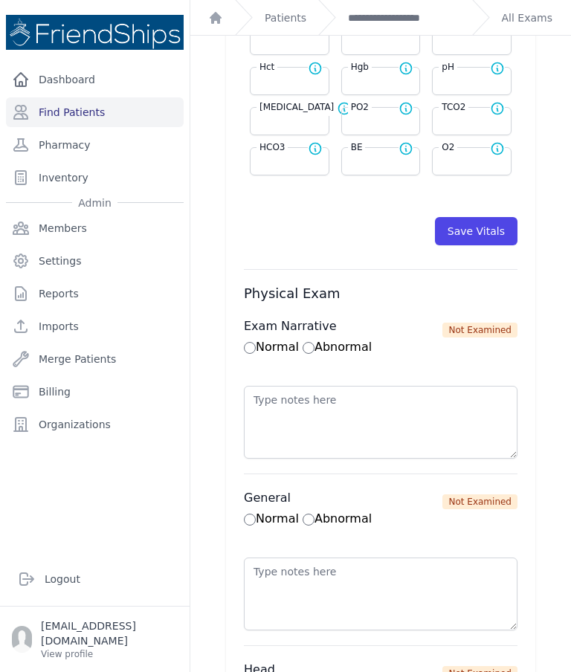
type input "73"
click at [477, 217] on button "Save Vitals" at bounding box center [476, 231] width 82 height 28
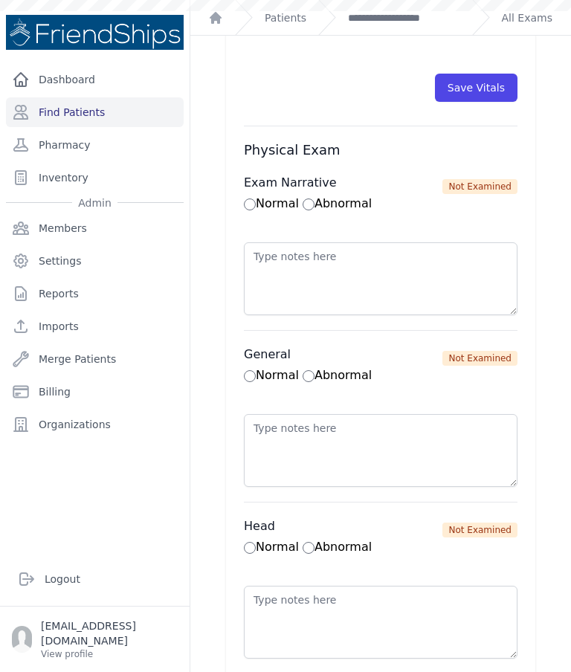
scroll to position [886, 0]
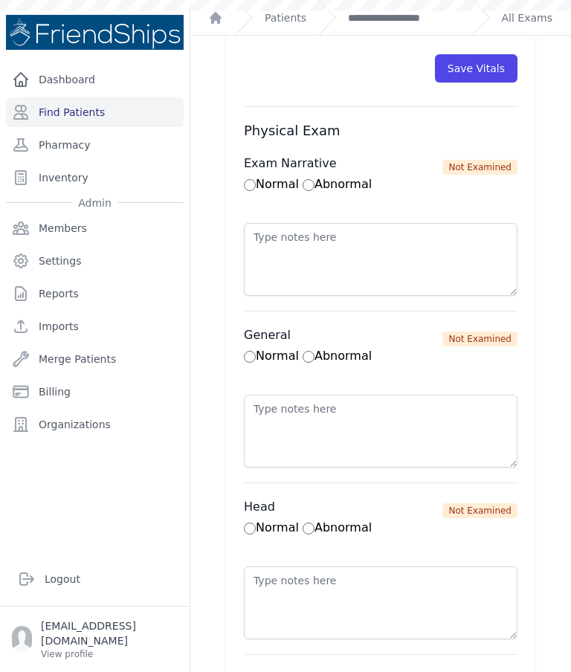
select select "Automatic"
select select "cm"
select select "kg"
select select
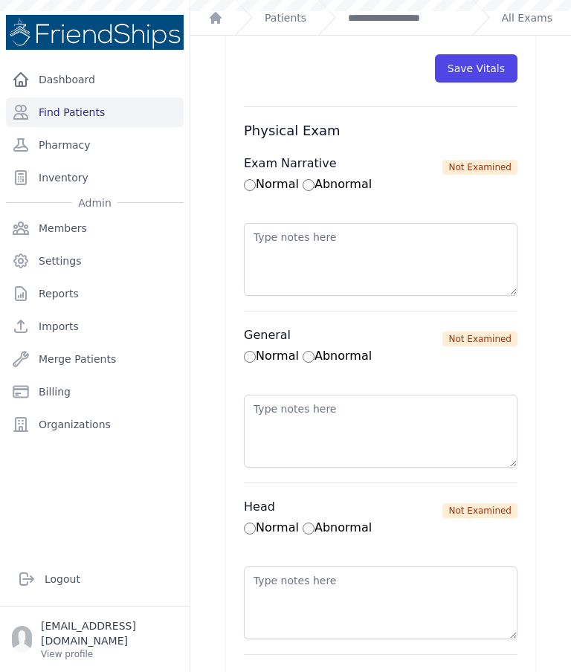
select select
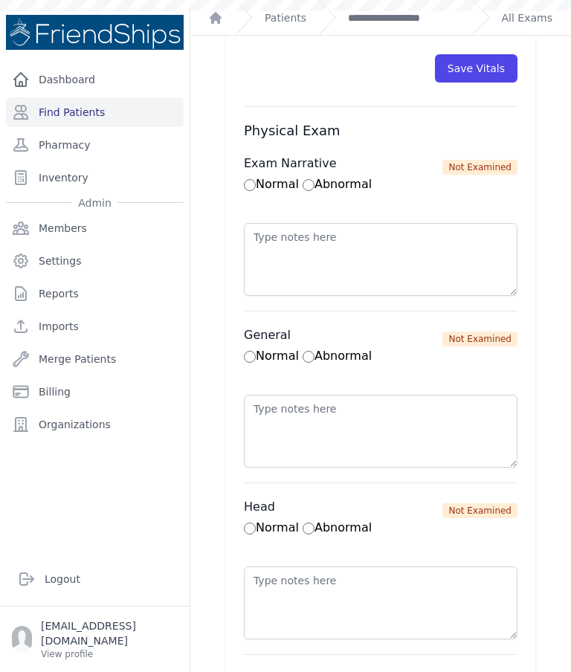
select select
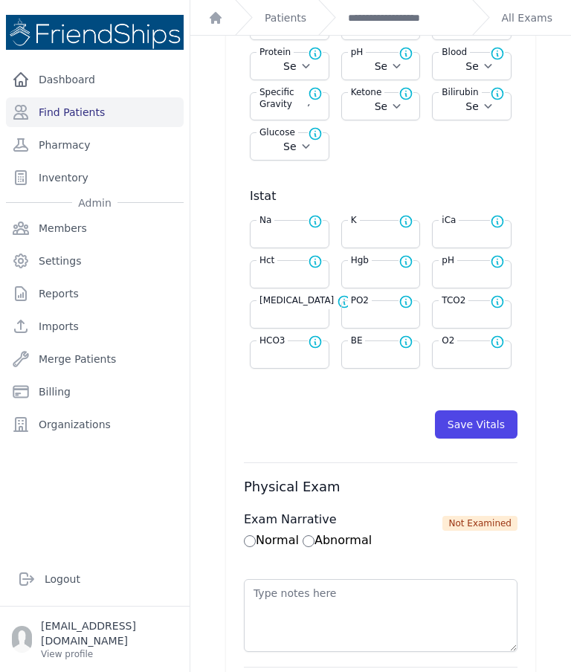
scroll to position [538, 0]
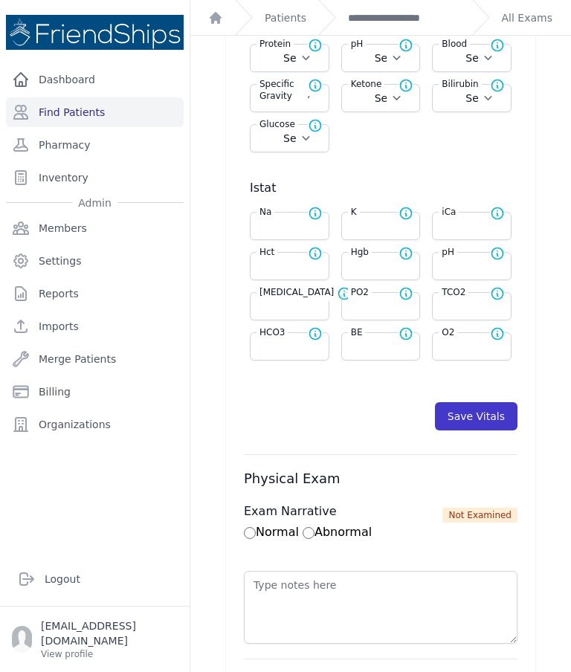
click at [481, 409] on button "Save Vitals" at bounding box center [476, 416] width 82 height 28
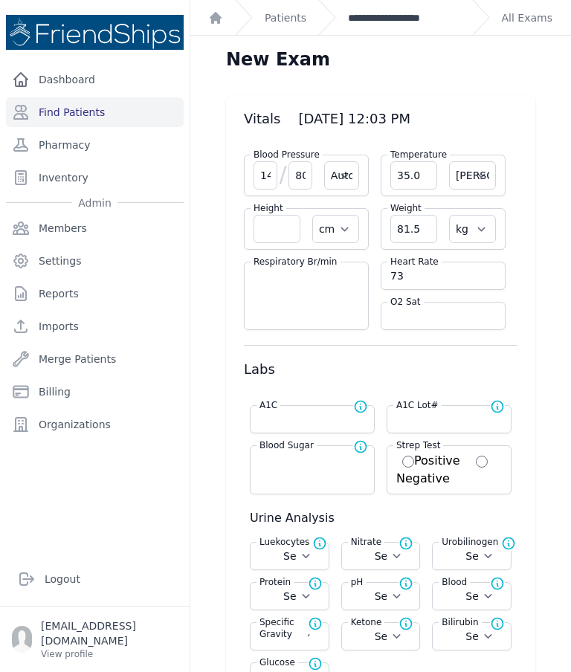
click at [423, 14] on link "**********" at bounding box center [404, 17] width 112 height 15
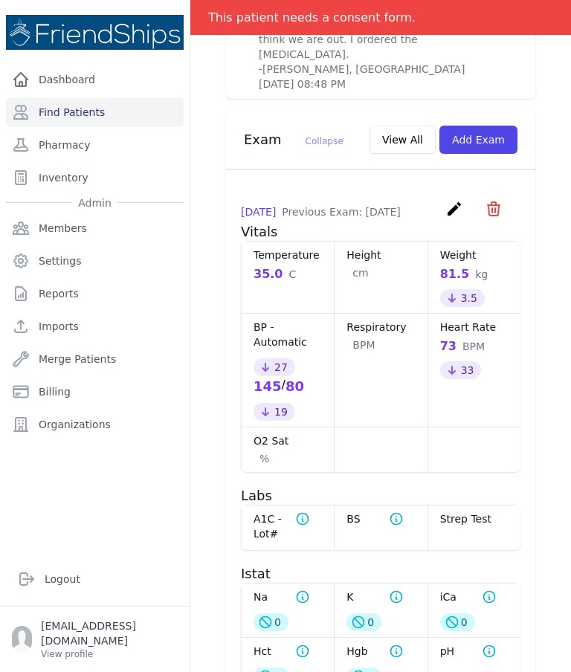
scroll to position [908, 0]
click at [459, 200] on icon "create" at bounding box center [454, 209] width 18 height 18
click at [453, 200] on icon "create" at bounding box center [454, 209] width 18 height 18
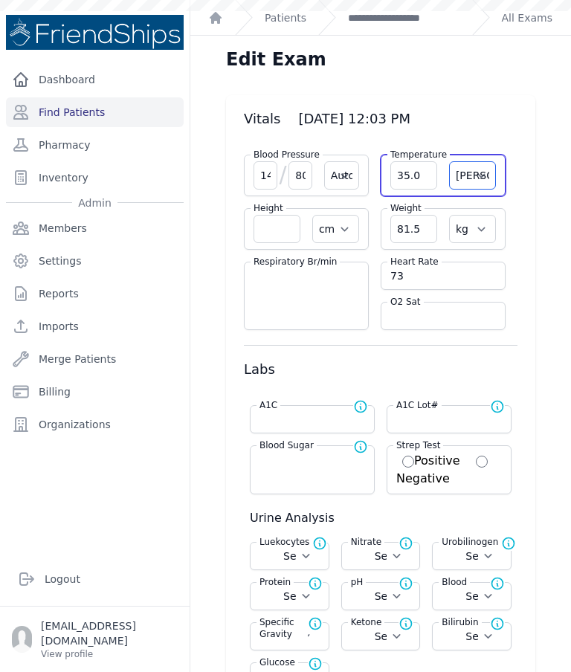
click at [449, 187] on select "Farenheit Celcius" at bounding box center [472, 175] width 47 height 28
click at [422, 172] on input "35.0" at bounding box center [413, 175] width 47 height 28
click at [426, 181] on input "35.0" at bounding box center [413, 175] width 47 height 28
type input "35.7"
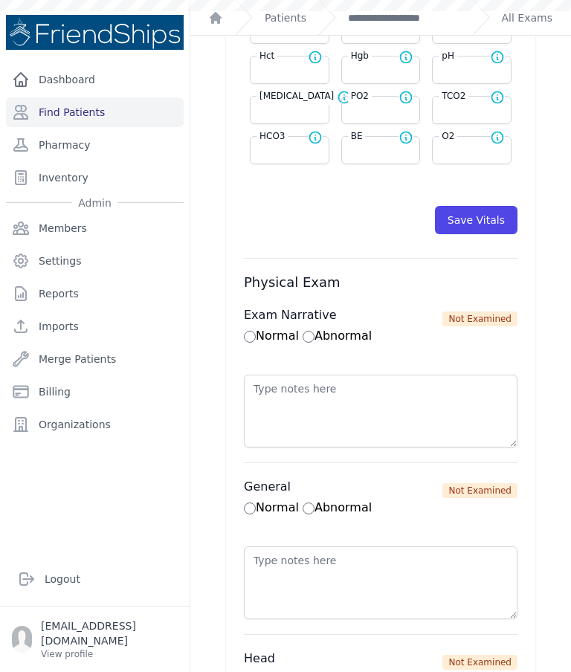
select select "Automatic"
select select "C"
select select "cm"
select select "kg"
select select
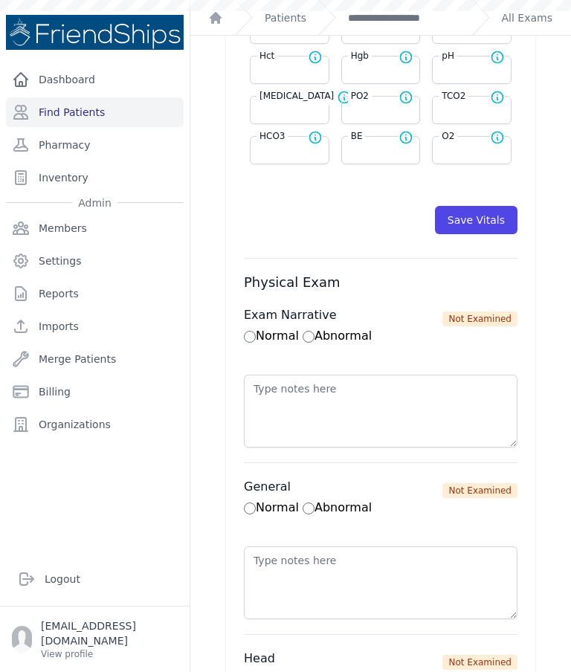
select select
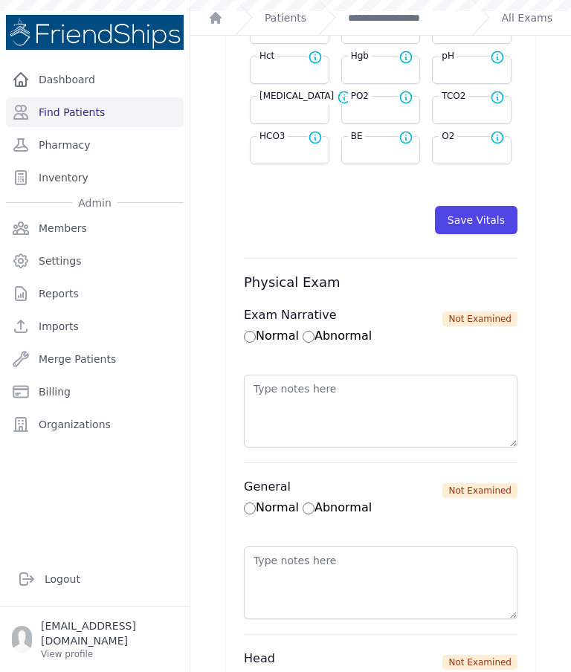
select select
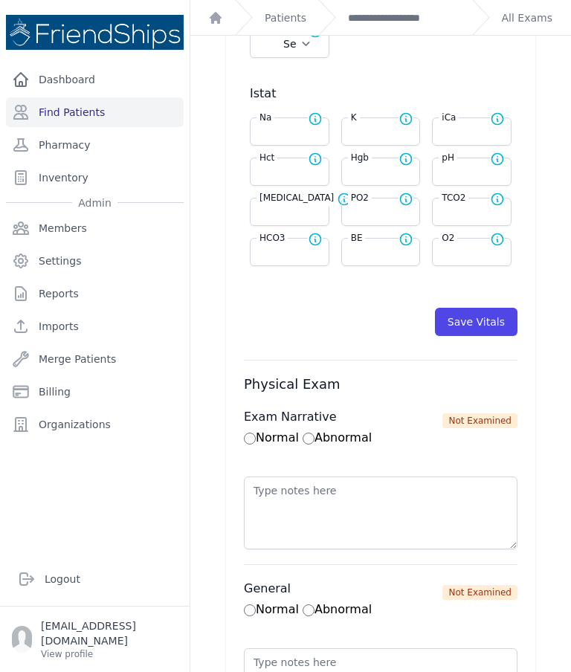
scroll to position [737, 0]
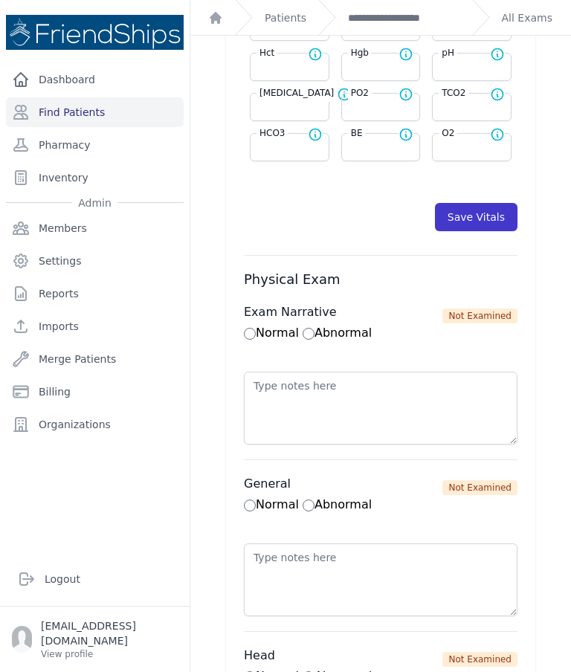
click at [483, 221] on button "Save Vitals" at bounding box center [476, 217] width 82 height 28
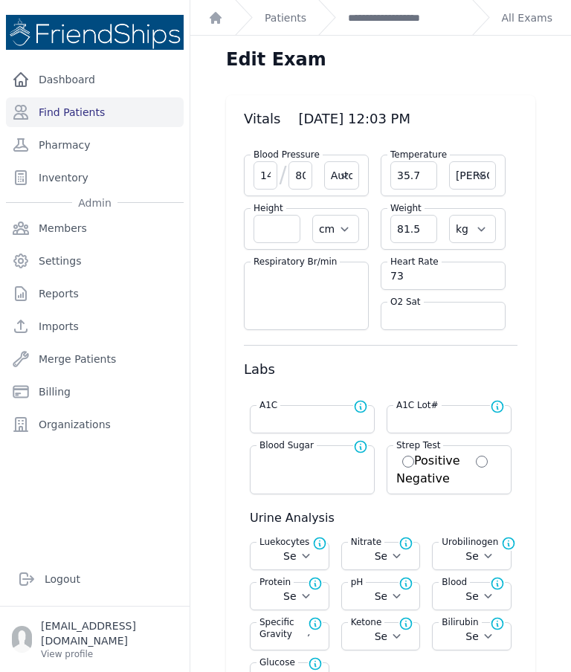
scroll to position [0, 0]
click at [438, 25] on link "**********" at bounding box center [404, 17] width 112 height 15
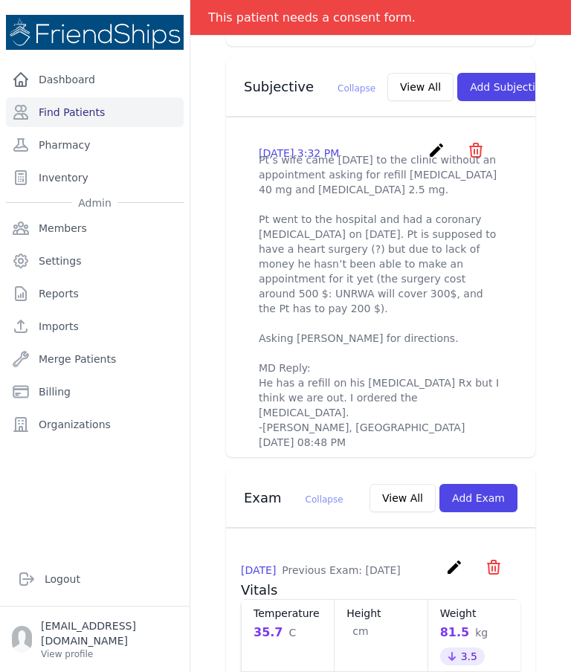
scroll to position [532, 0]
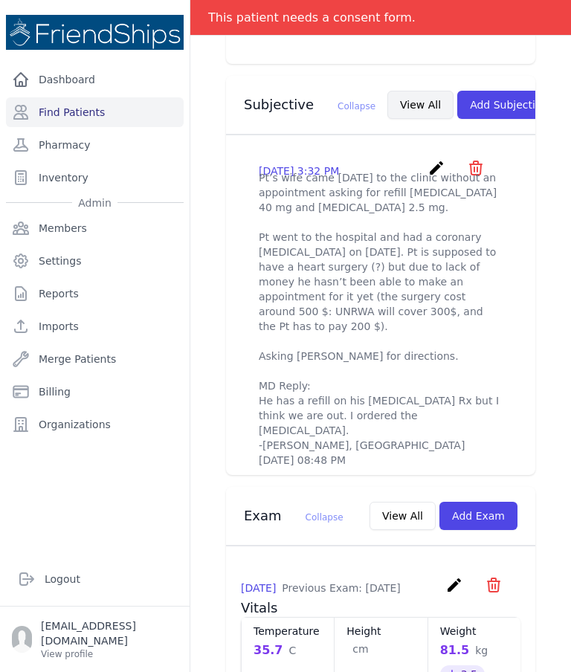
click at [392, 91] on button "View All" at bounding box center [420, 105] width 66 height 28
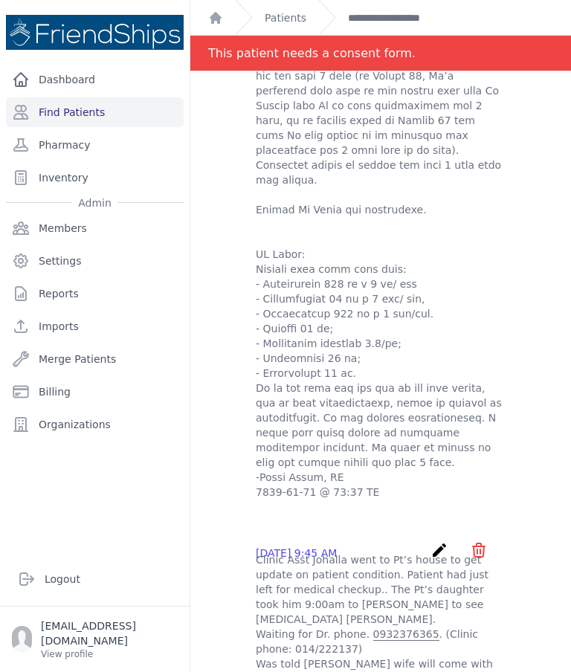
scroll to position [1991, 0]
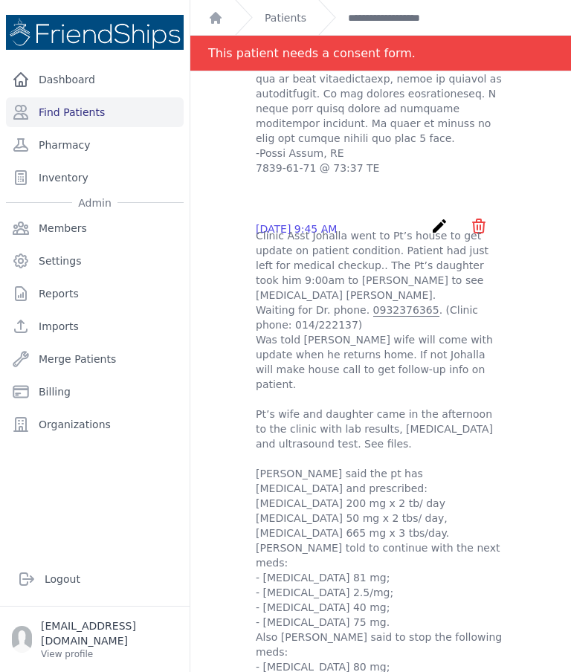
scroll to position [2279, 0]
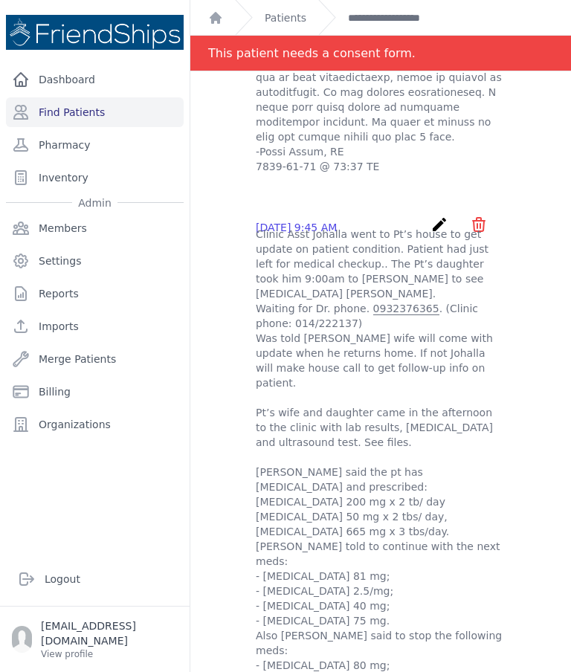
click at [541, 173] on div "Mahmoud Attia Ahmed - Subjectives 2025-Sep-22 3:32 PM create ​ Are you sure? Th…" at bounding box center [380, 546] width 345 height 5376
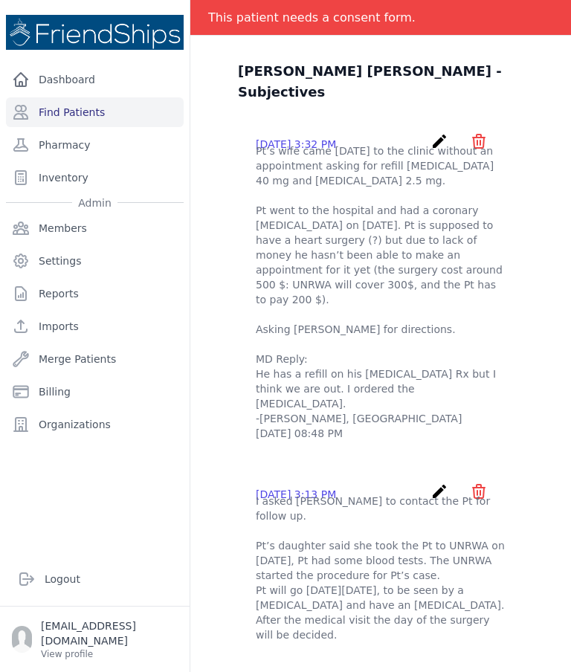
scroll to position [85, 0]
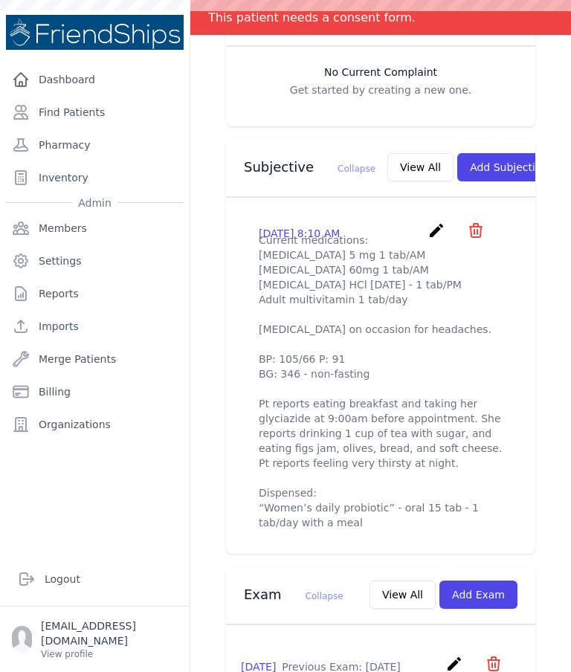
scroll to position [487, 0]
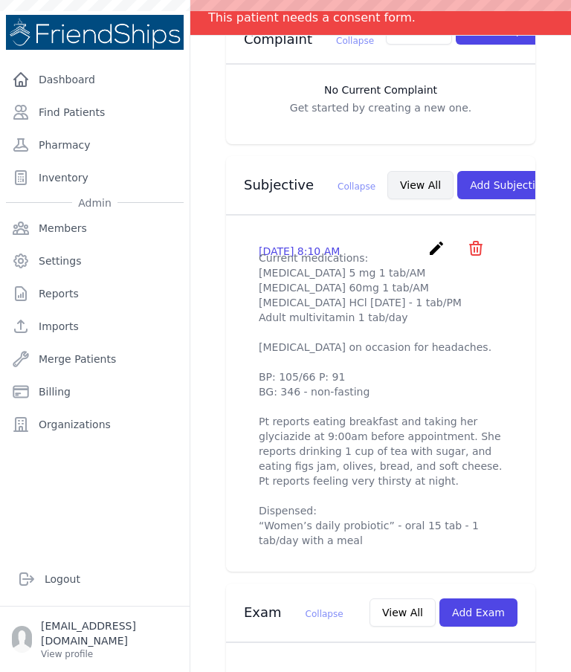
click at [387, 171] on button "View All" at bounding box center [420, 185] width 66 height 28
click at [390, 171] on button "View All" at bounding box center [420, 185] width 66 height 28
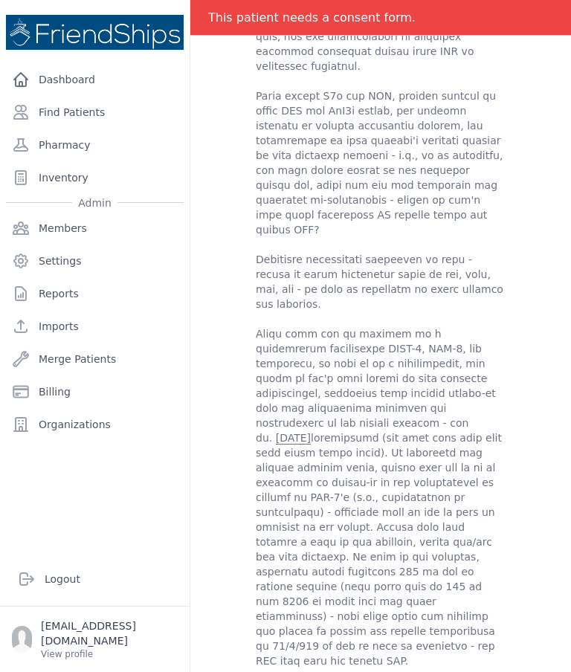
scroll to position [207, 0]
